Goal: Task Accomplishment & Management: Use online tool/utility

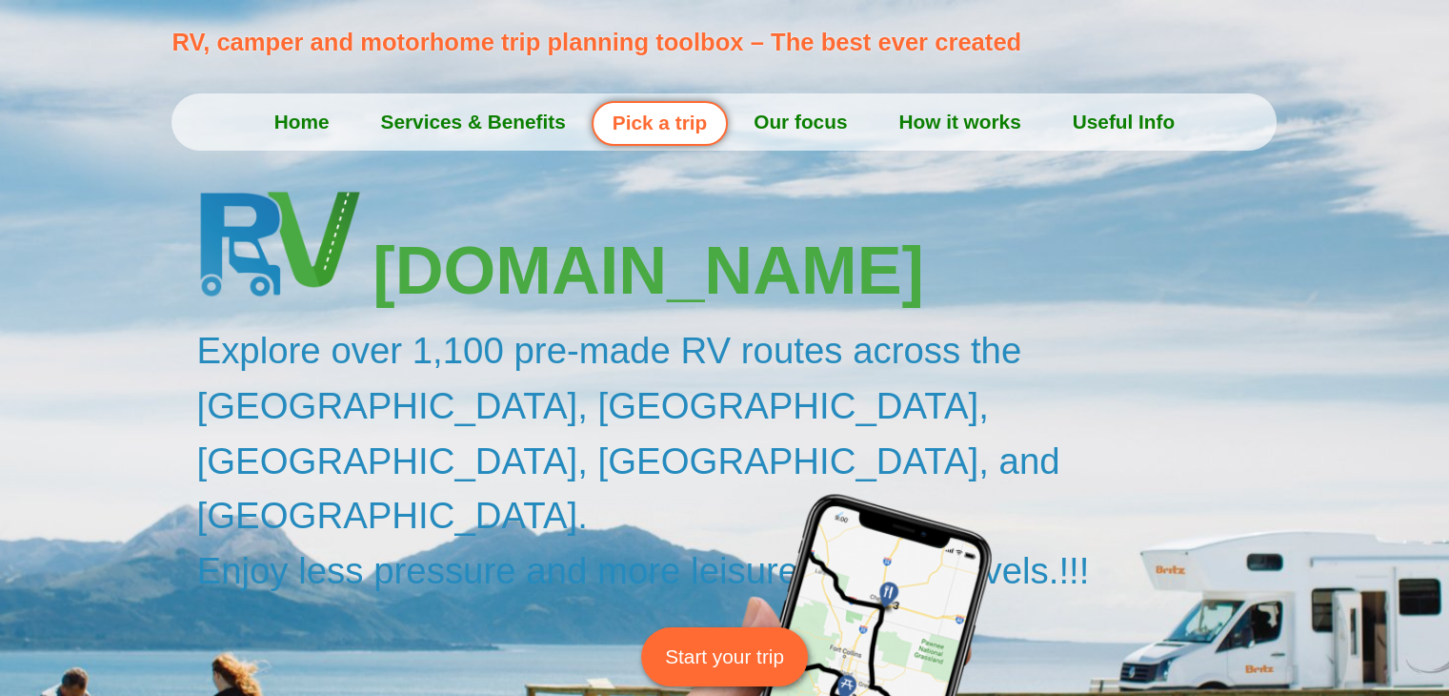
click at [711, 641] on span "Start your trip" at bounding box center [724, 656] width 119 height 30
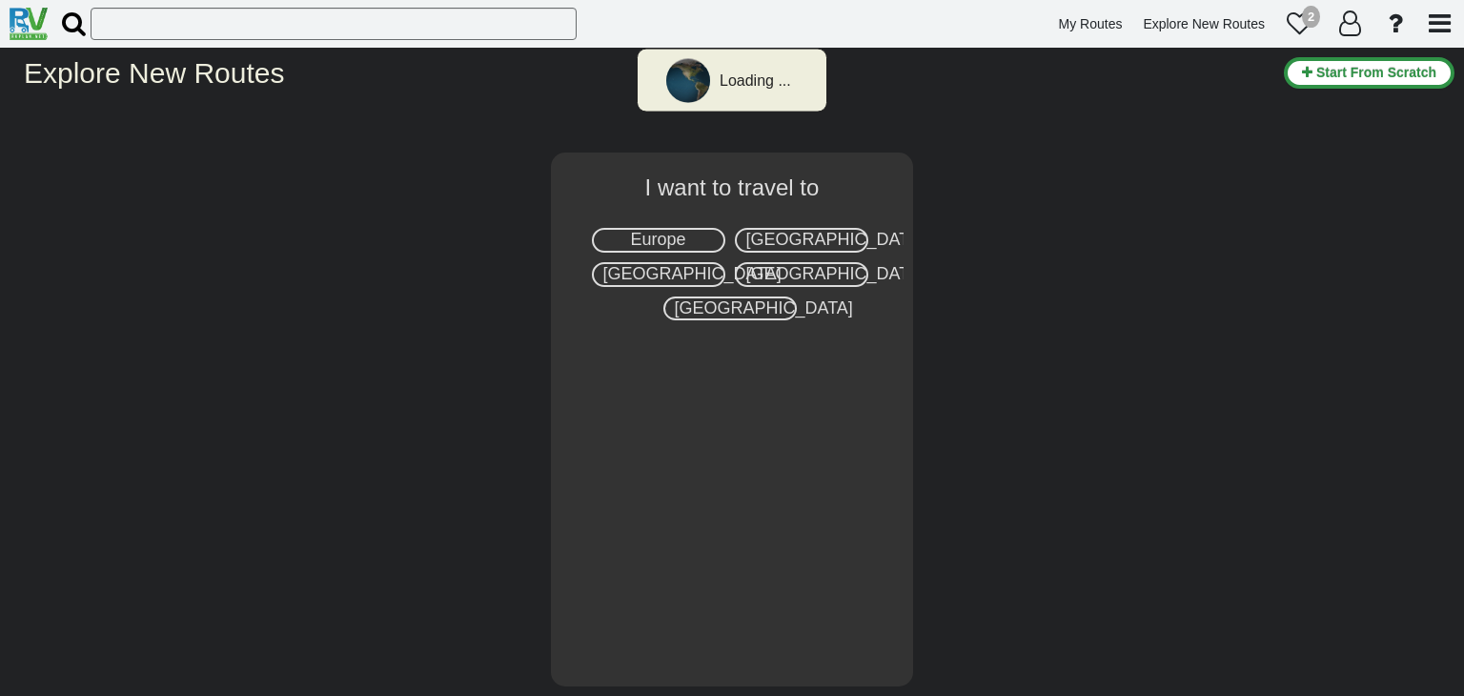
select select "number:2"
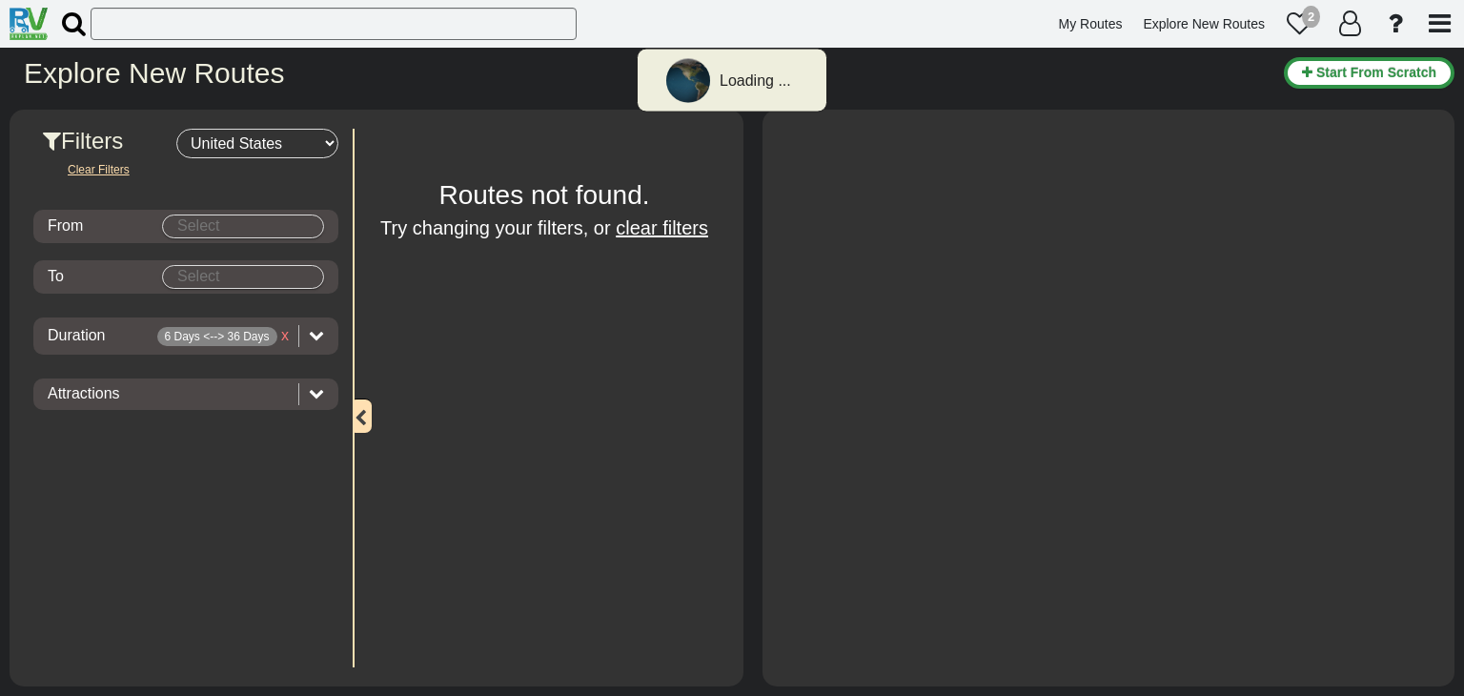
type input "[GEOGRAPHIC_DATA]"
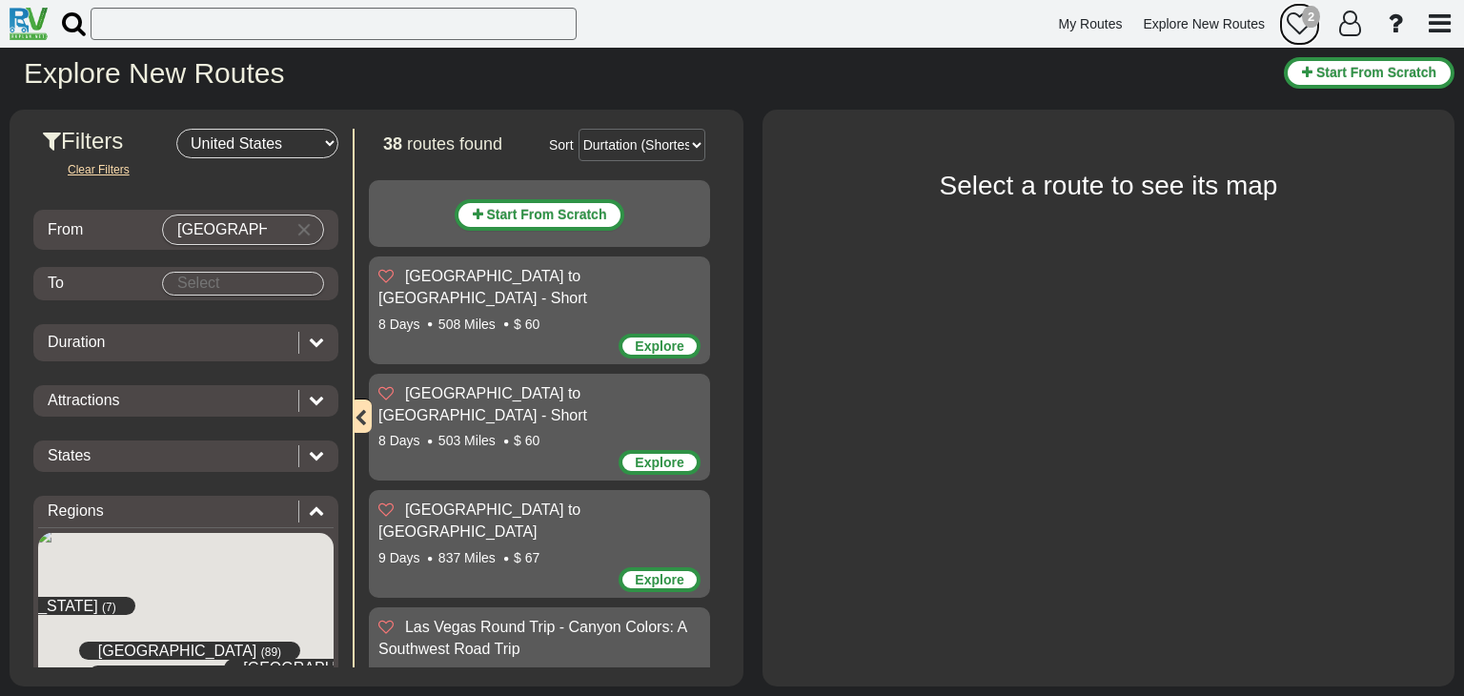
click at [1303, 20] on div "2" at bounding box center [1311, 17] width 18 height 23
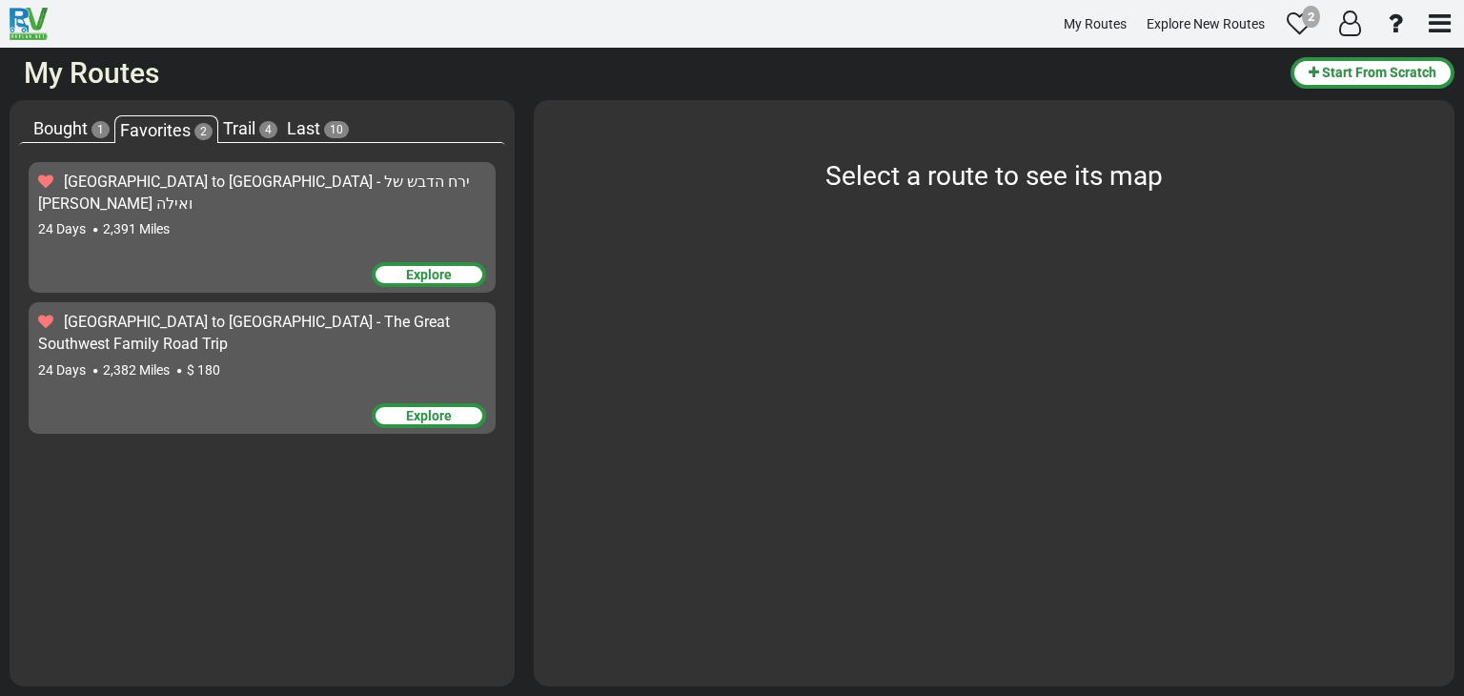
click at [216, 219] on div "24 Days 2,391 Miles" at bounding box center [262, 228] width 448 height 19
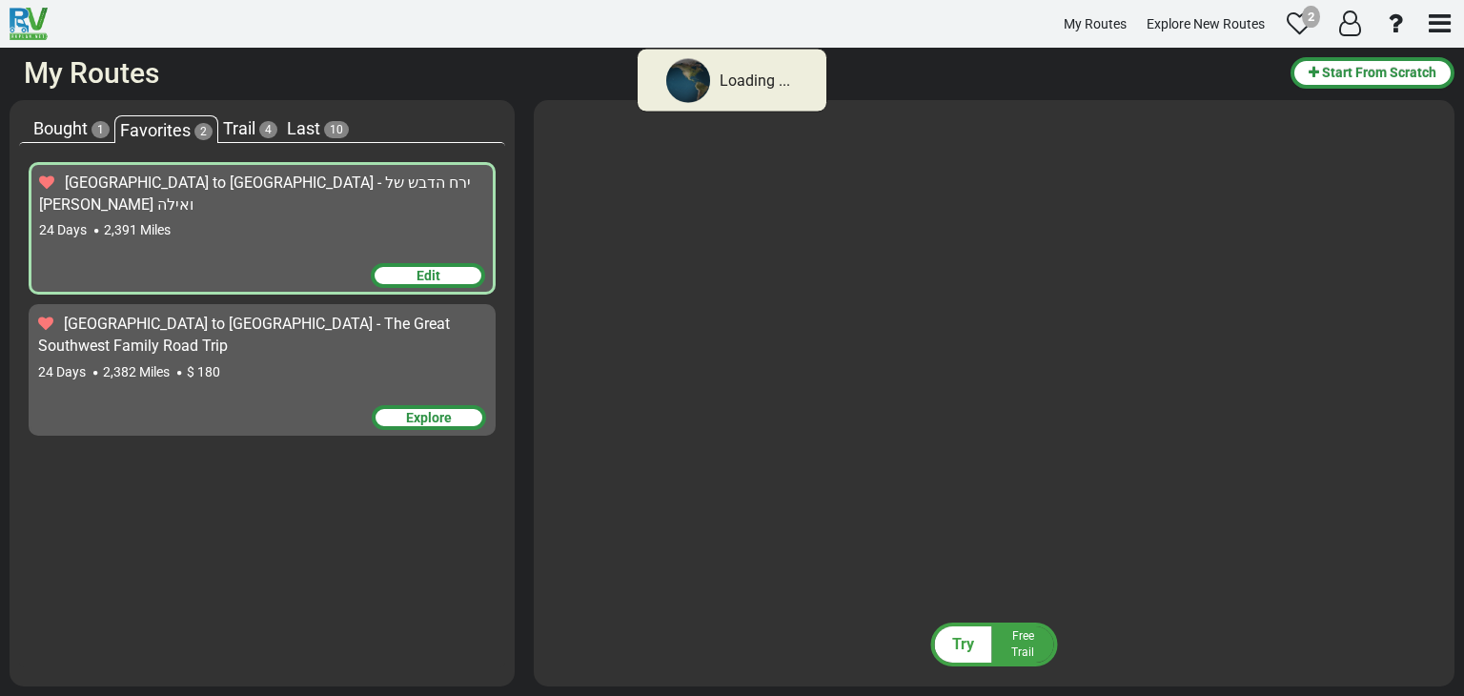
click at [216, 220] on div "24 Days 2,391 Miles" at bounding box center [262, 229] width 446 height 19
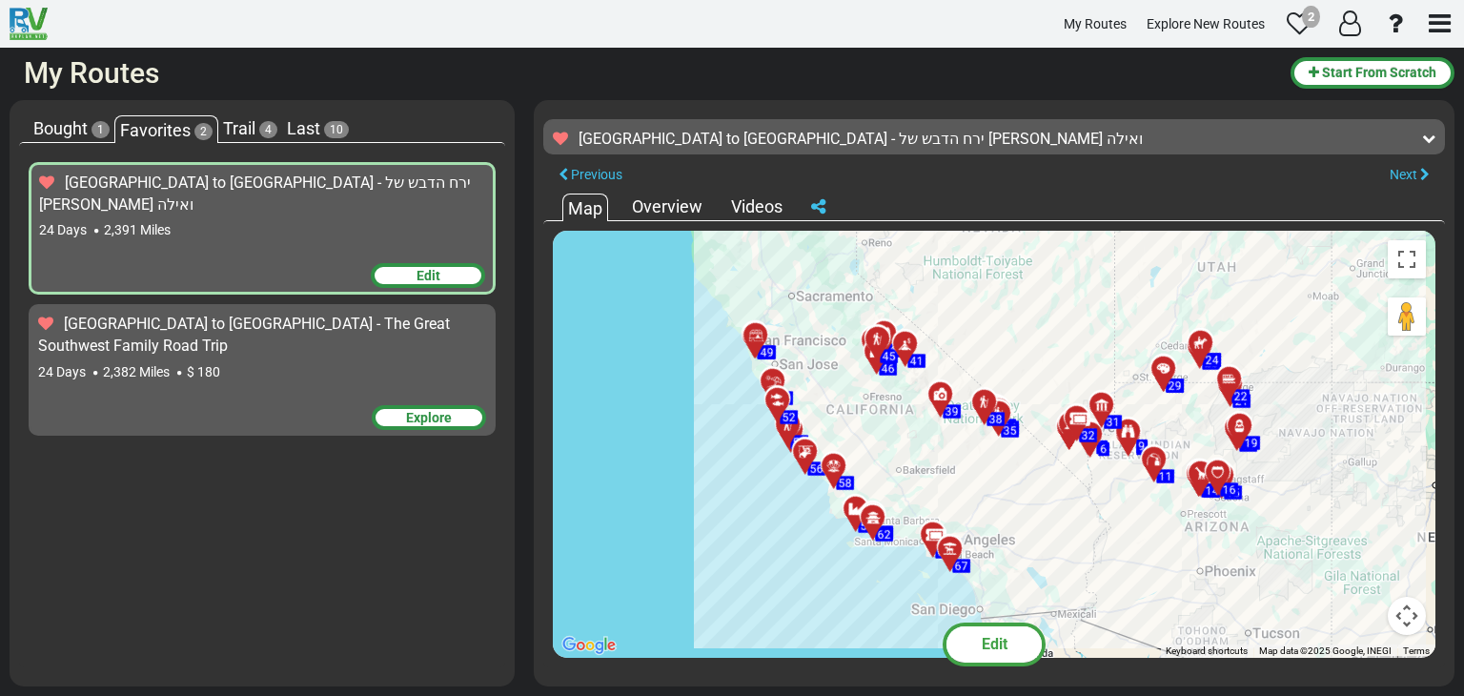
click at [988, 650] on span "Edit" at bounding box center [994, 644] width 26 height 18
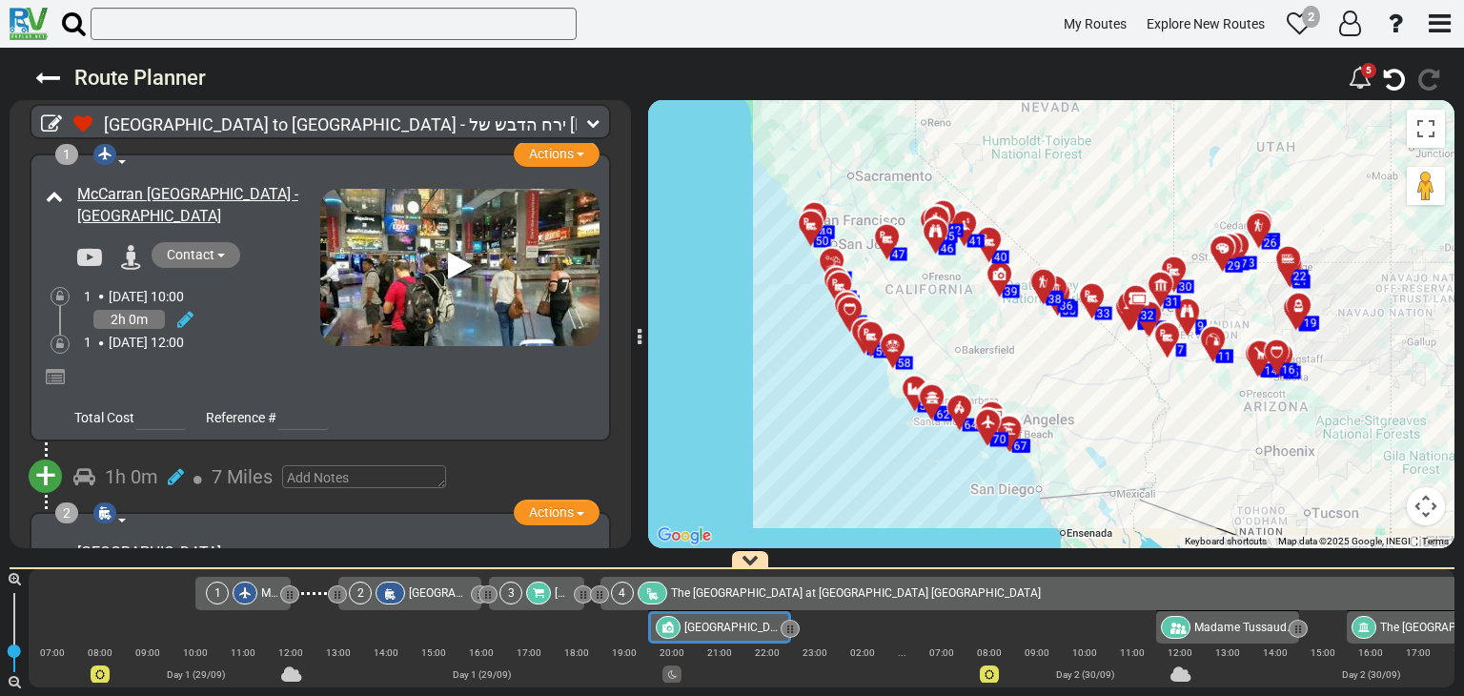
click at [697, 635] on div "[GEOGRAPHIC_DATA]" at bounding box center [720, 627] width 128 height 23
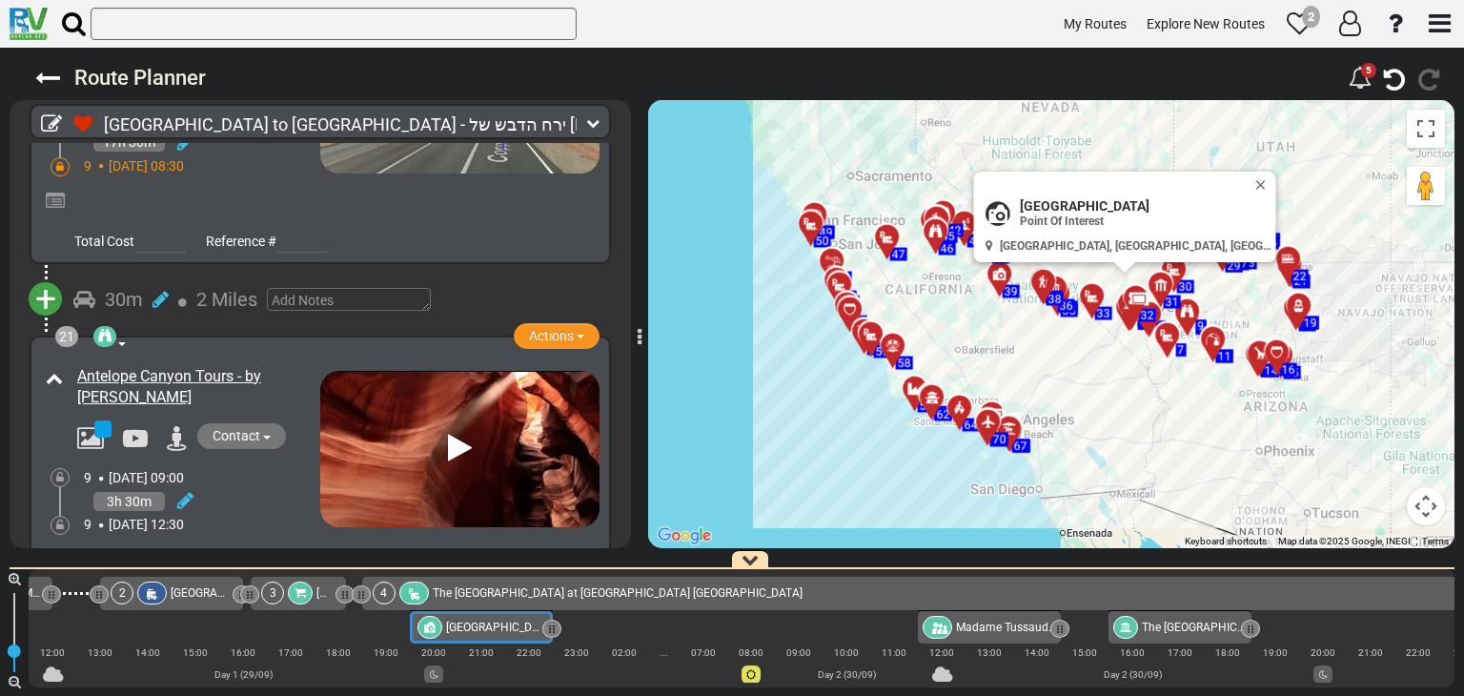
scroll to position [8670, 0]
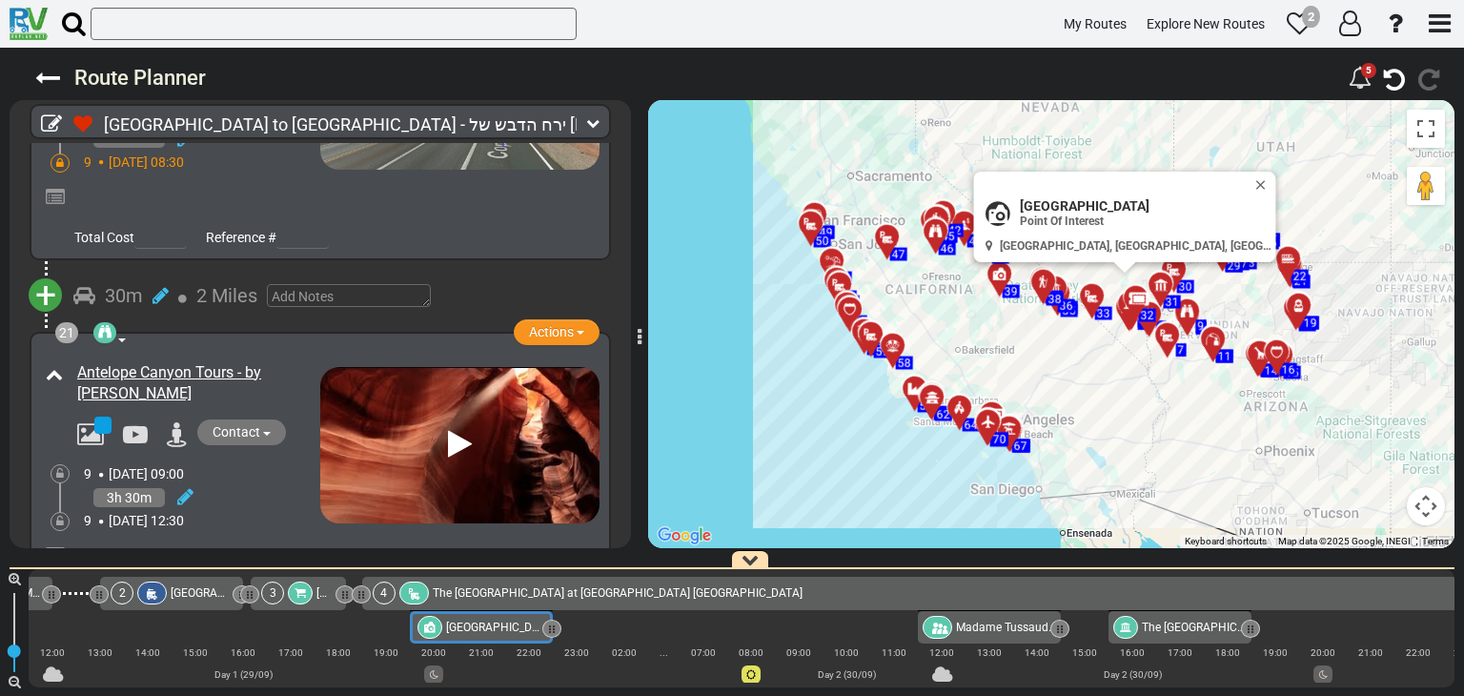
click at [257, 464] on div "9 [DATE] 09:00" at bounding box center [202, 473] width 236 height 19
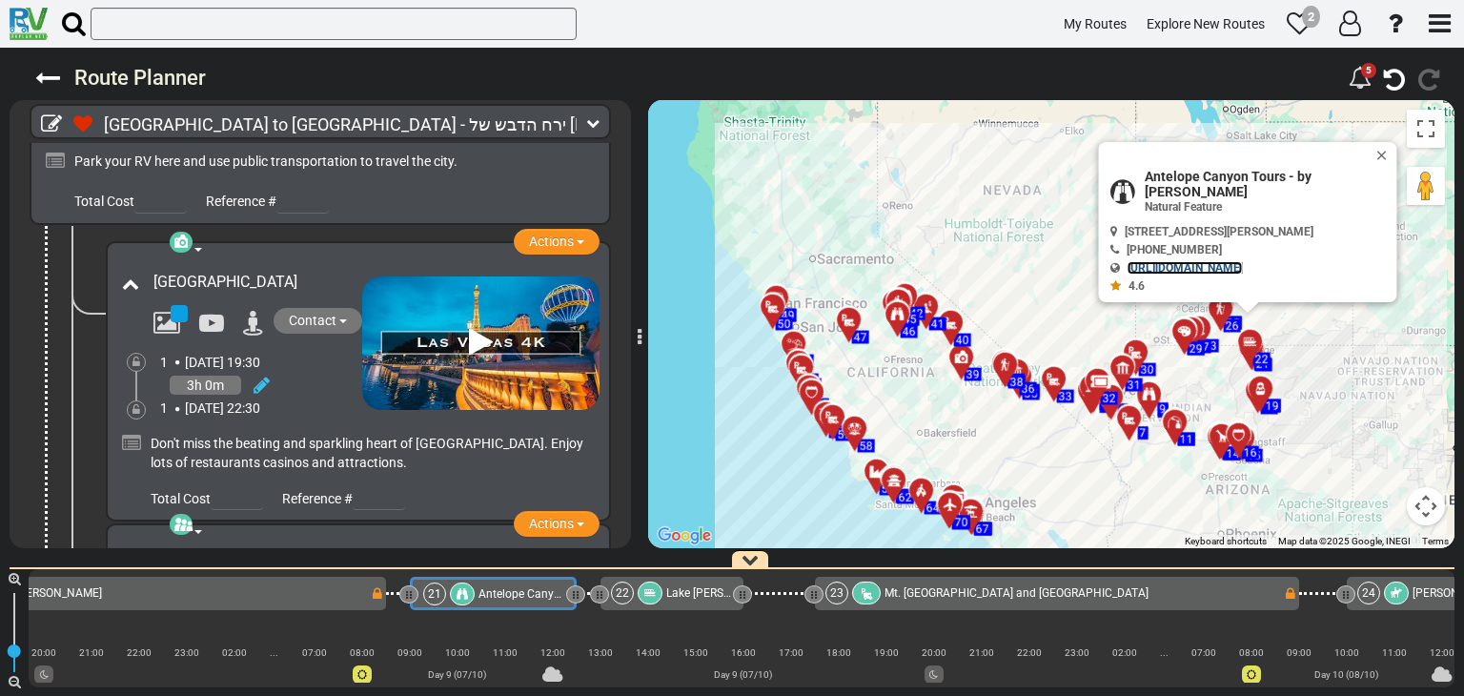
scroll to position [1334, 0]
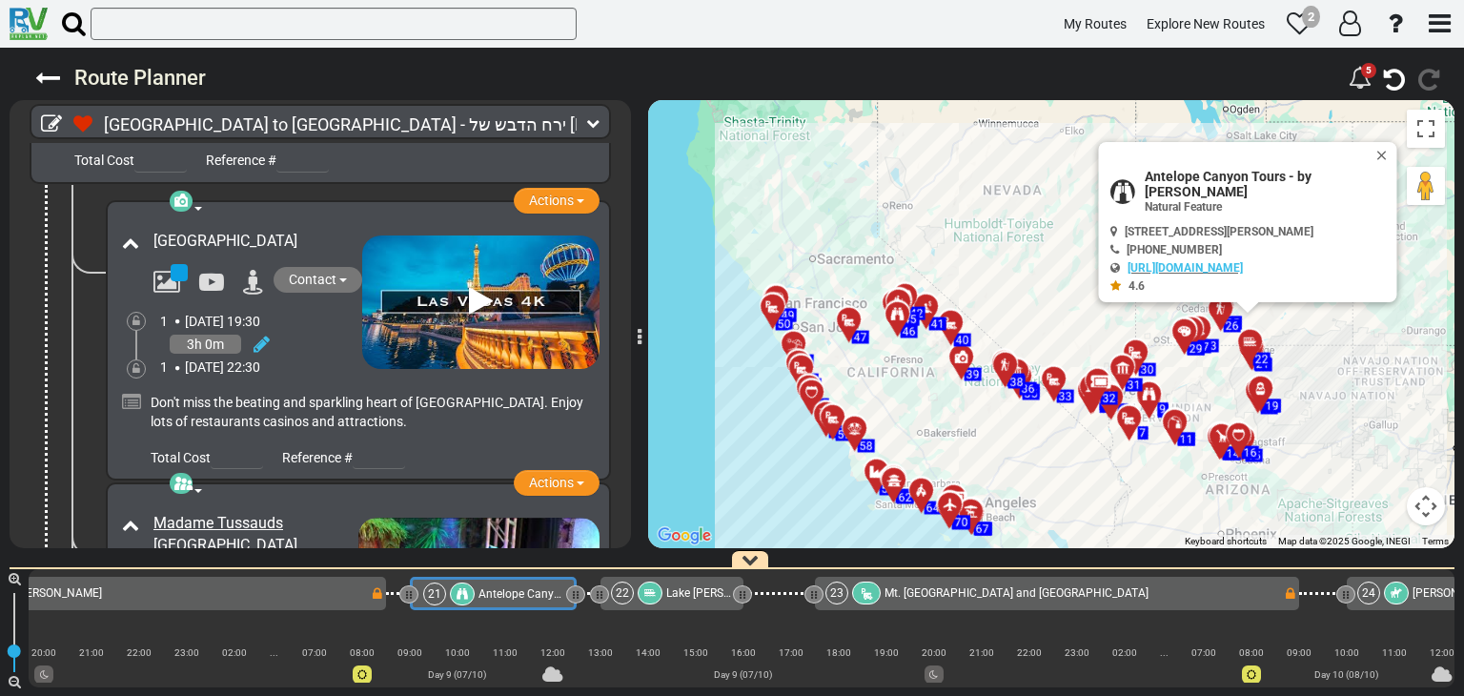
click at [474, 286] on icon at bounding box center [481, 301] width 24 height 30
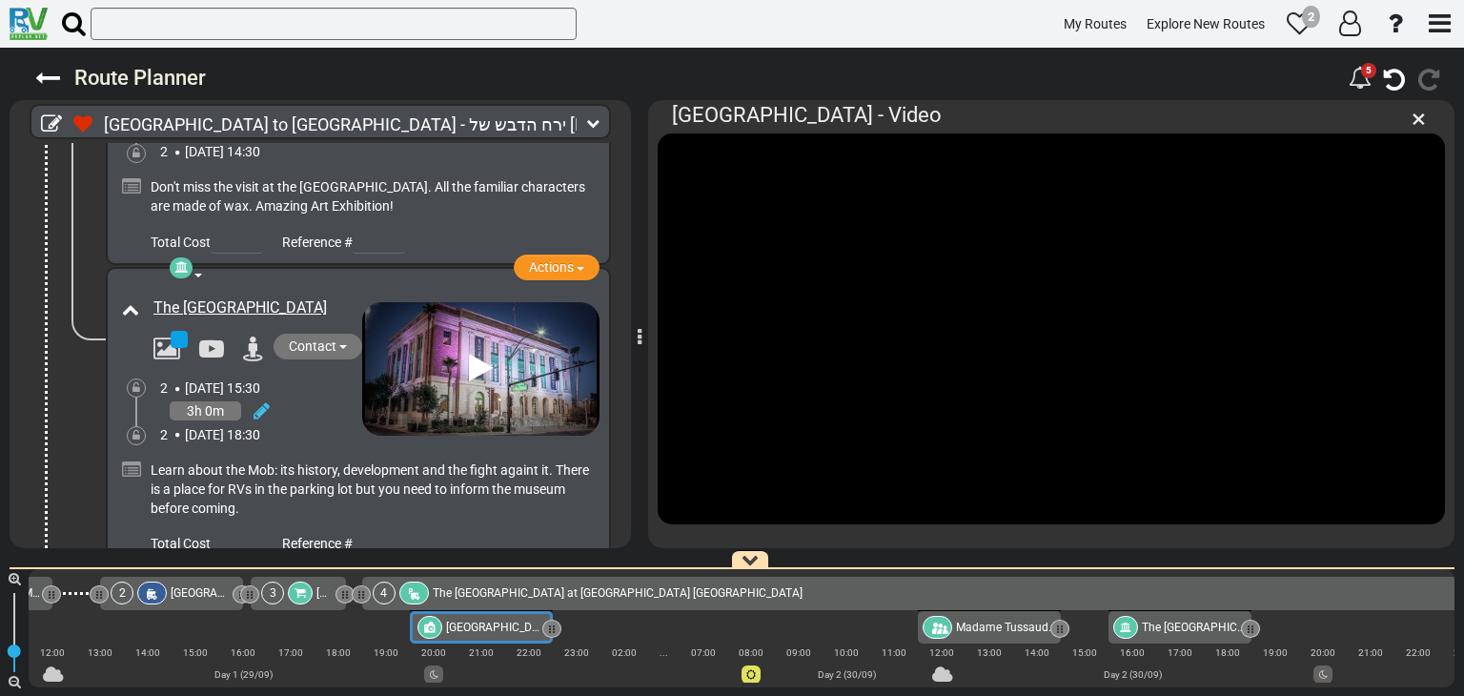
scroll to position [1810, 0]
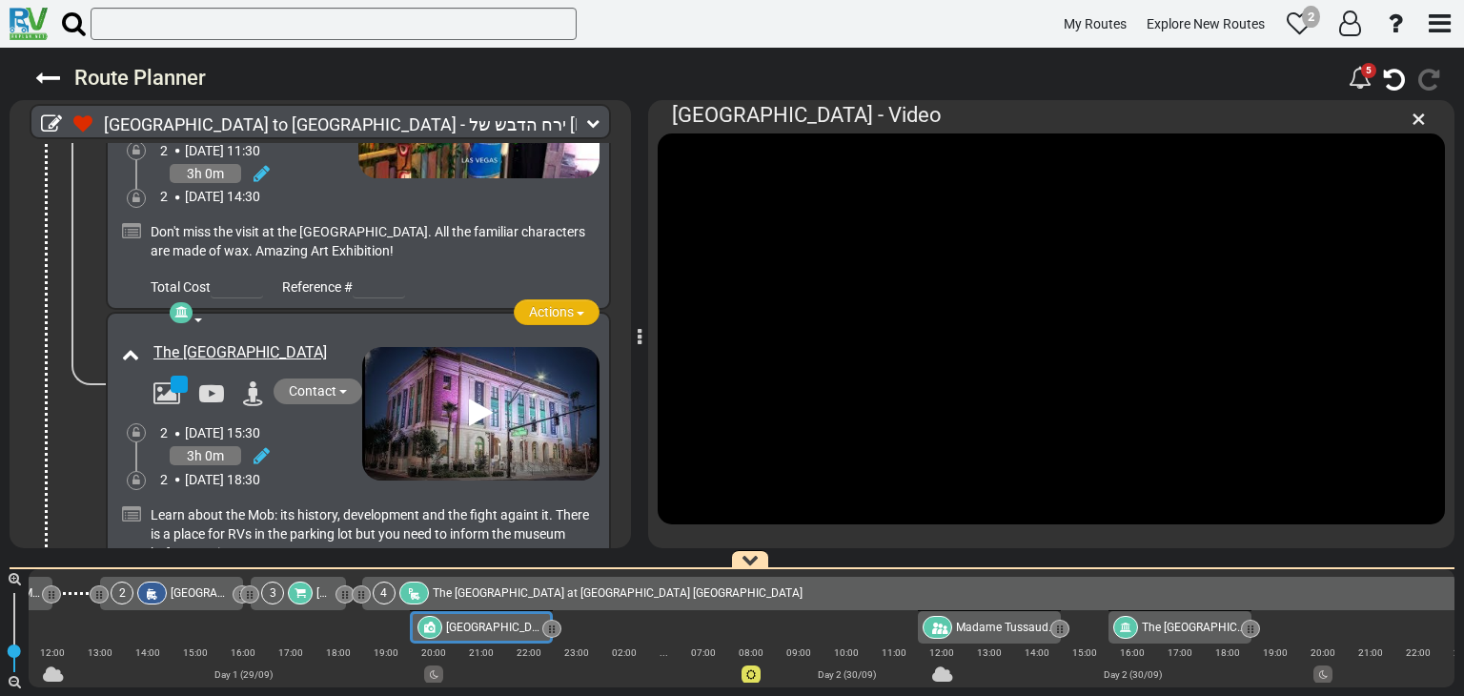
click at [537, 304] on span "Actions" at bounding box center [551, 311] width 45 height 15
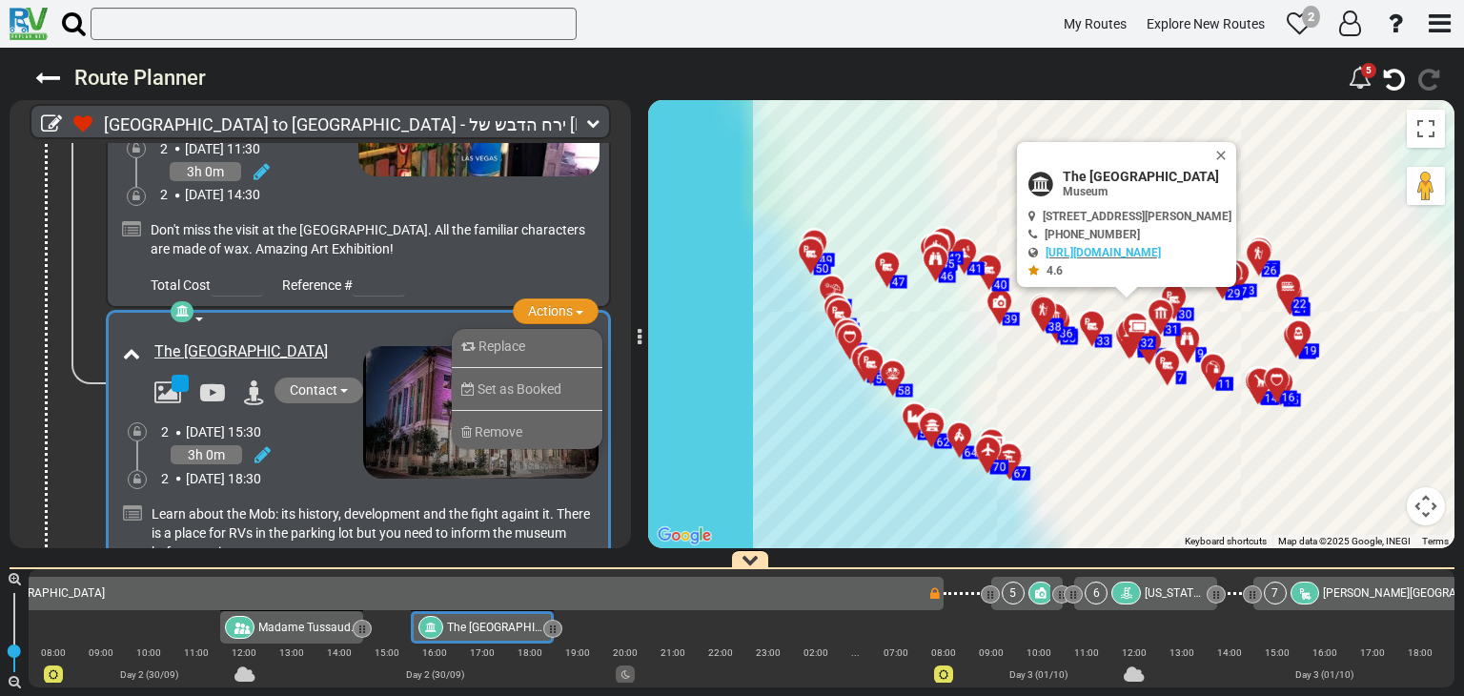
scroll to position [0, 937]
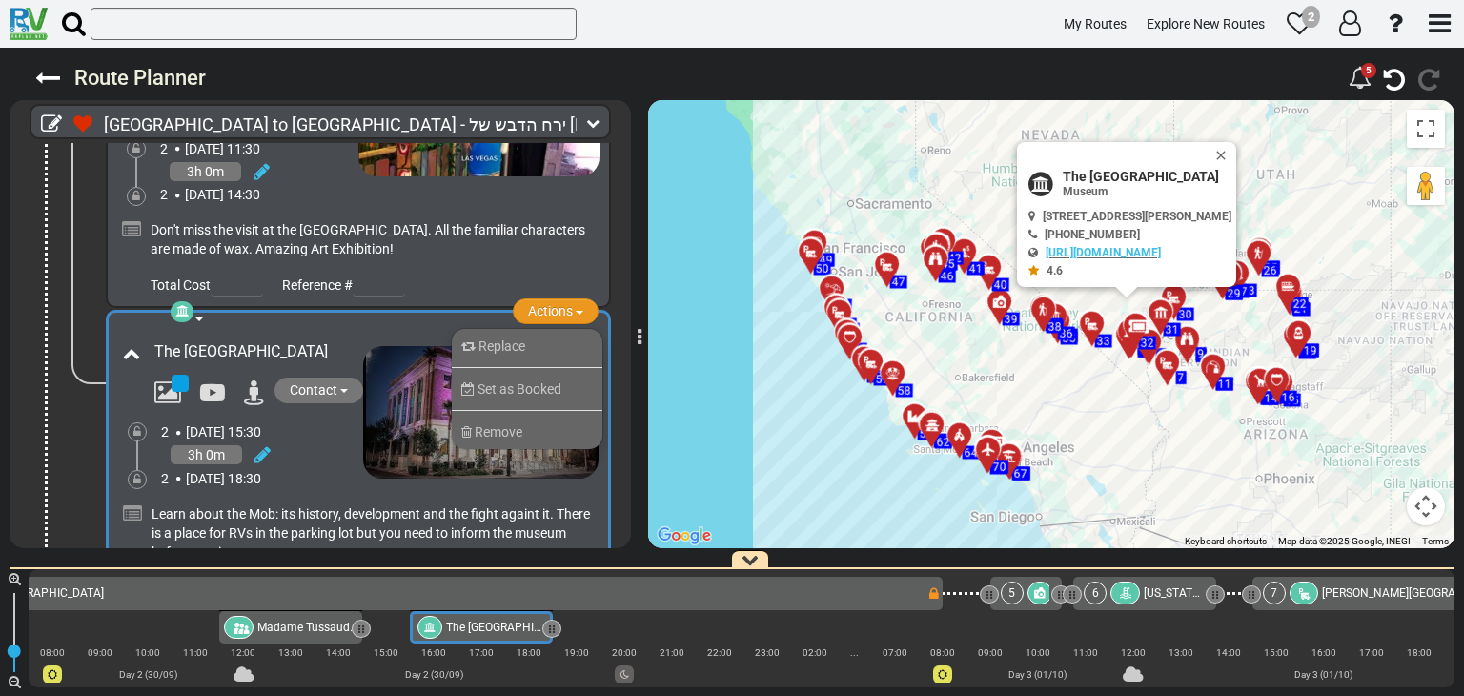
drag, startPoint x: 486, startPoint y: 394, endPoint x: 654, endPoint y: 167, distance: 282.0
click at [486, 424] on span "Remove" at bounding box center [498, 431] width 48 height 15
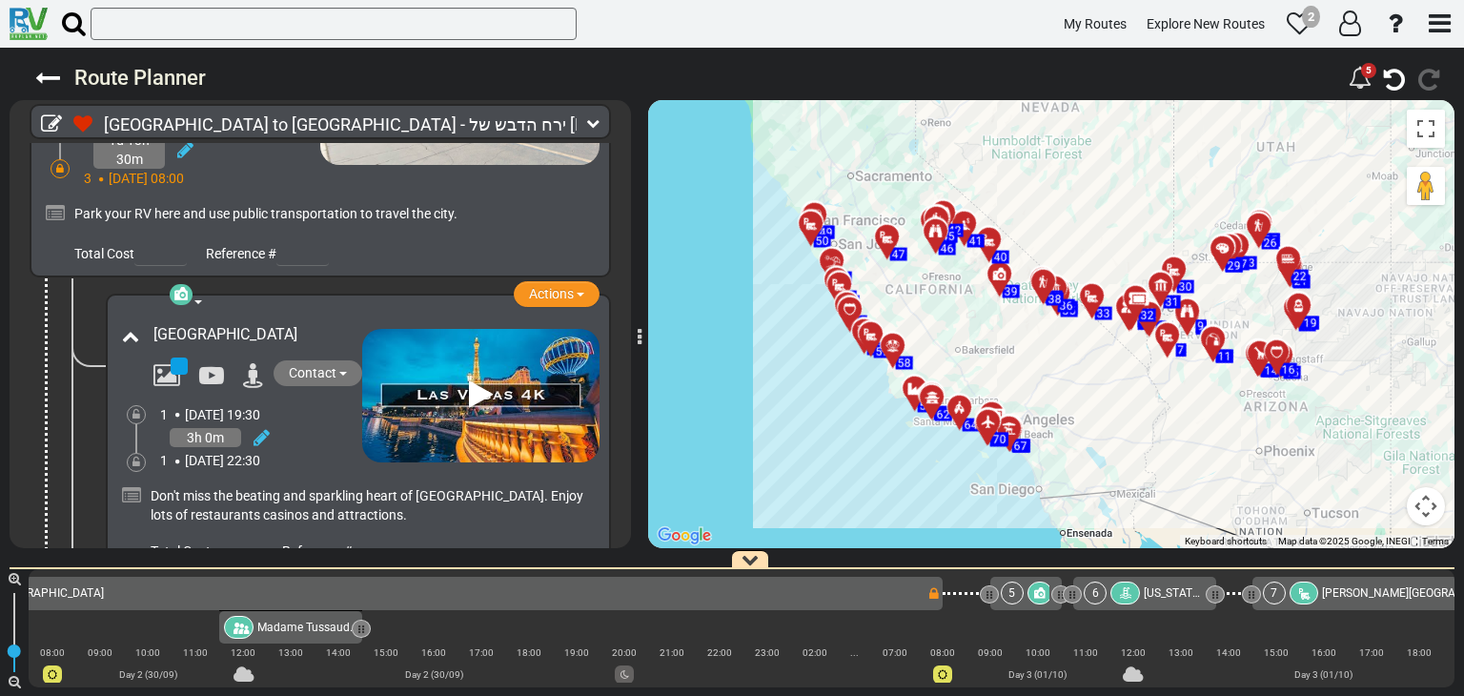
scroll to position [1334, 0]
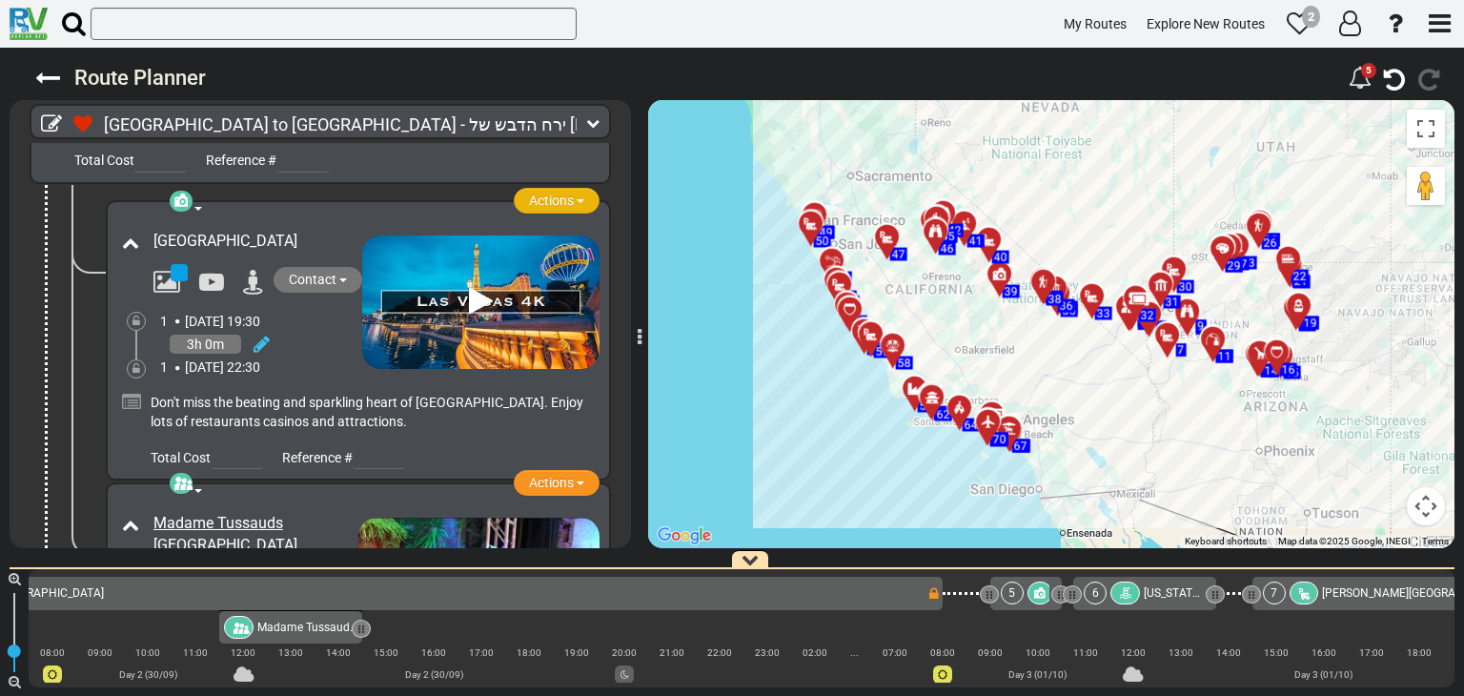
click at [547, 192] on span "Actions" at bounding box center [551, 199] width 45 height 15
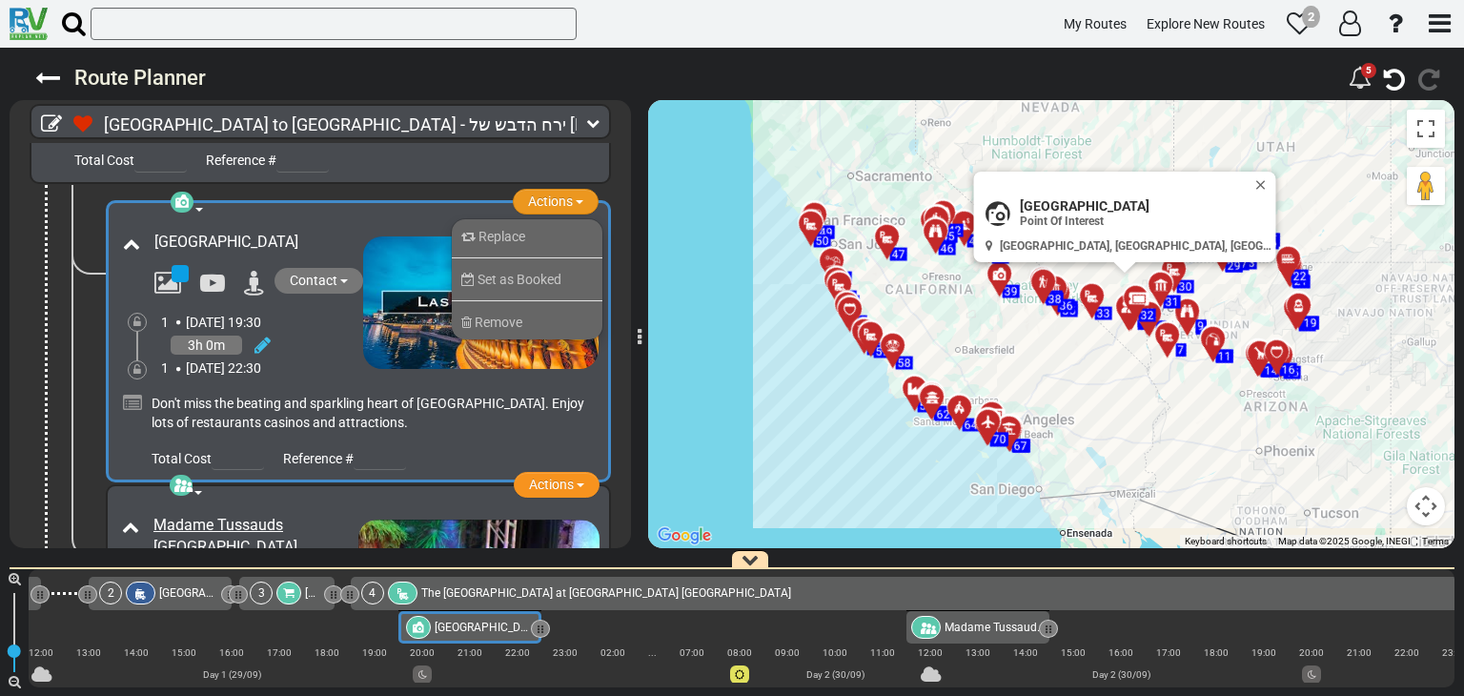
scroll to position [0, 238]
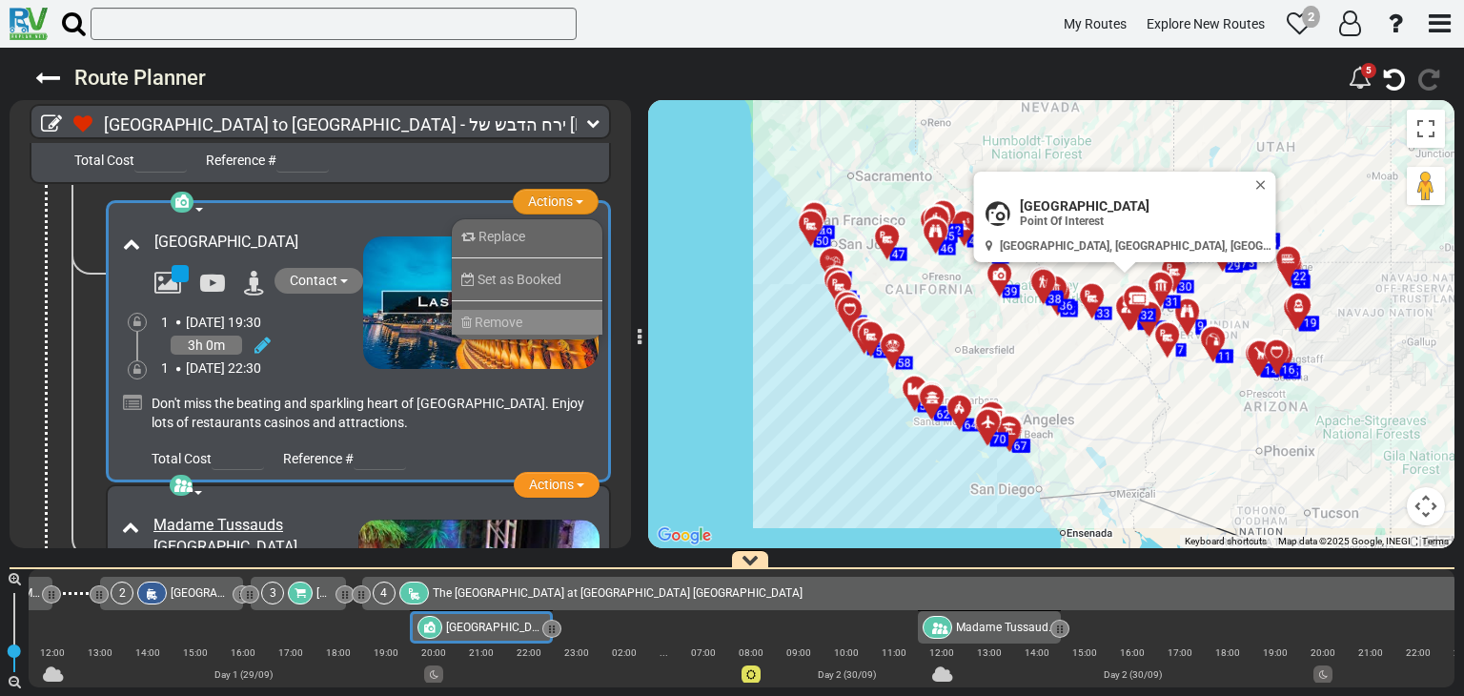
click at [511, 310] on li "Remove" at bounding box center [527, 322] width 151 height 25
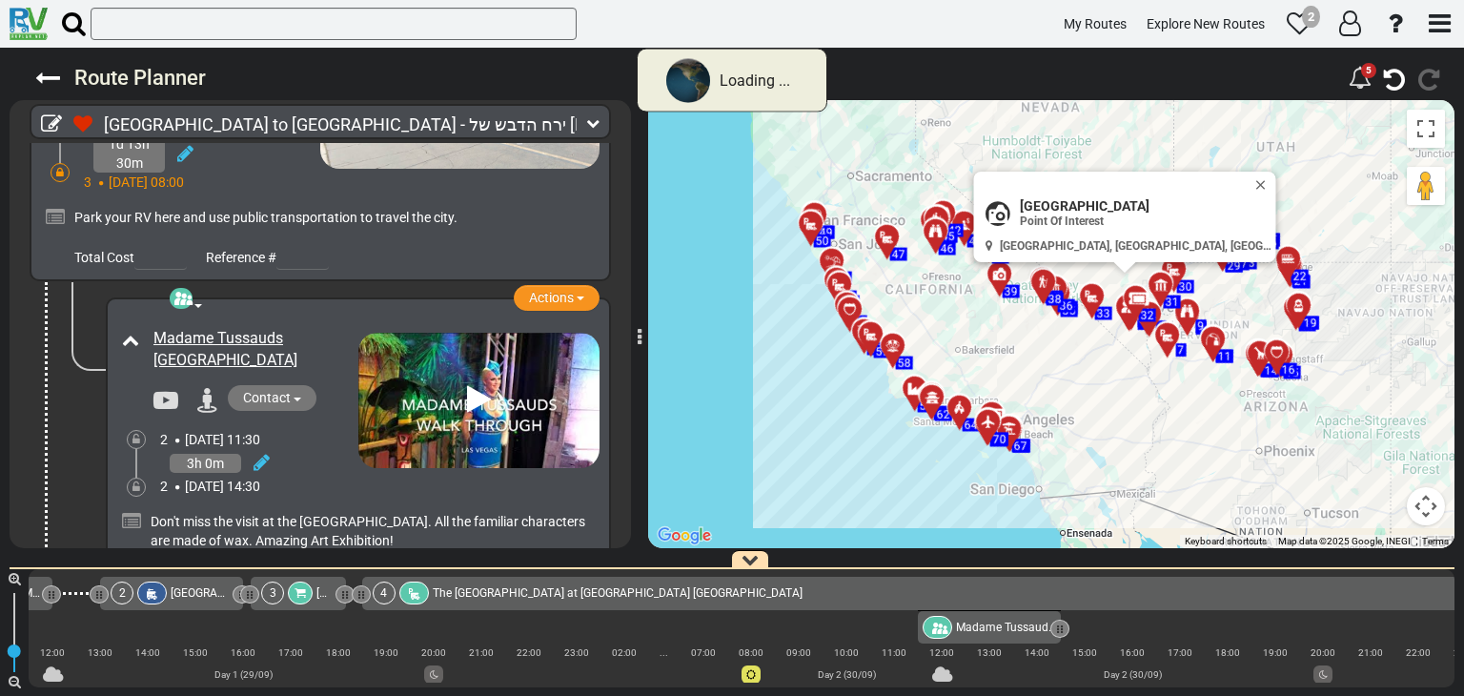
scroll to position [1334, 0]
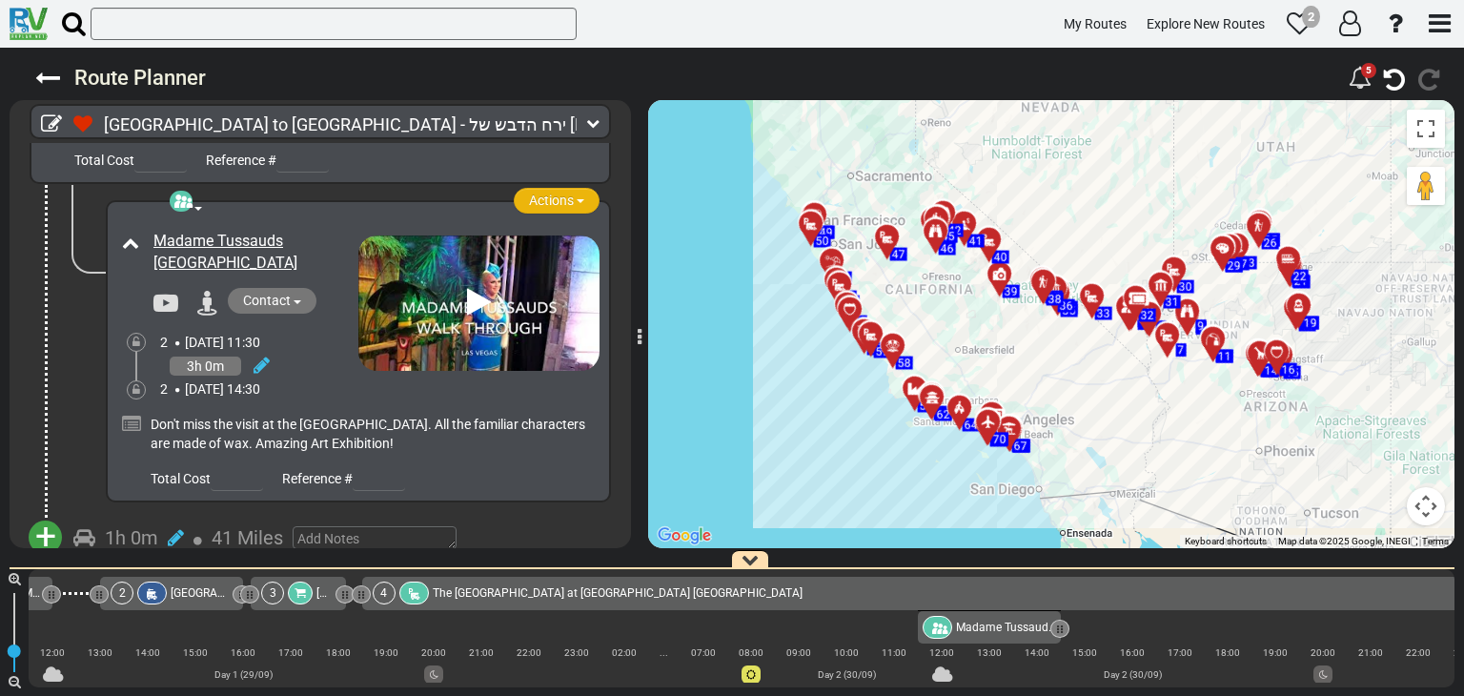
click at [553, 192] on span "Actions" at bounding box center [551, 199] width 45 height 15
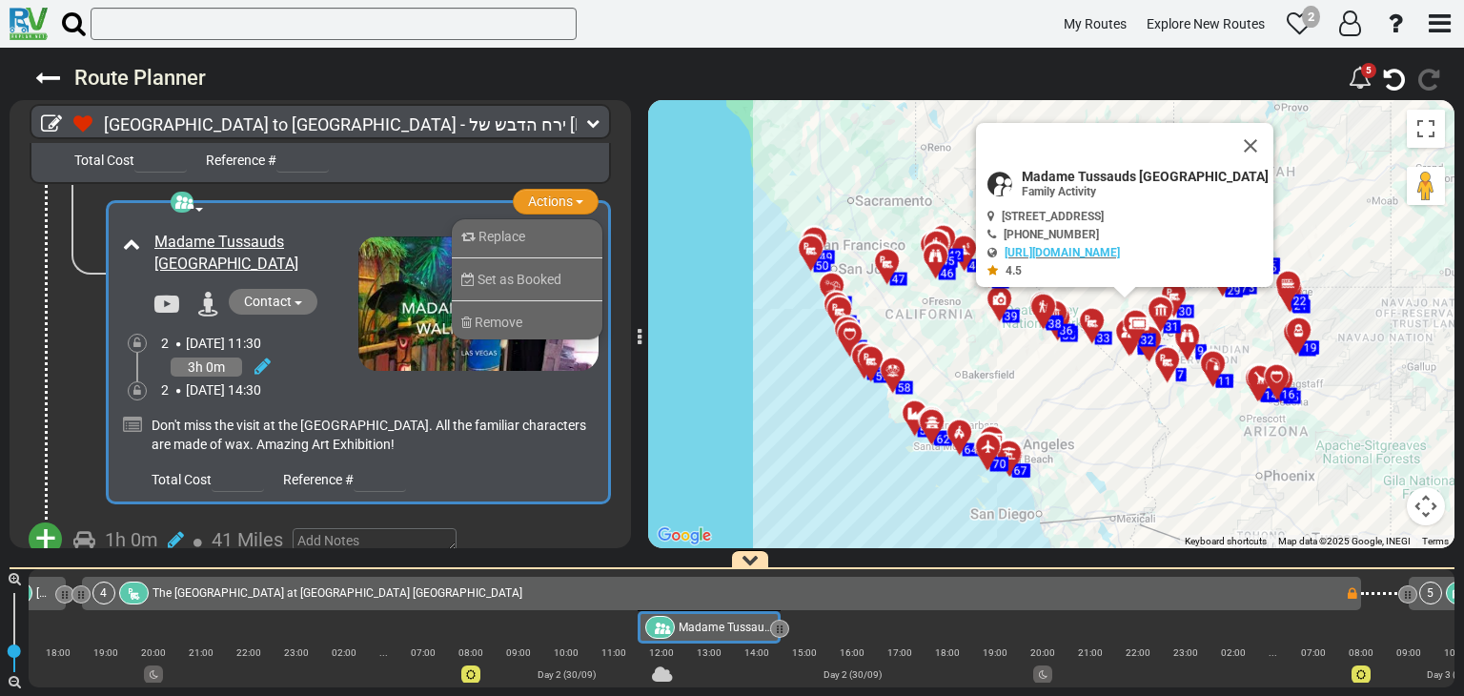
scroll to position [0, 746]
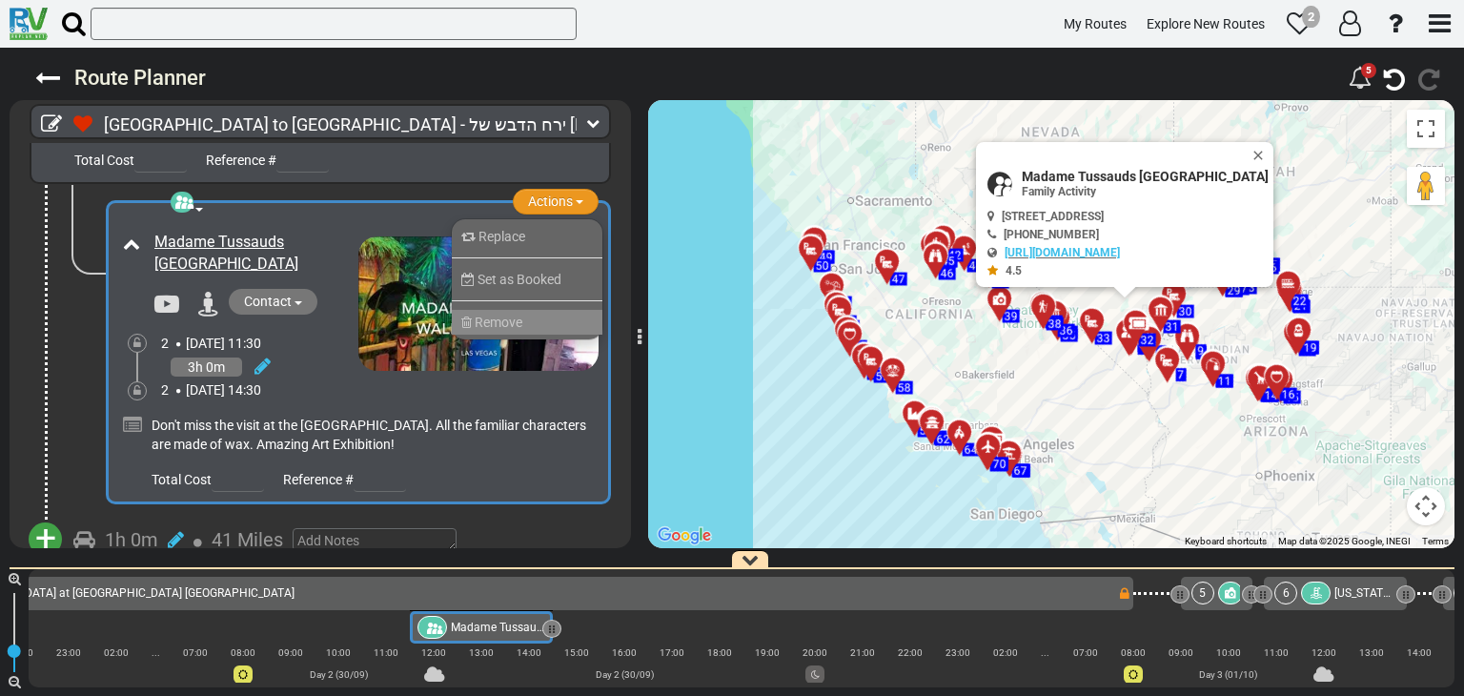
click at [485, 314] on span "Remove" at bounding box center [498, 321] width 48 height 15
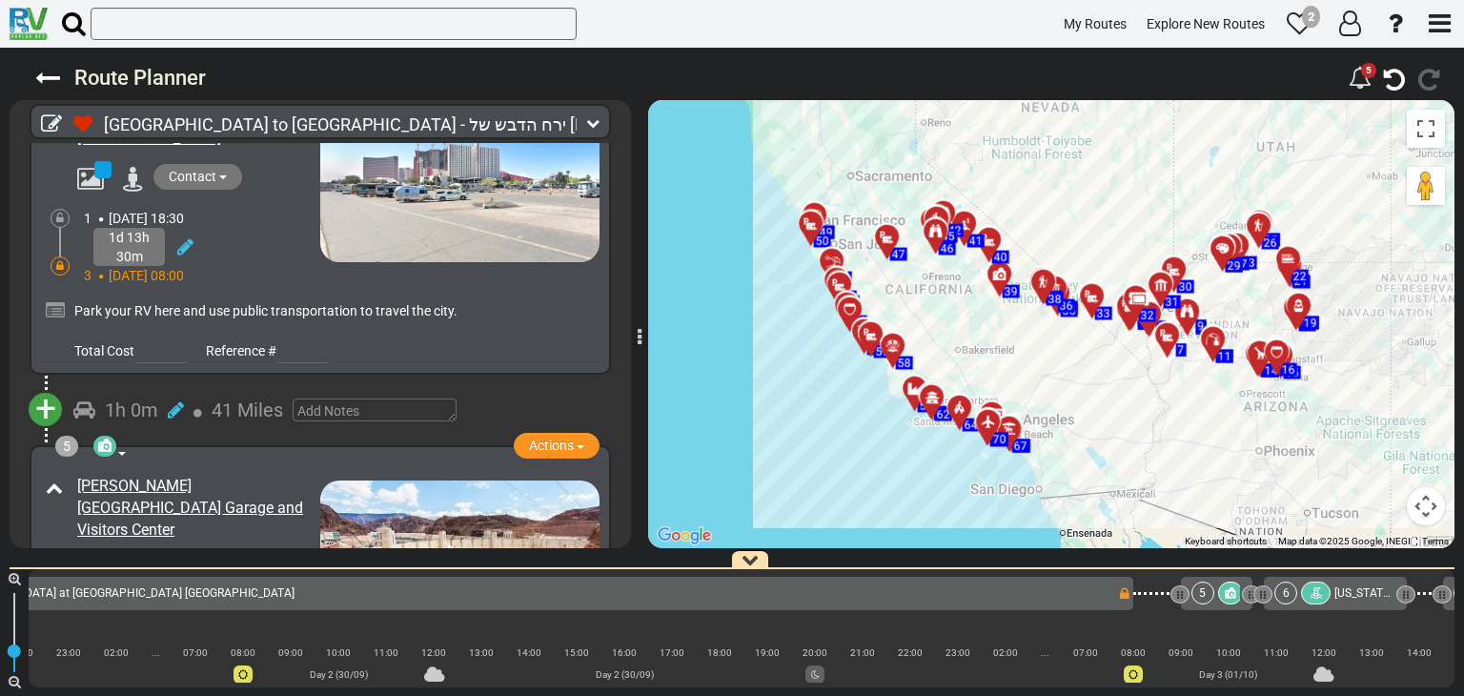
scroll to position [1239, 0]
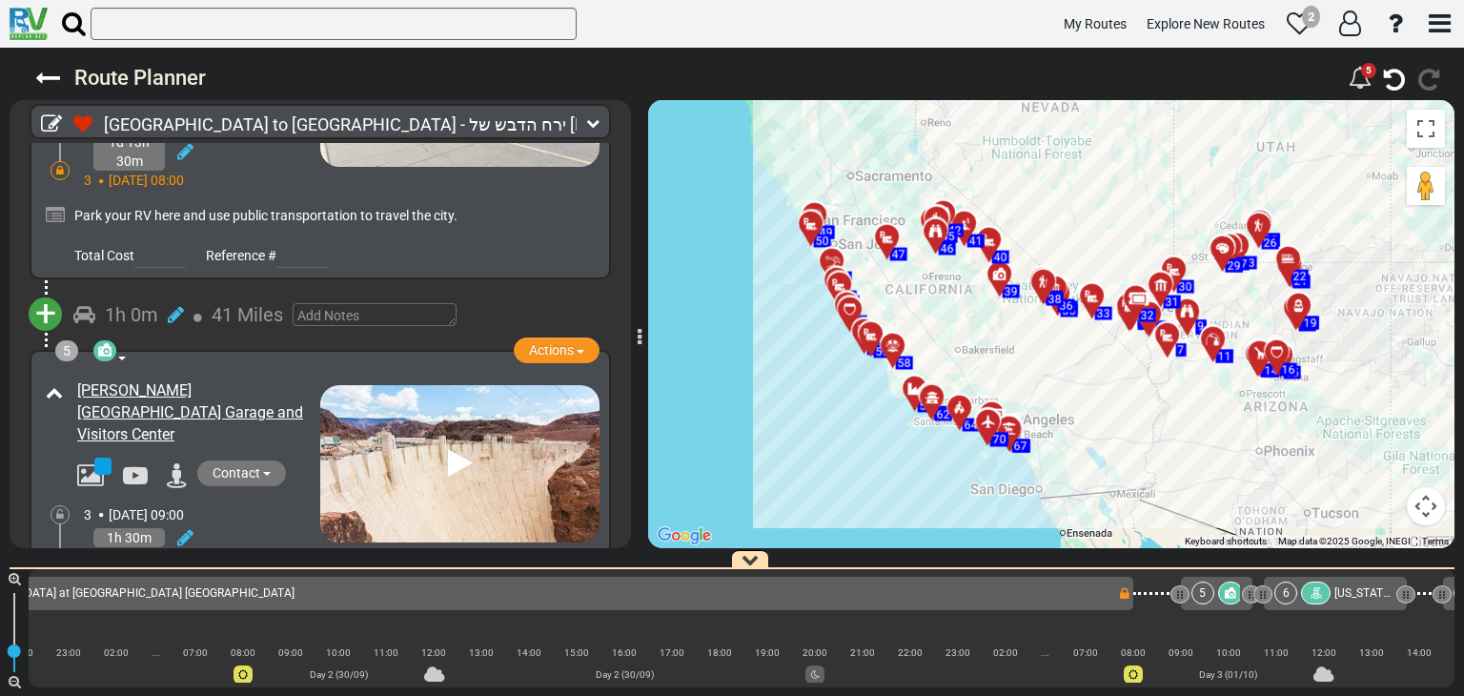
click at [278, 505] on div "3 [DATE] 09:00" at bounding box center [202, 514] width 236 height 19
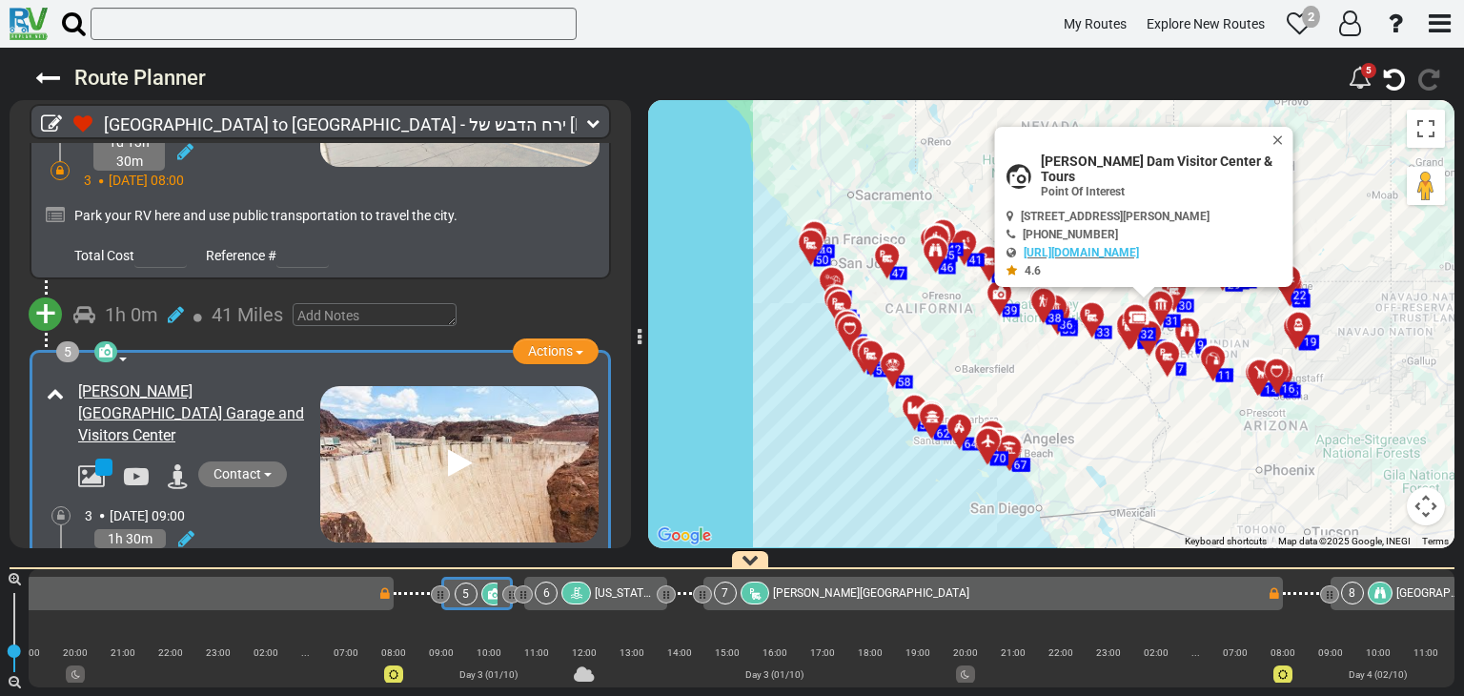
scroll to position [0, 1517]
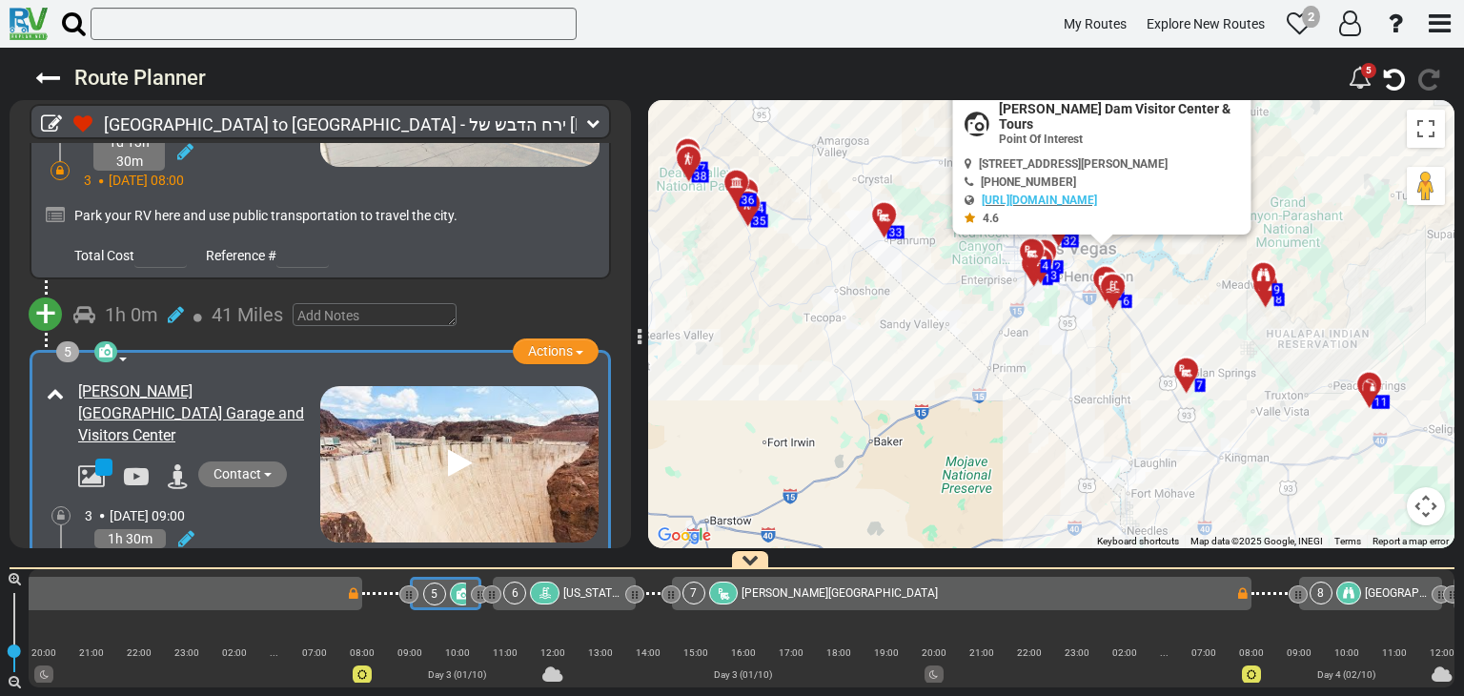
drag, startPoint x: 1155, startPoint y: 377, endPoint x: 954, endPoint y: 351, distance: 202.8
click at [949, 353] on div "To activate drag with keyboard, press Alt + Enter. Once in keyboard drag state,…" at bounding box center [1051, 324] width 806 height 448
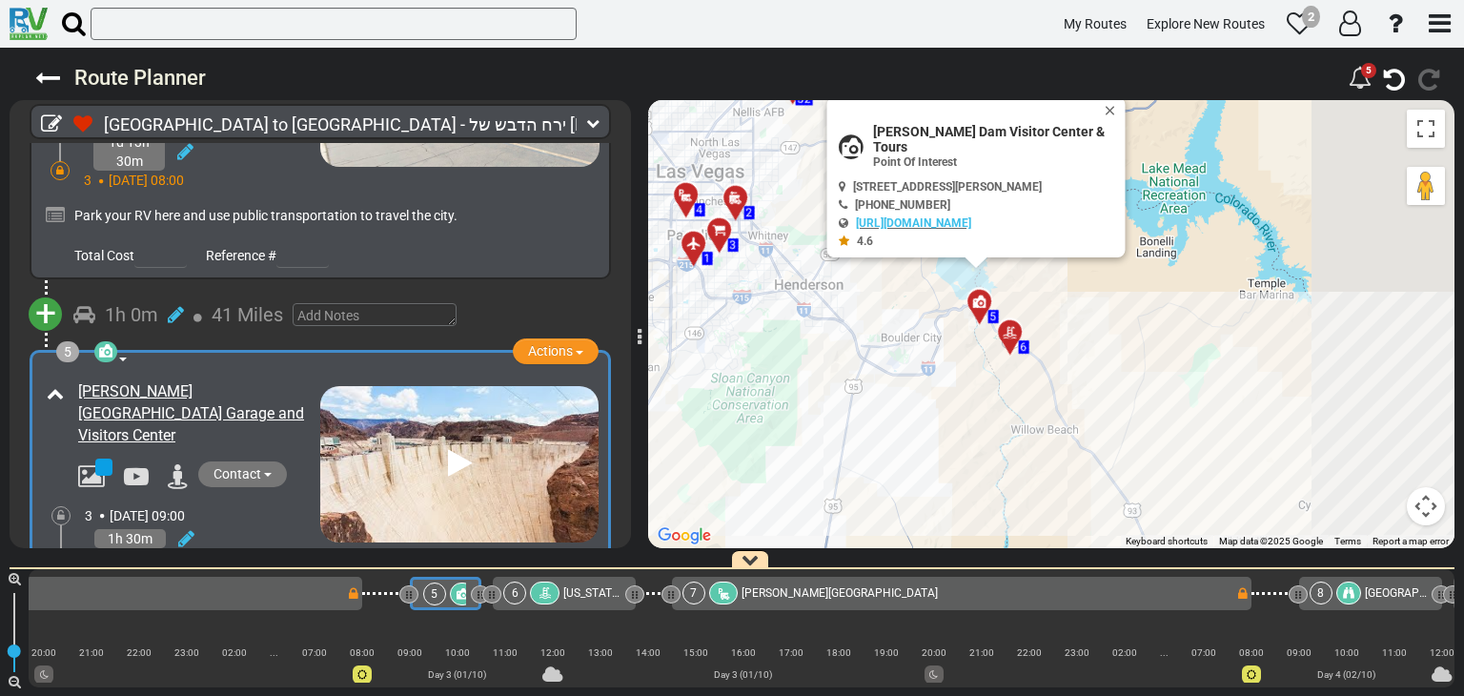
drag, startPoint x: 1127, startPoint y: 278, endPoint x: 903, endPoint y: 435, distance: 273.6
click at [903, 435] on div "To activate drag with keyboard, press Alt + Enter. Once in keyboard drag state,…" at bounding box center [1051, 324] width 806 height 448
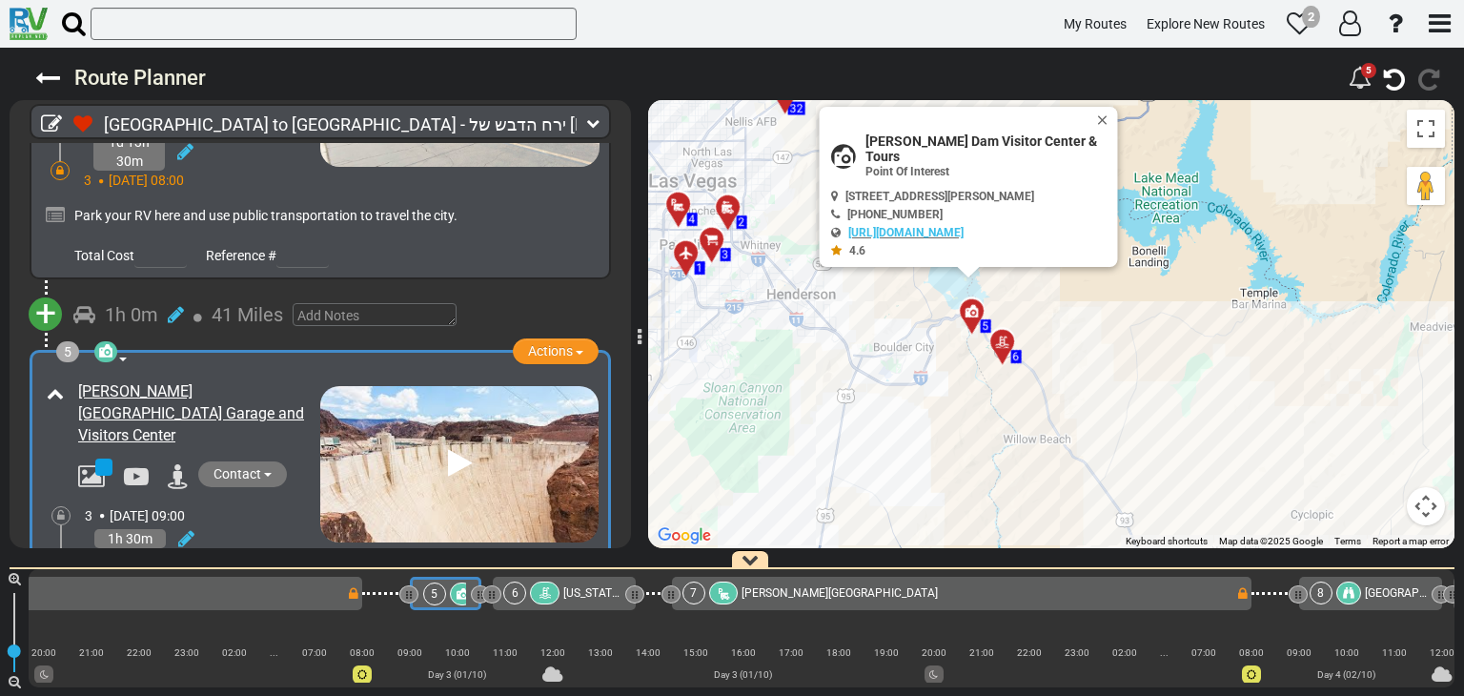
click at [972, 311] on icon at bounding box center [970, 310] width 13 height 13
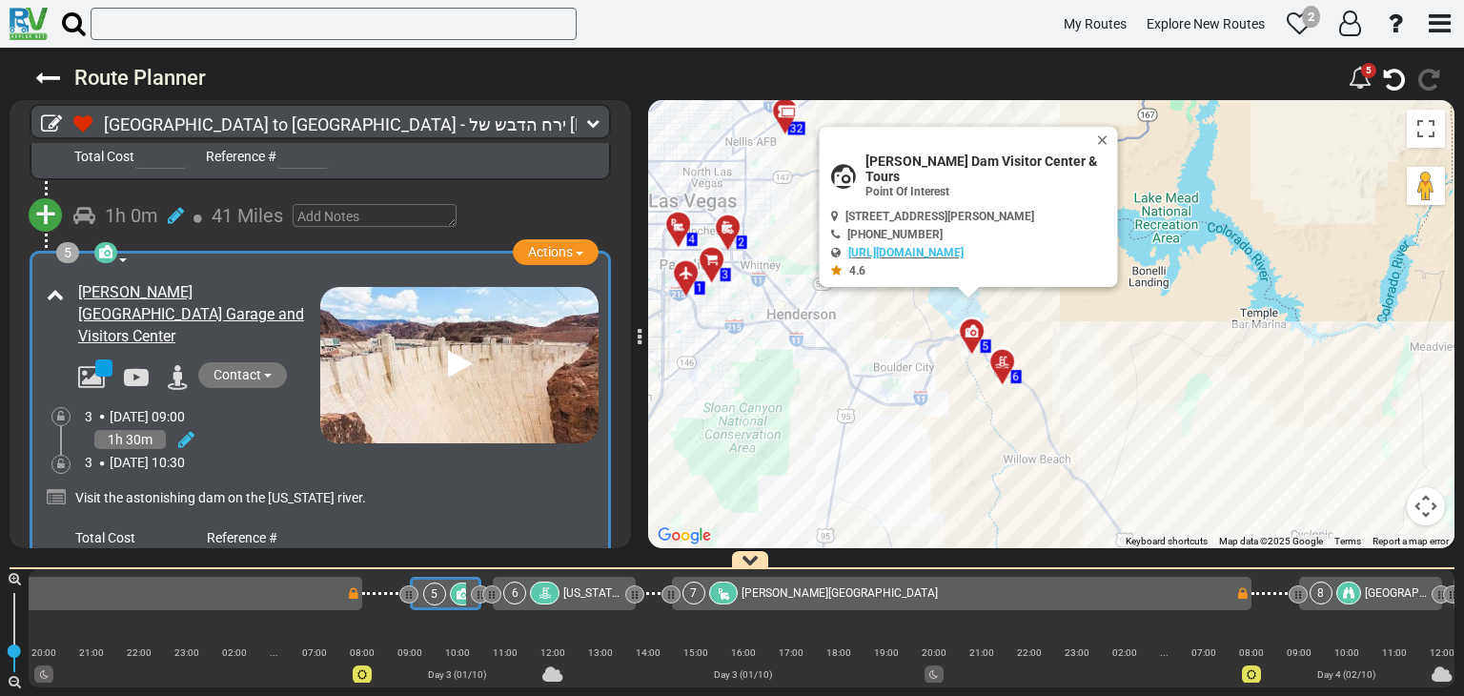
scroll to position [1338, 0]
click at [999, 363] on icon at bounding box center [1002, 361] width 19 height 15
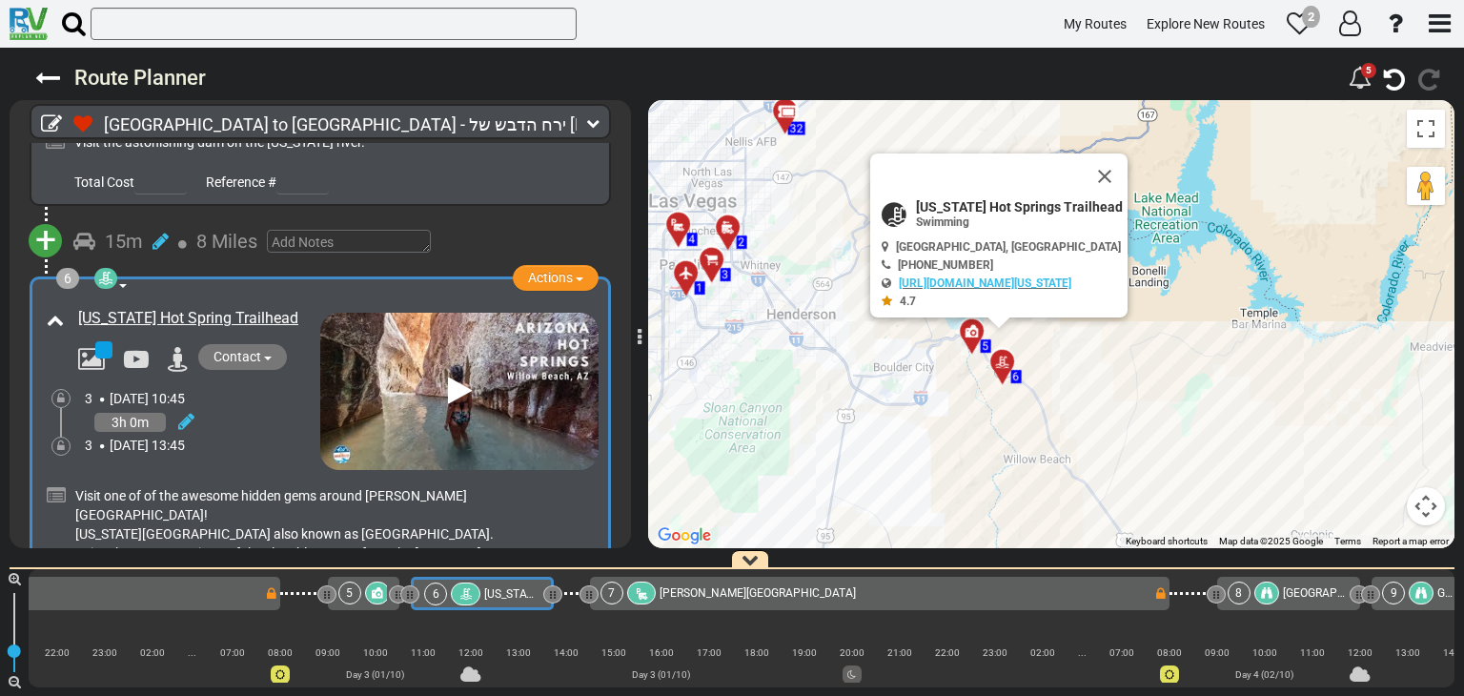
scroll to position [0, 1600]
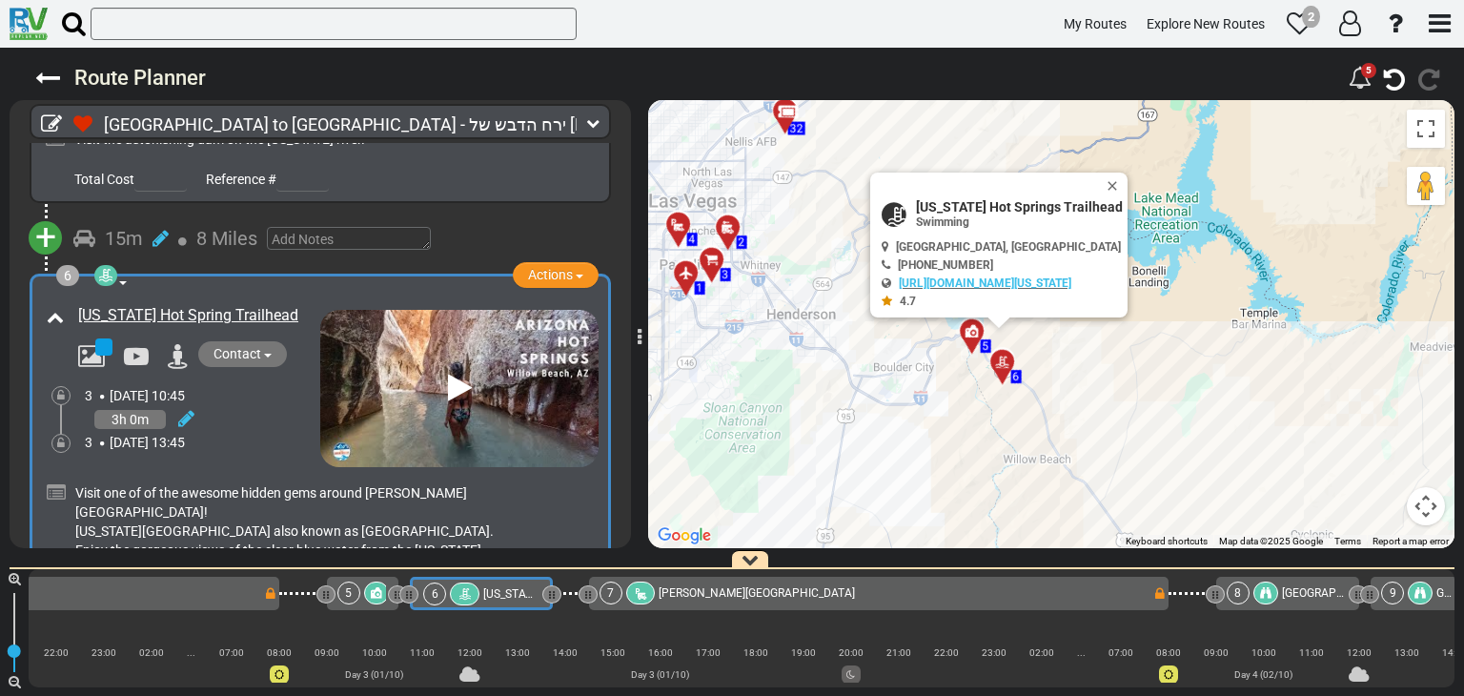
click at [782, 394] on div "To activate drag with keyboard, press Alt + Enter. Once in keyboard drag state,…" at bounding box center [1051, 324] width 806 height 448
drag, startPoint x: 782, startPoint y: 394, endPoint x: 767, endPoint y: 428, distance: 36.7
click at [780, 397] on div "To activate drag with keyboard, press Alt + Enter. Once in keyboard drag state,…" at bounding box center [1051, 324] width 806 height 448
drag, startPoint x: 767, startPoint y: 428, endPoint x: 801, endPoint y: 436, distance: 35.4
click at [801, 436] on div "To activate drag with keyboard, press Alt + Enter. Once in keyboard drag state,…" at bounding box center [1051, 324] width 806 height 448
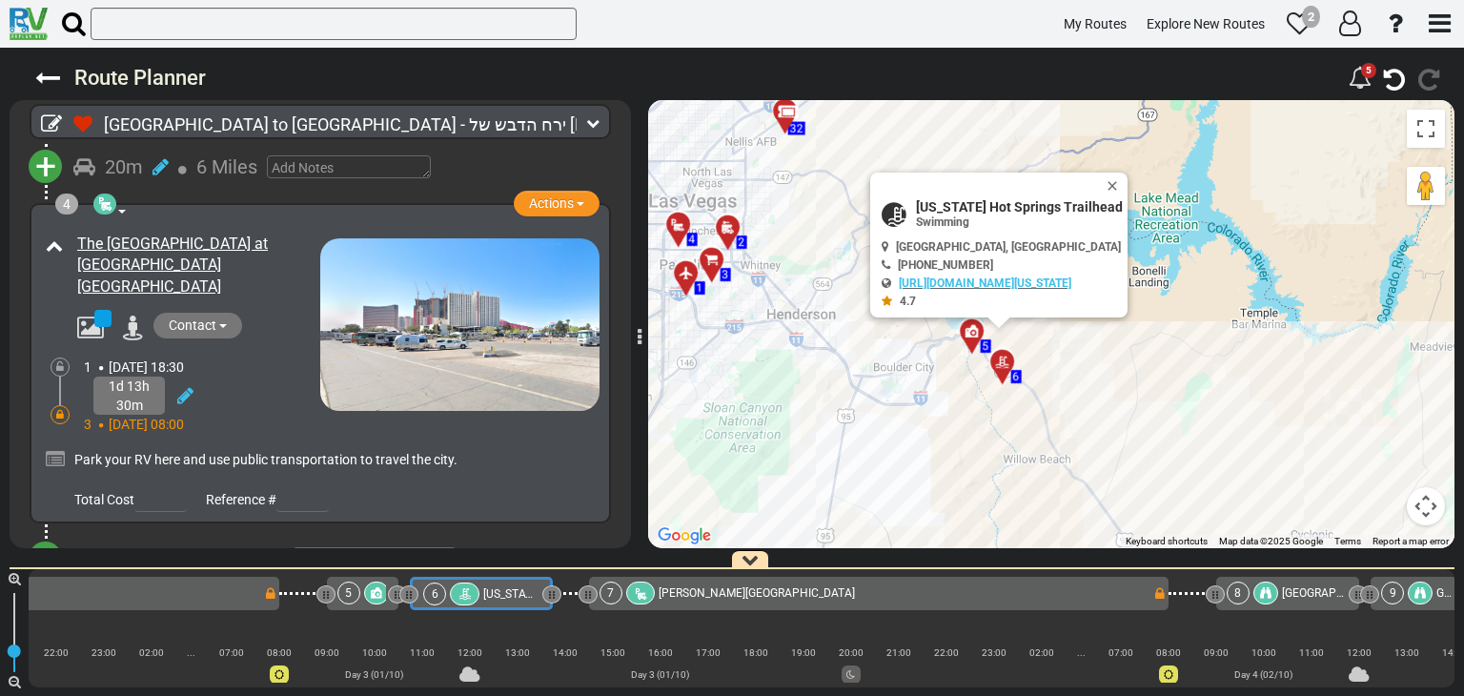
scroll to position [1028, 0]
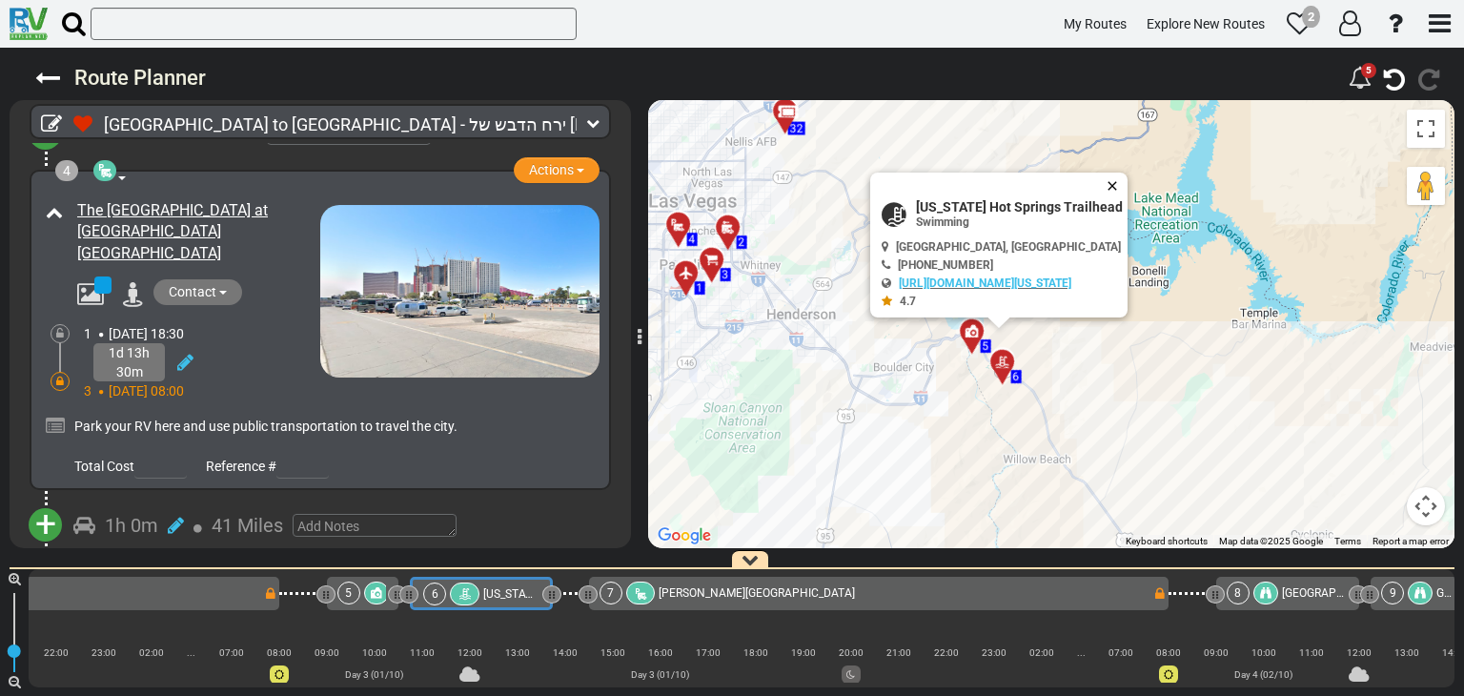
click at [1127, 179] on button "Close" at bounding box center [1115, 185] width 23 height 27
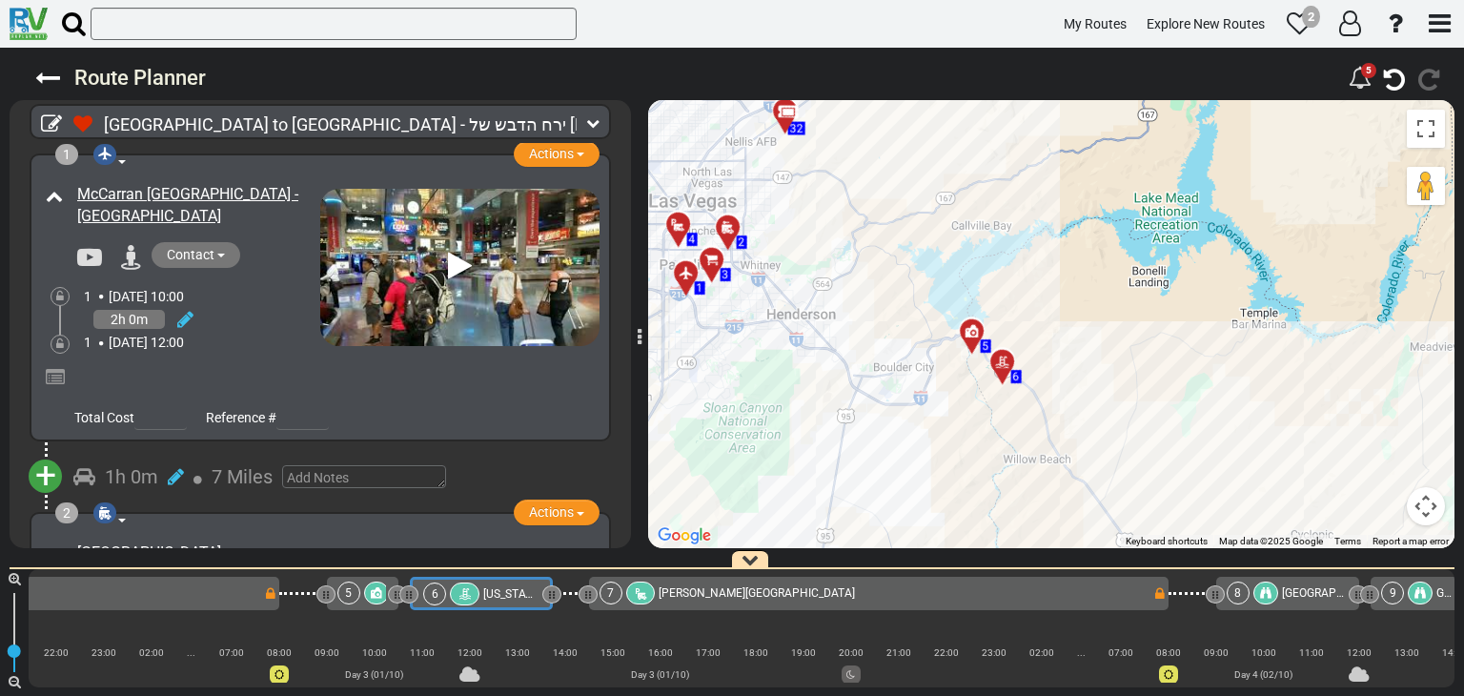
scroll to position [0, 0]
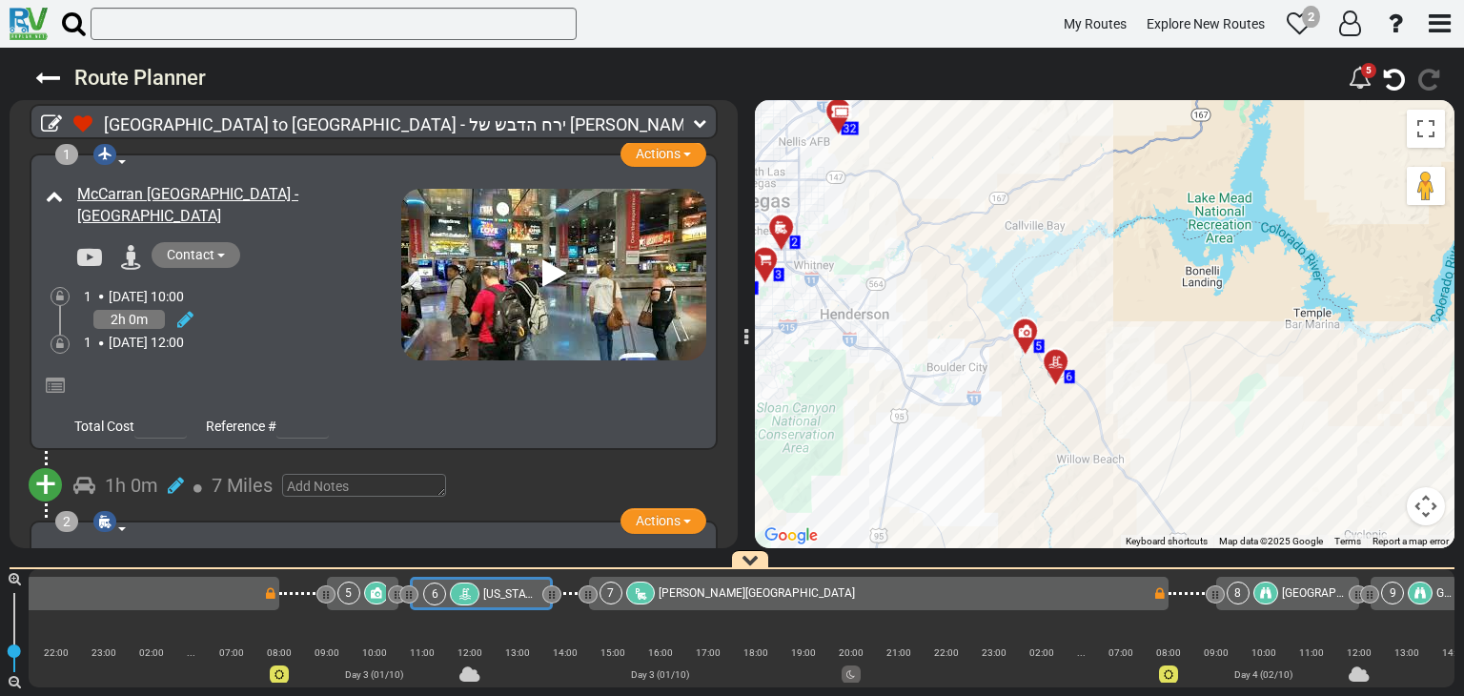
drag, startPoint x: 640, startPoint y: 337, endPoint x: 747, endPoint y: 344, distance: 106.9
click at [747, 344] on icon at bounding box center [746, 337] width 4 height 19
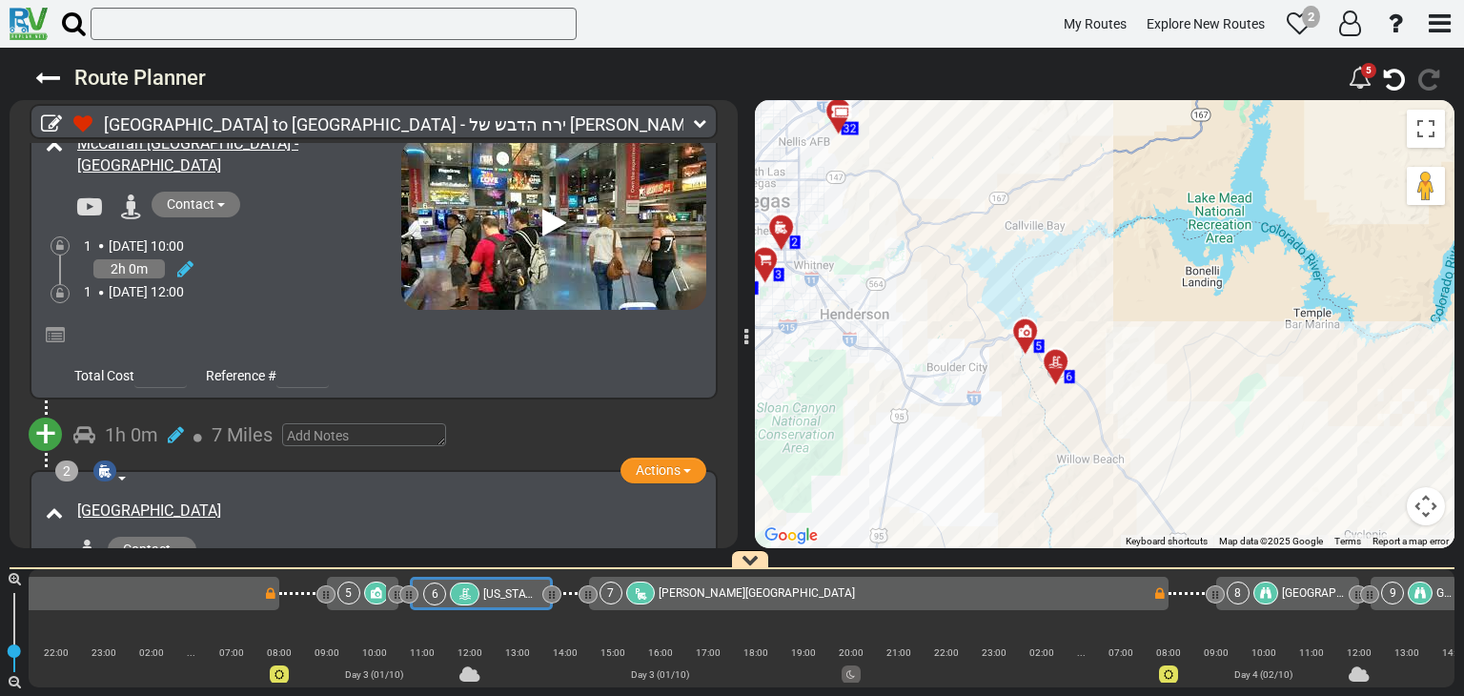
scroll to position [95, 0]
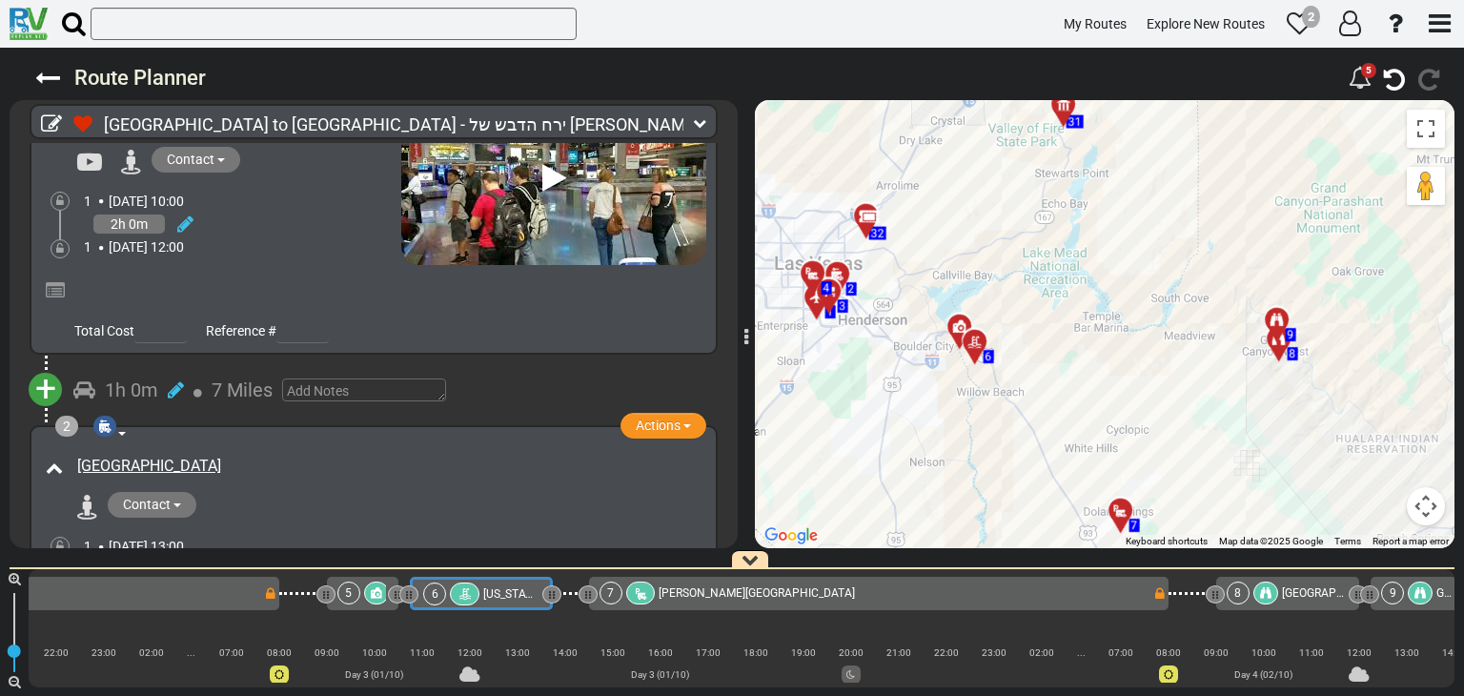
click at [595, 310] on div "Total Cost Reference #" at bounding box center [373, 326] width 665 height 33
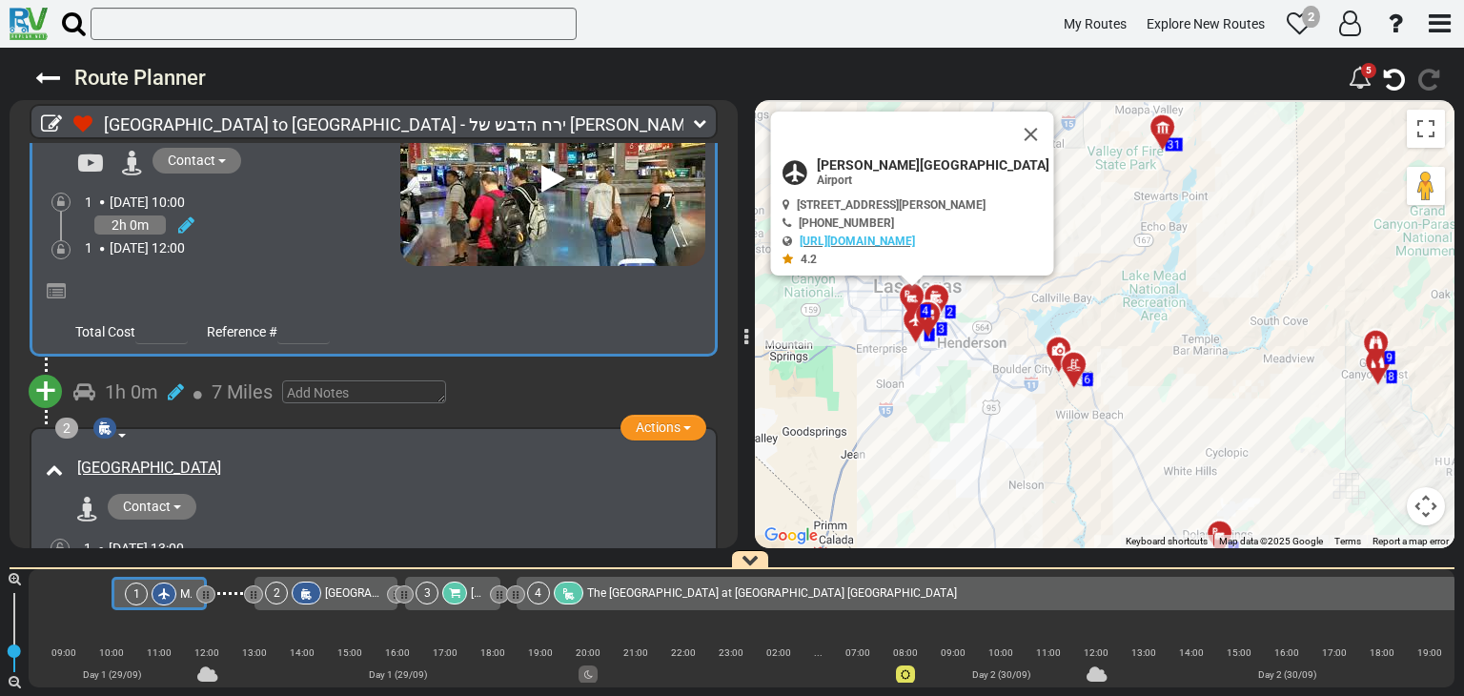
scroll to position [0, 0]
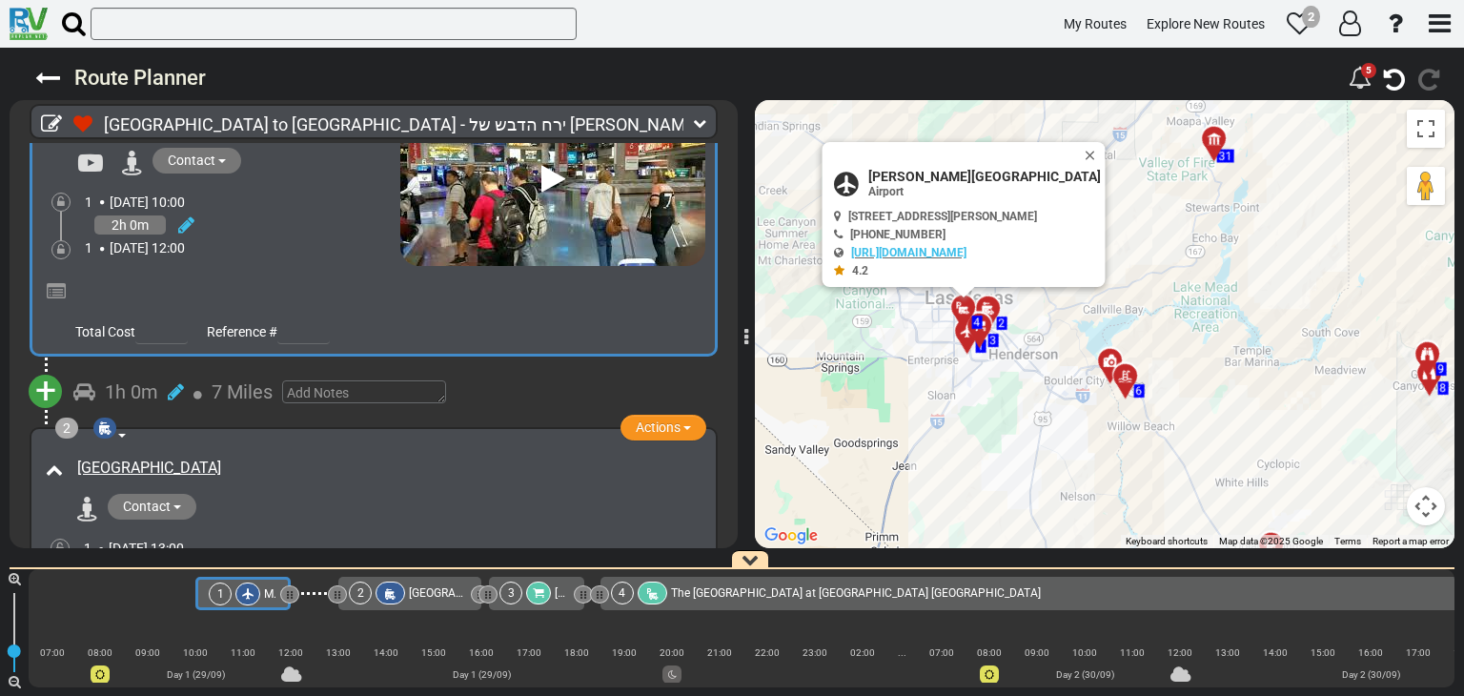
click at [530, 462] on div "[GEOGRAPHIC_DATA]" at bounding box center [389, 468] width 624 height 22
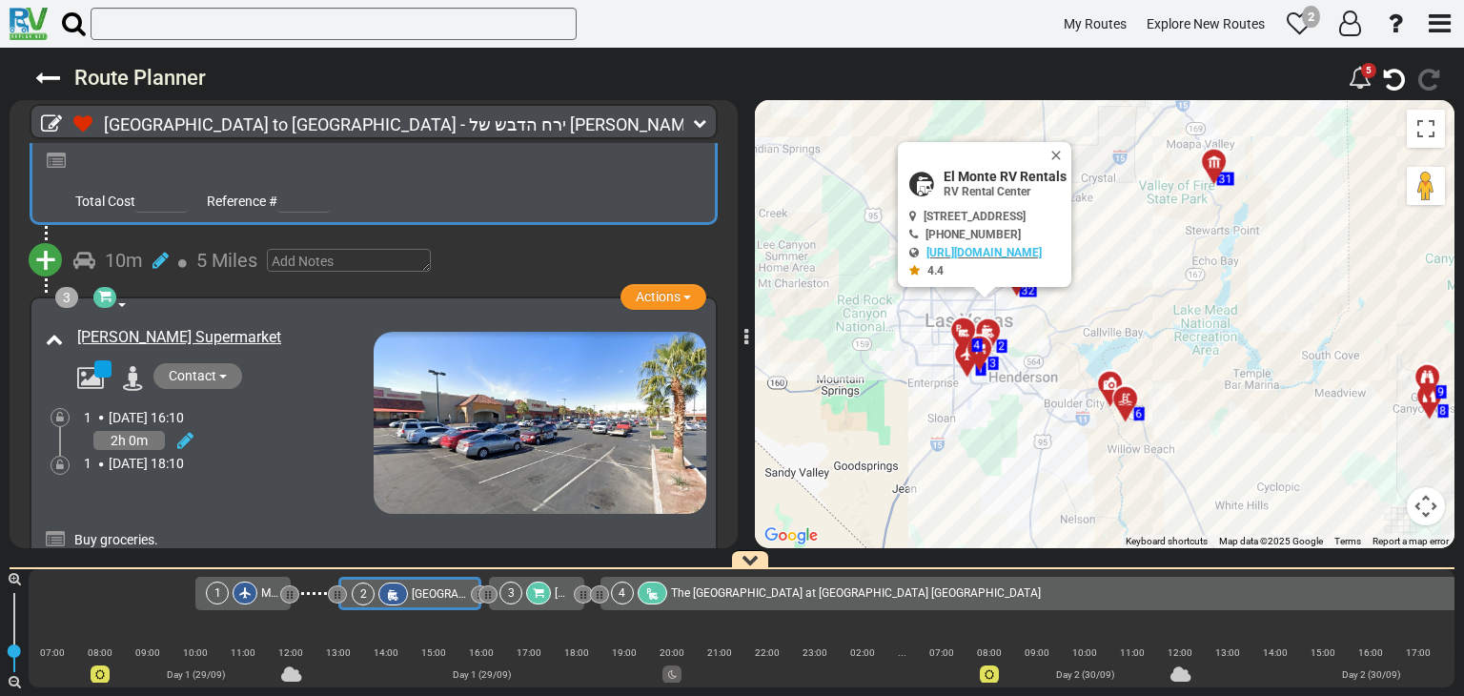
scroll to position [572, 0]
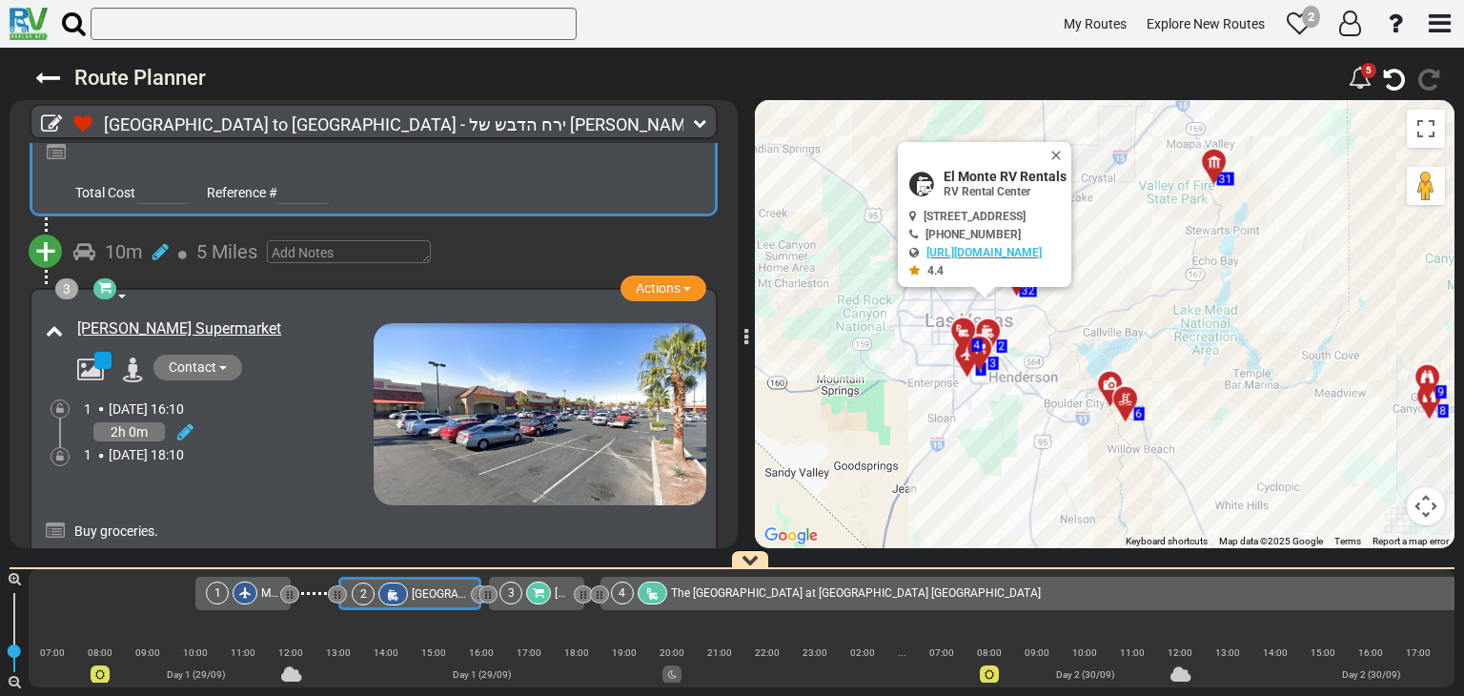
click at [333, 426] on div "2h 0m" at bounding box center [229, 432] width 290 height 28
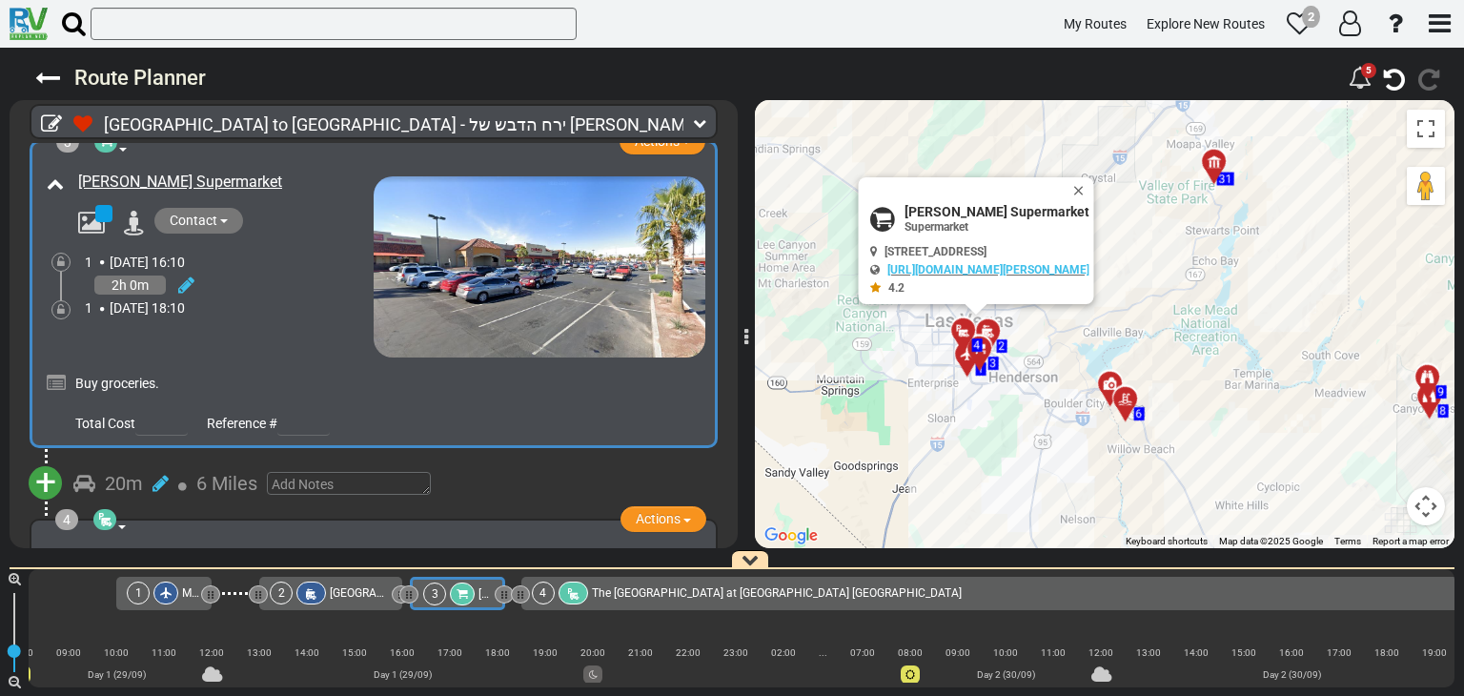
scroll to position [761, 0]
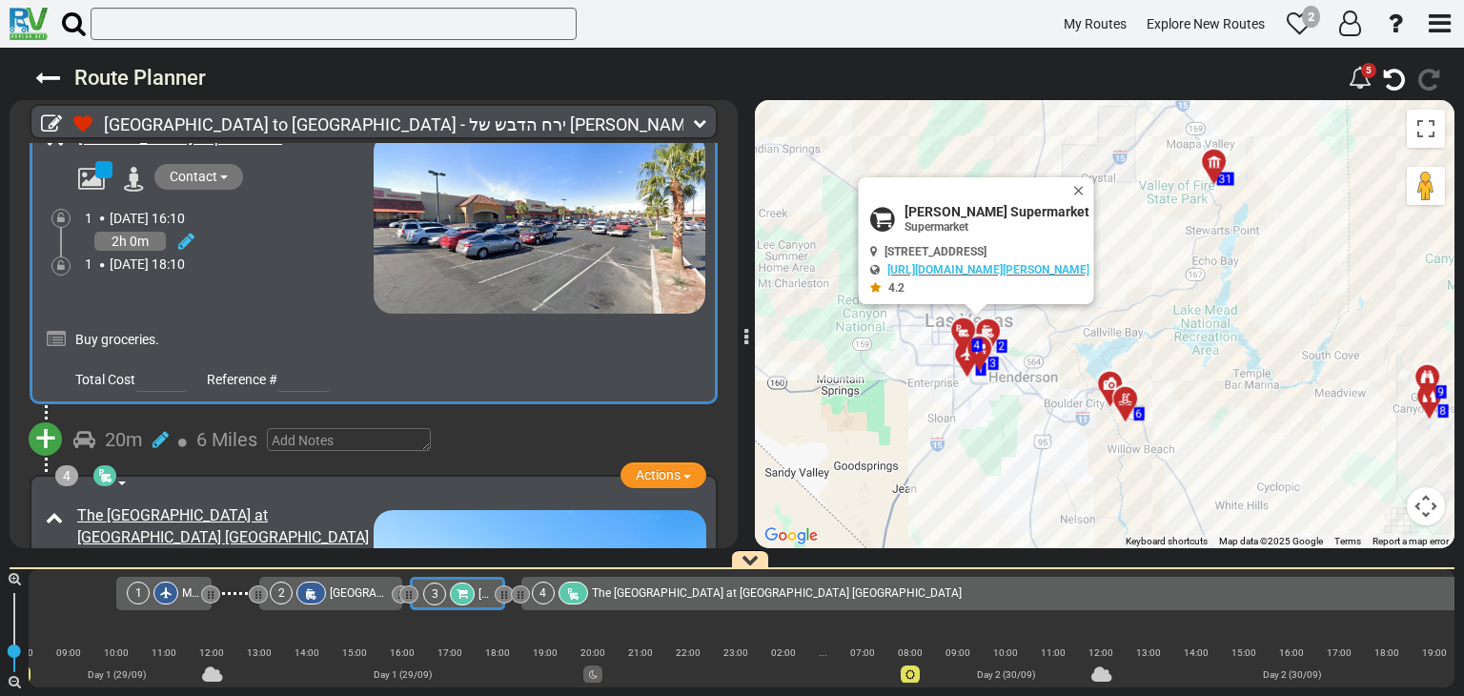
click at [47, 432] on span "+" at bounding box center [45, 438] width 21 height 44
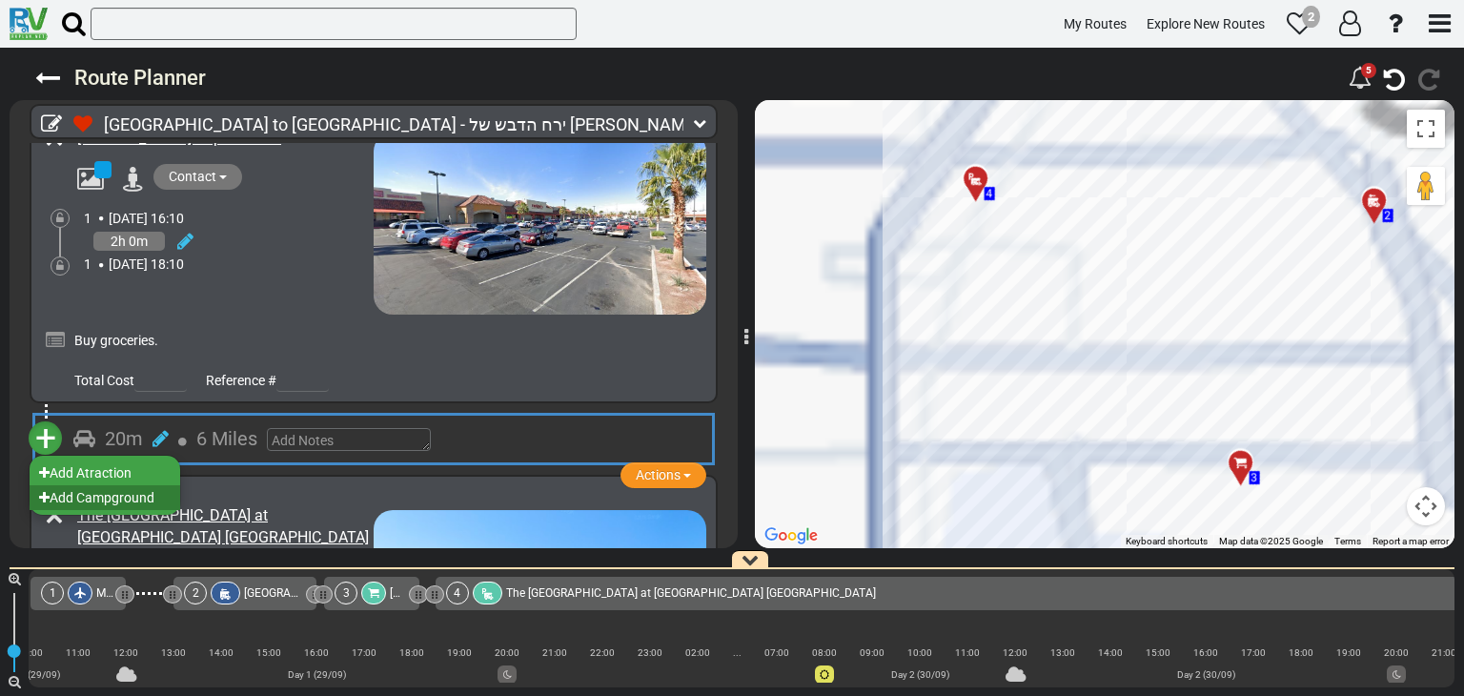
scroll to position [0, 174]
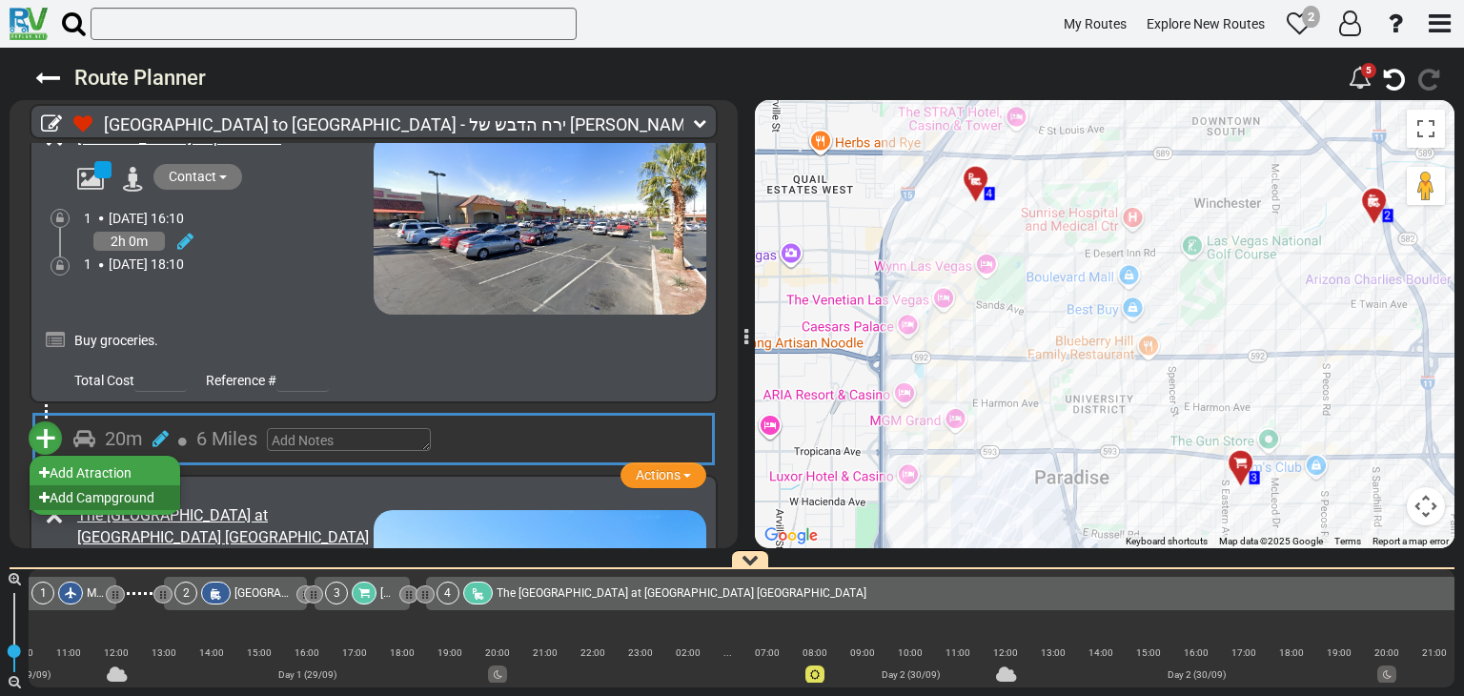
click at [95, 491] on li "Add Campground" at bounding box center [105, 497] width 151 height 25
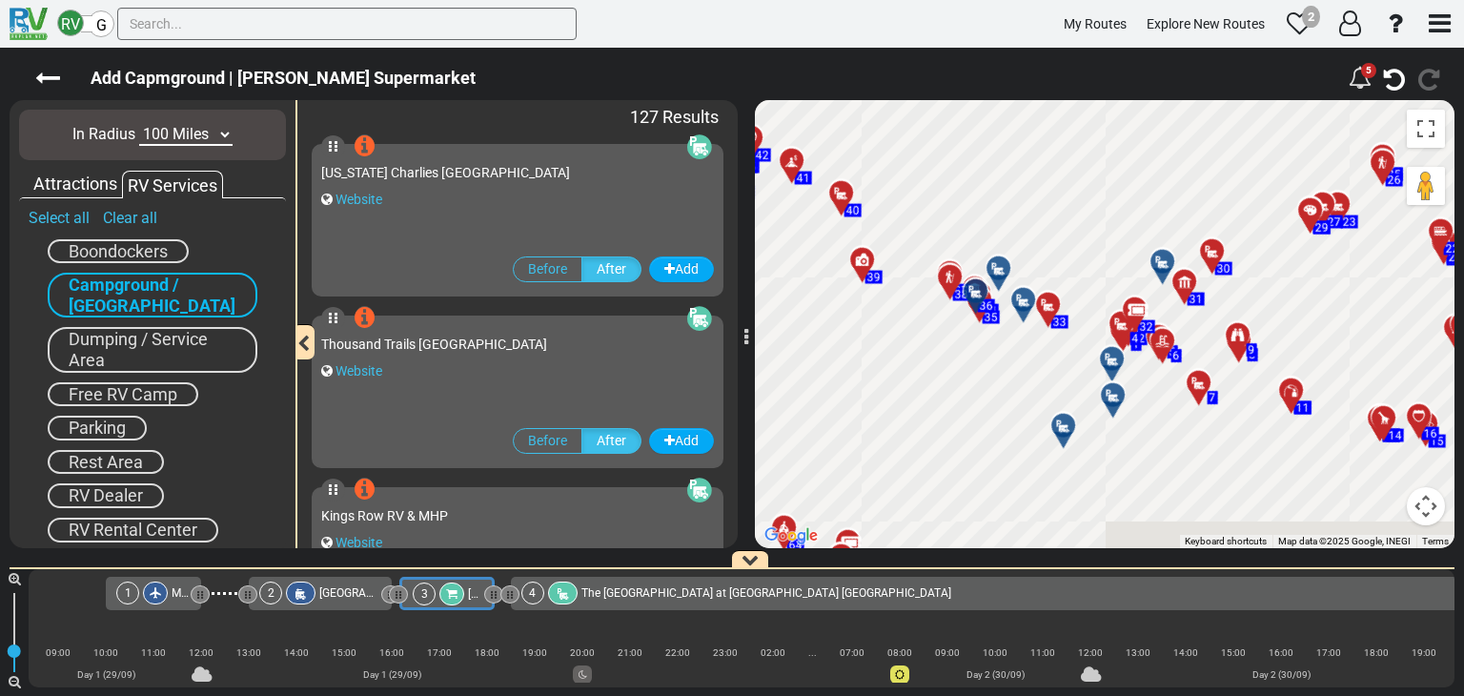
scroll to position [0, 79]
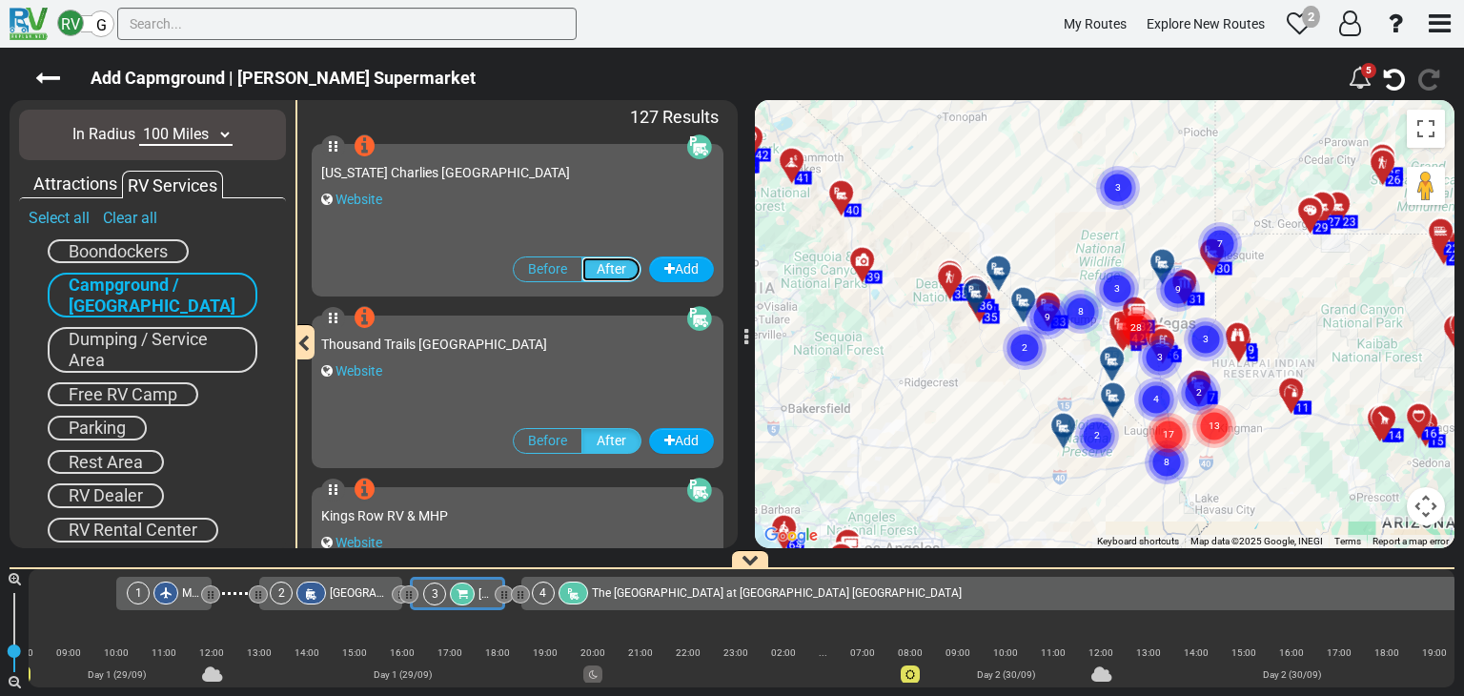
click at [595, 276] on label "After" at bounding box center [611, 269] width 60 height 26
click at [0, 0] on input "After" at bounding box center [0, 0] width 0 height 0
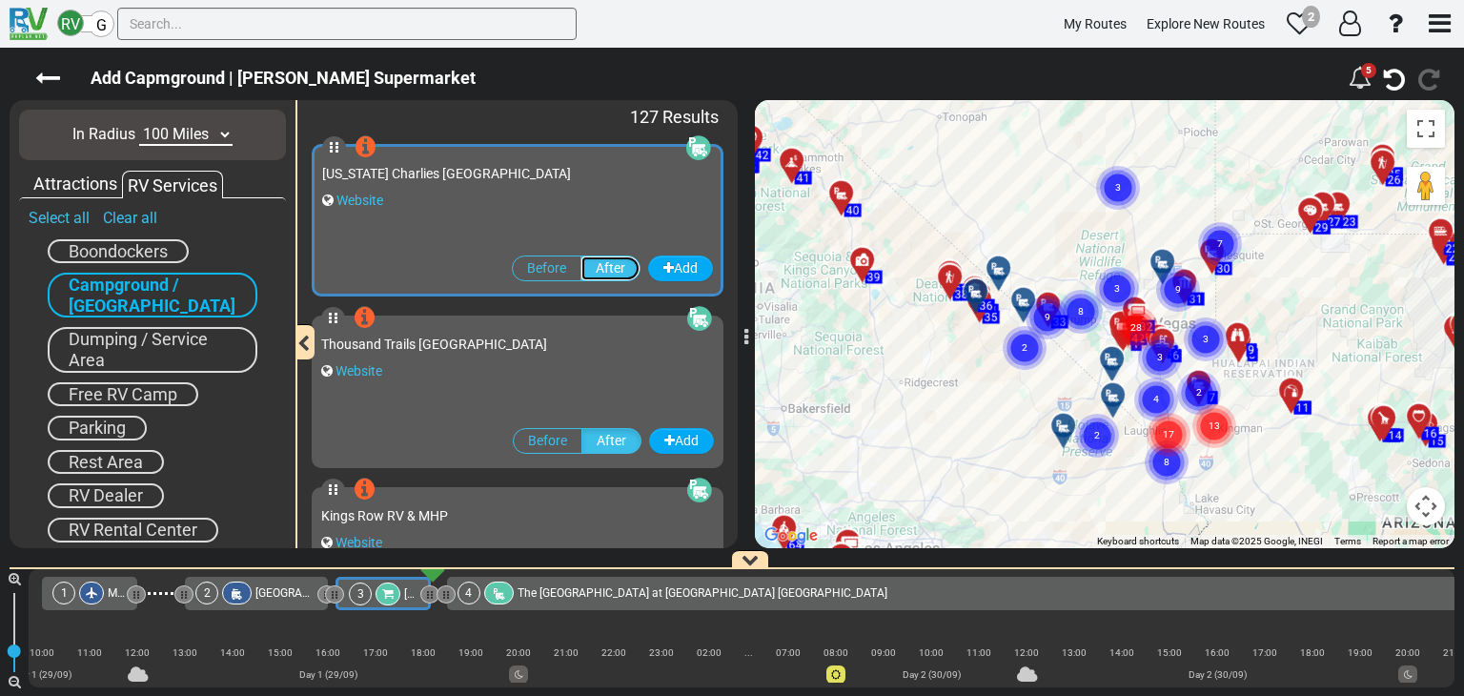
scroll to position [0, 174]
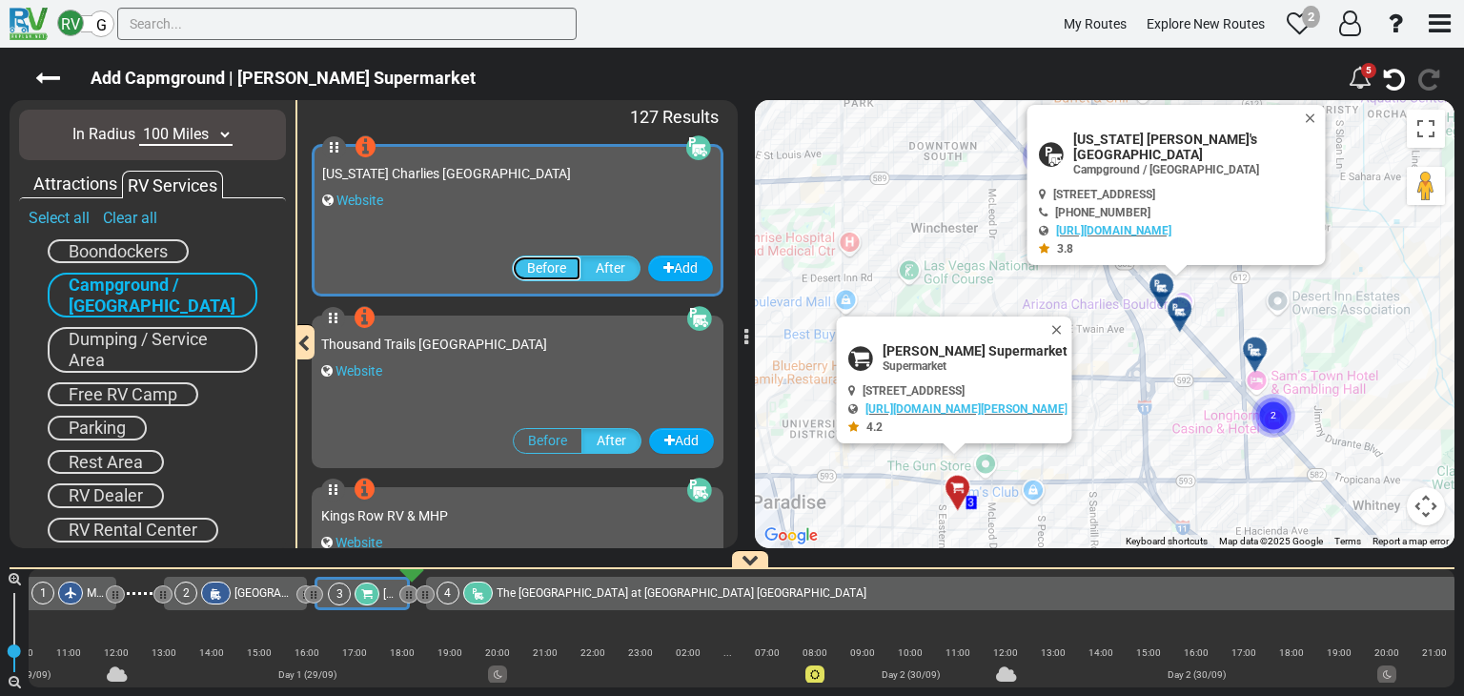
click at [553, 277] on label "Before" at bounding box center [547, 268] width 70 height 26
click at [0, 0] on input "Before" at bounding box center [0, 0] width 0 height 0
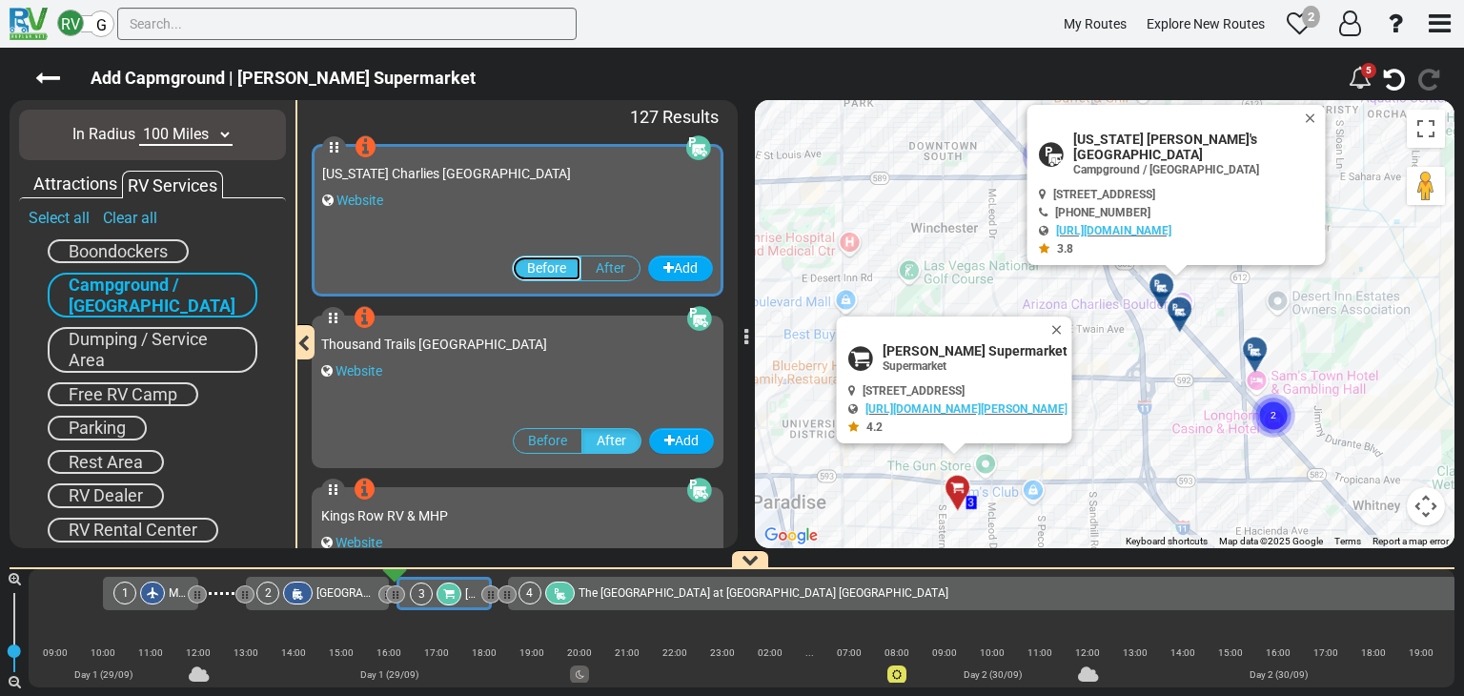
scroll to position [0, 79]
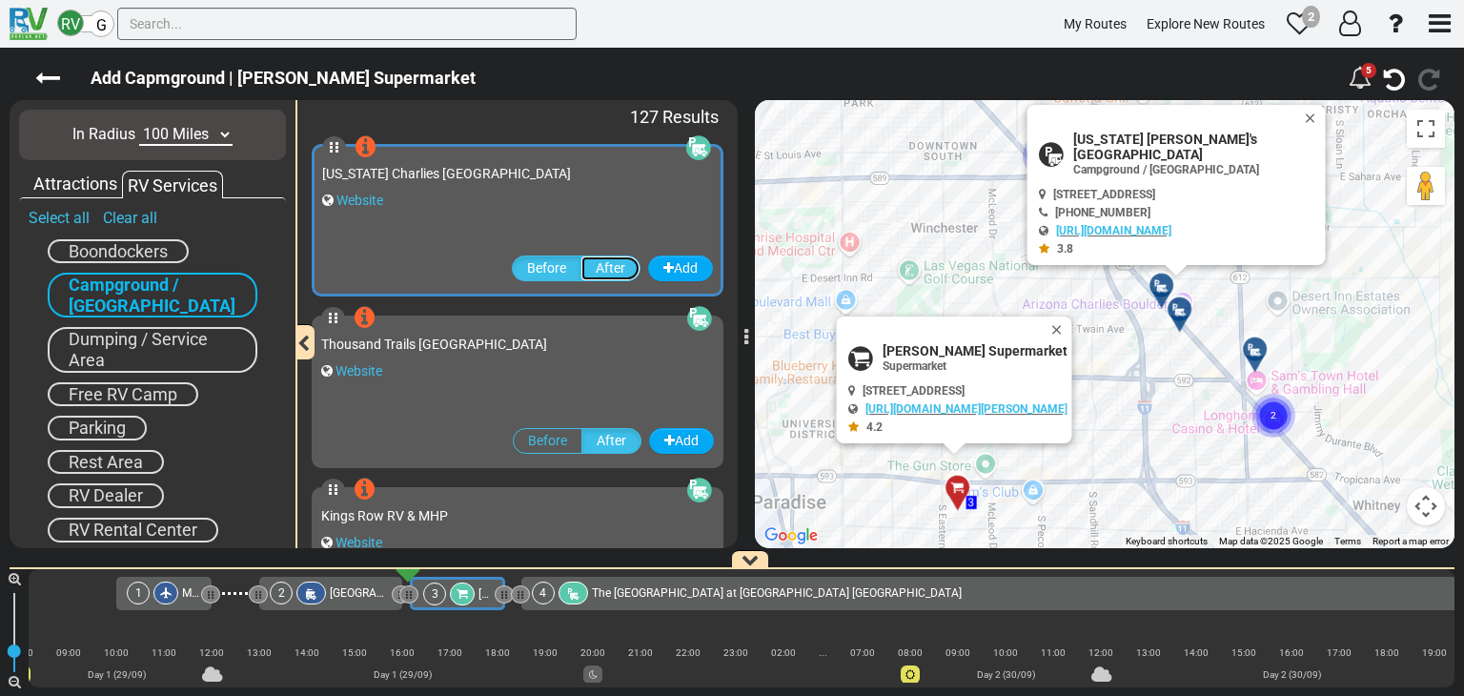
click at [591, 273] on label "After" at bounding box center [610, 268] width 60 height 26
click at [0, 0] on input "After" at bounding box center [0, 0] width 0 height 0
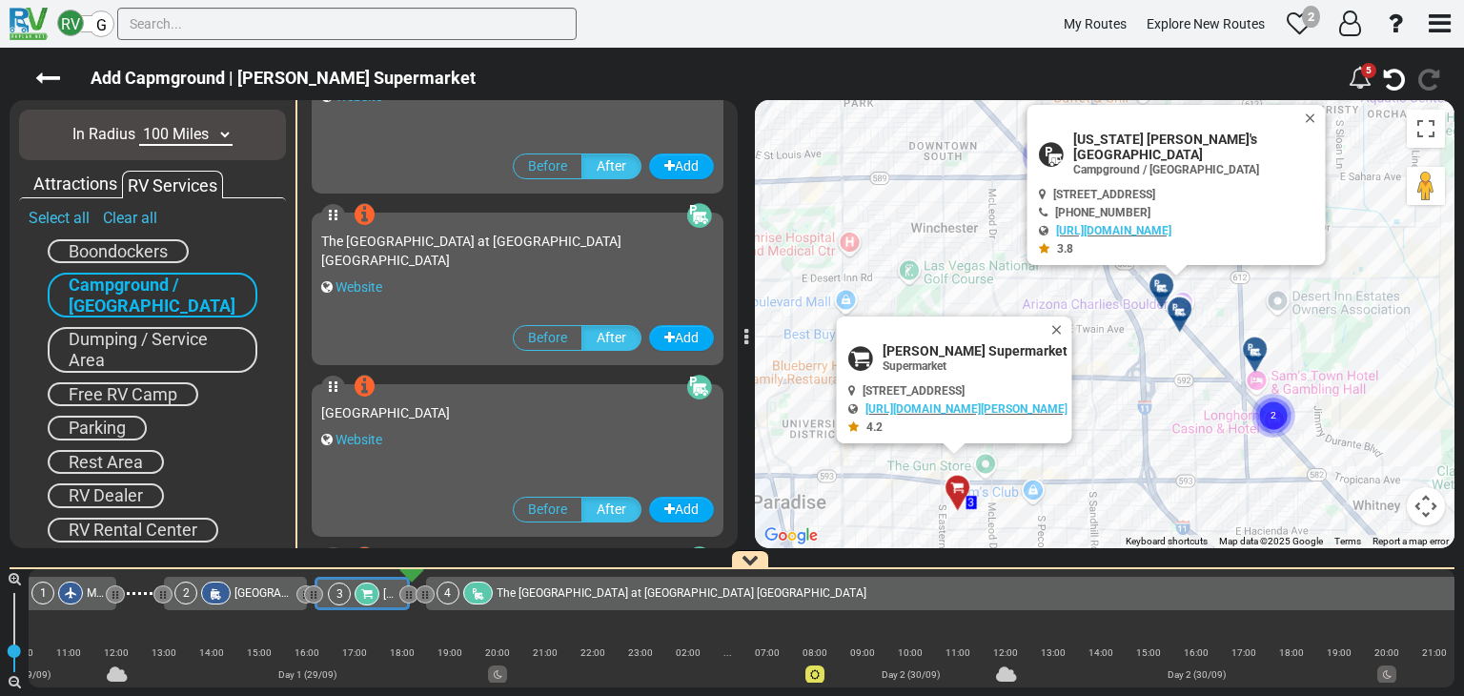
scroll to position [1429, 0]
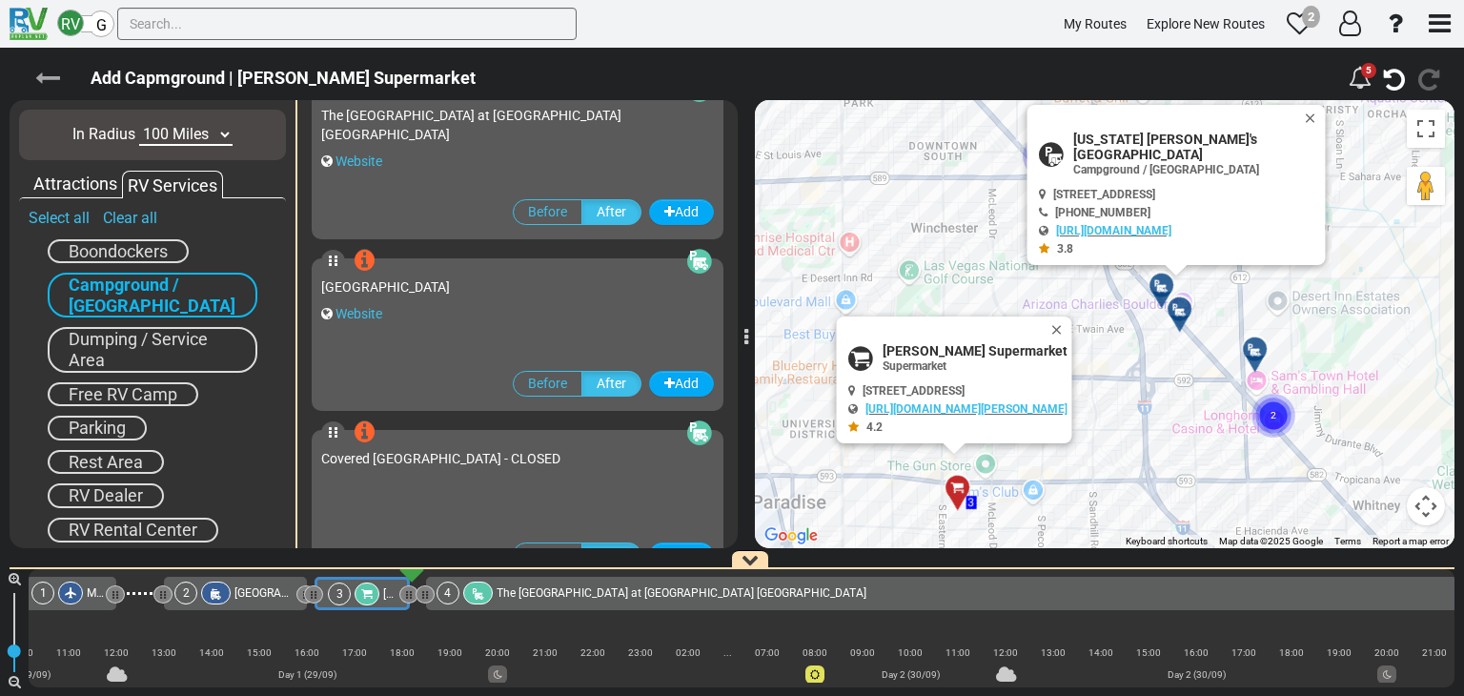
click at [51, 75] on icon at bounding box center [47, 78] width 25 height 25
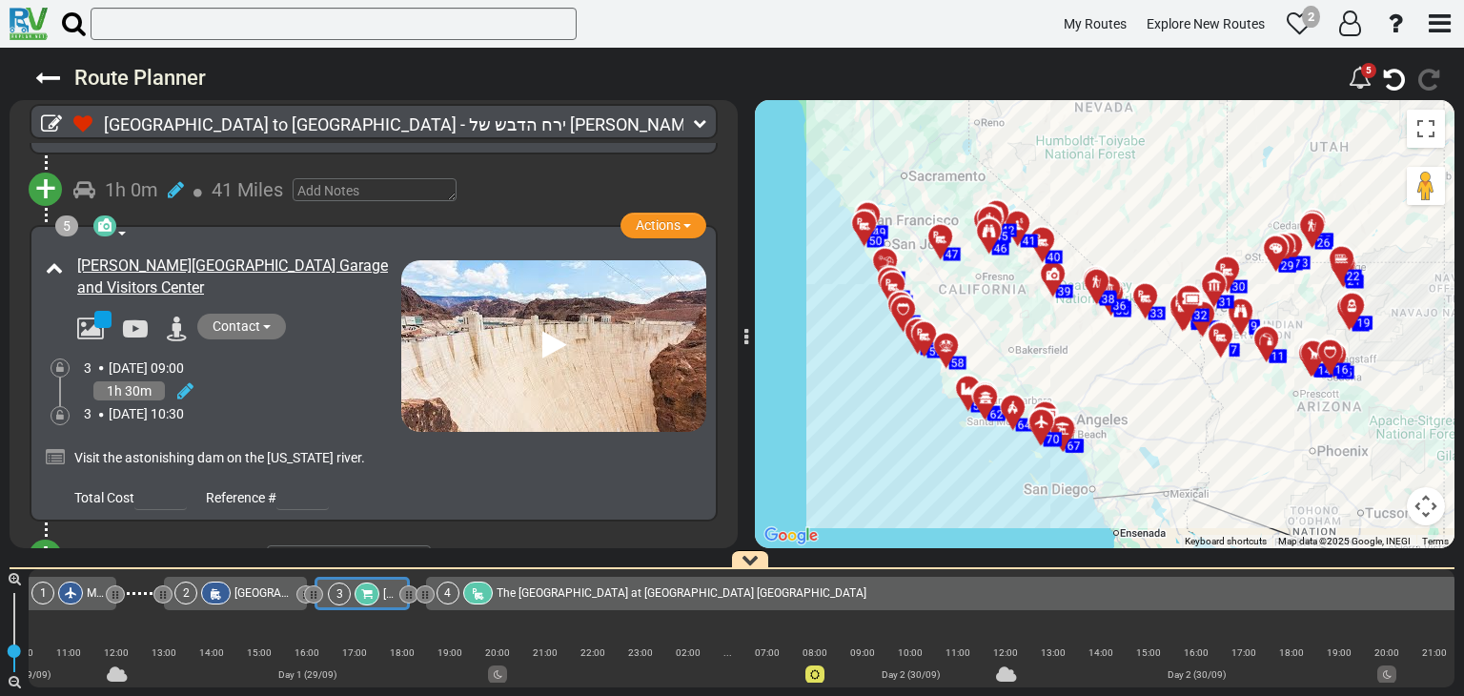
scroll to position [1201, 0]
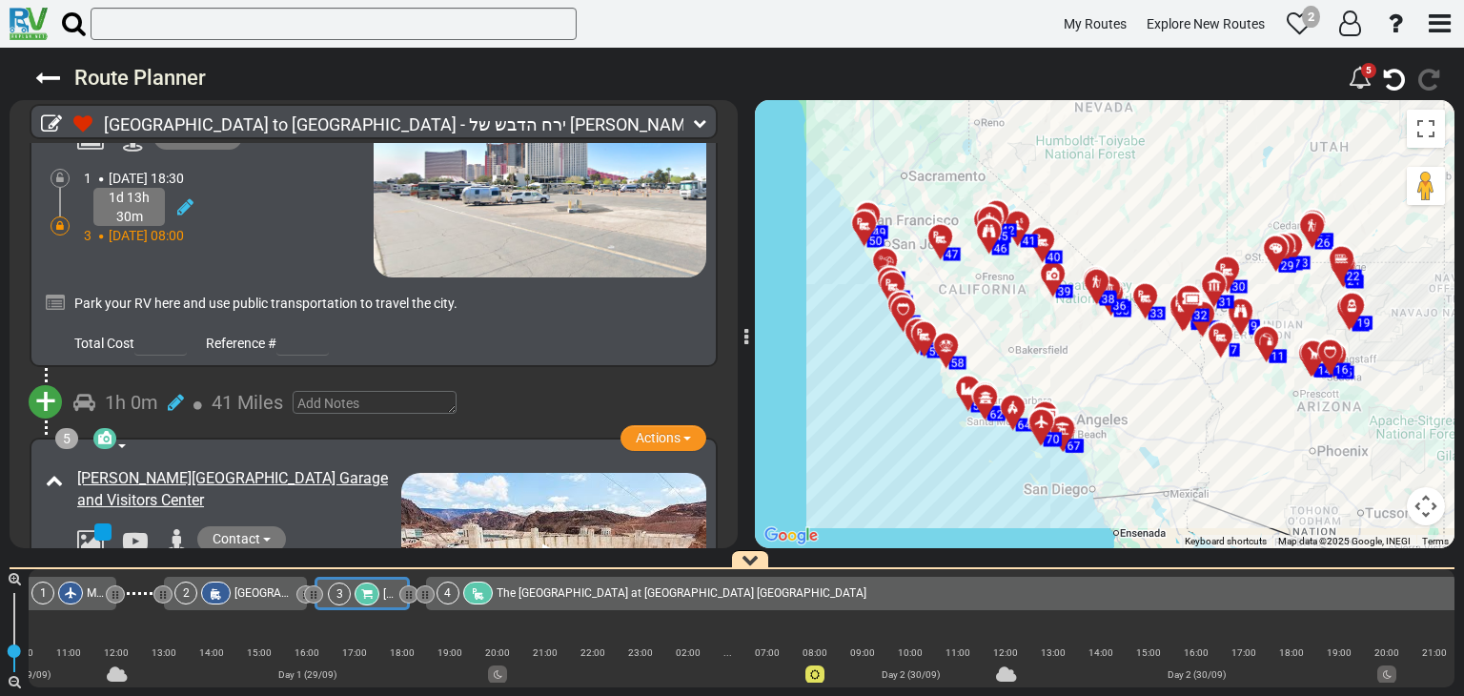
click at [50, 390] on span "+" at bounding box center [45, 401] width 21 height 44
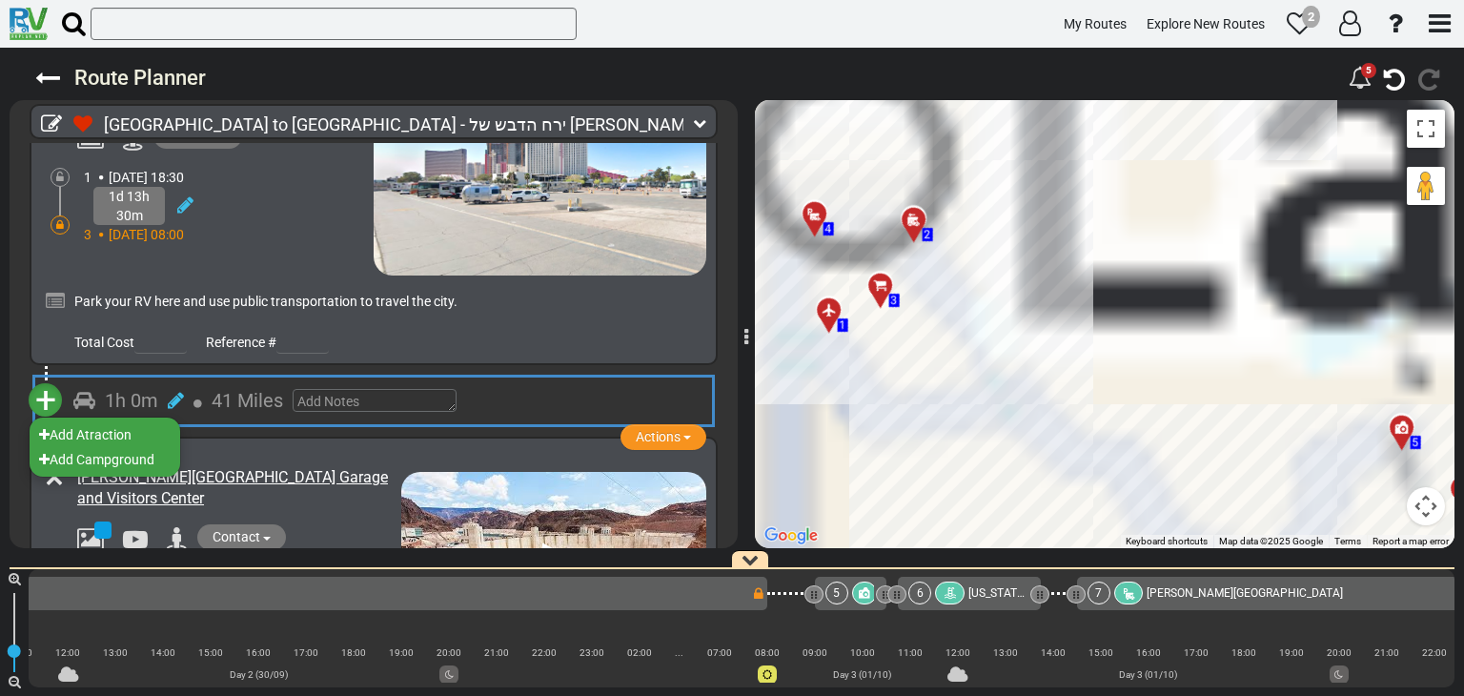
scroll to position [0, 1468]
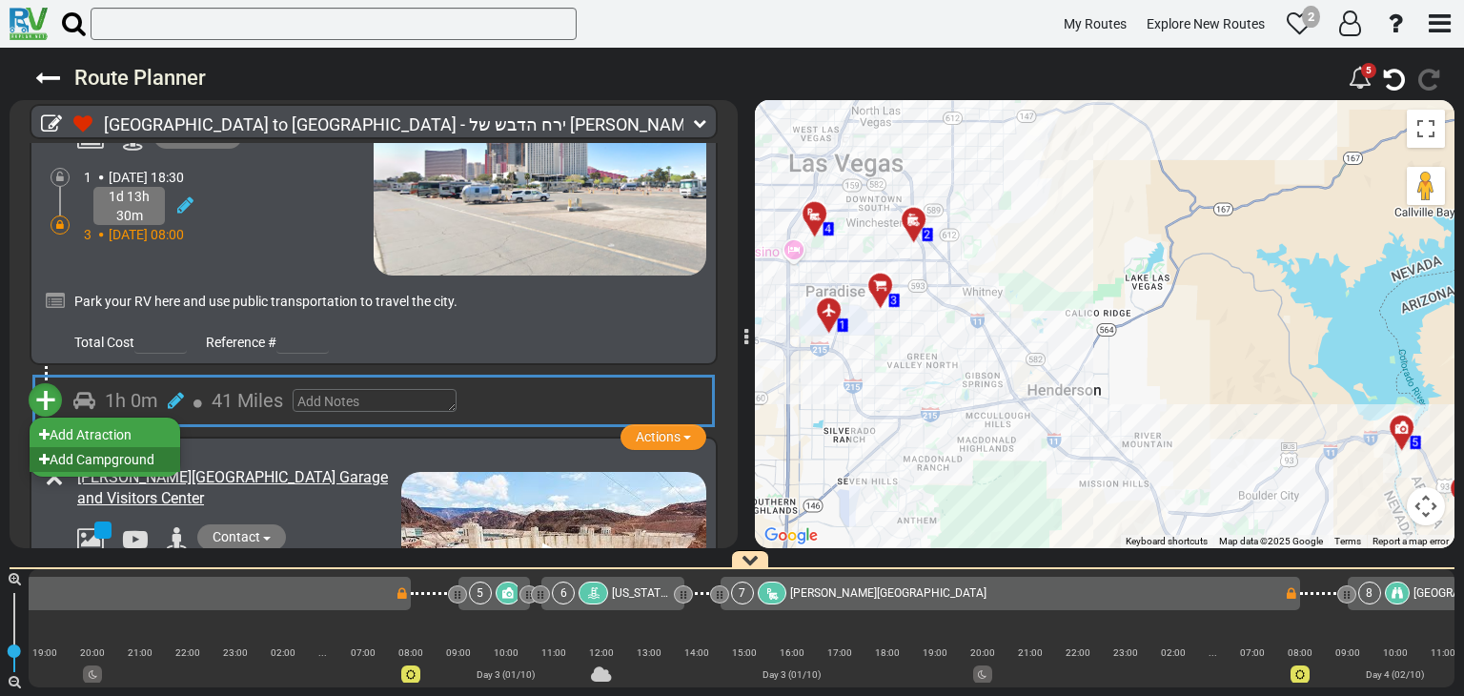
click at [107, 447] on li "Add Campground" at bounding box center [105, 459] width 151 height 25
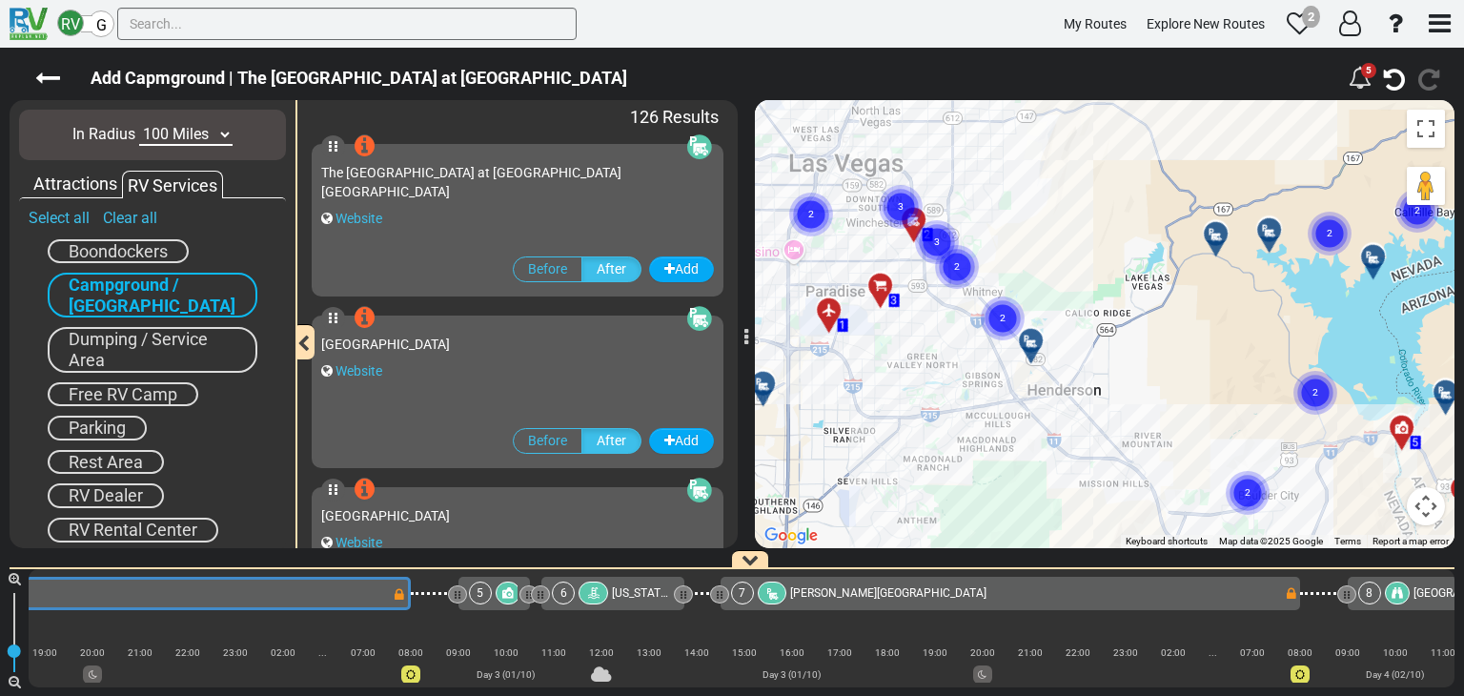
scroll to position [0, 191]
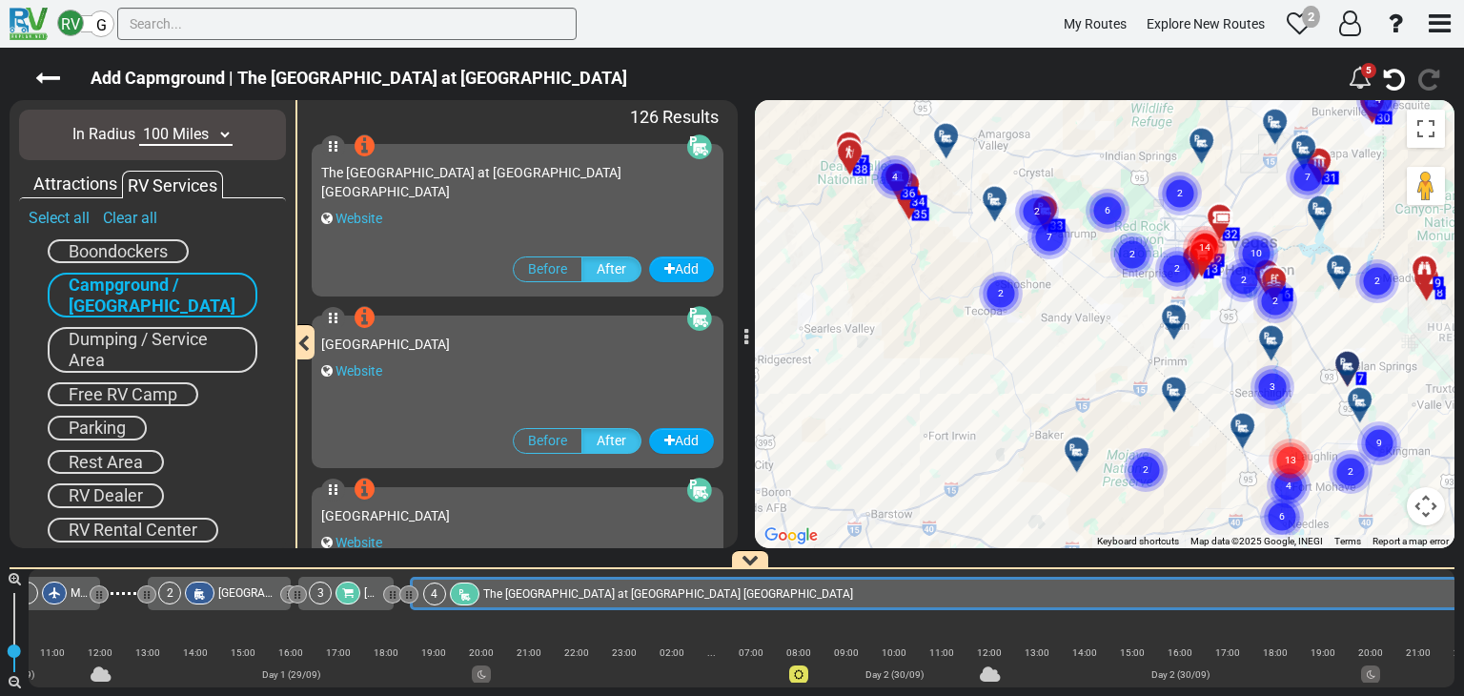
drag, startPoint x: 1136, startPoint y: 352, endPoint x: 883, endPoint y: 373, distance: 253.4
click at [843, 386] on div "To activate drag with keyboard, press Alt + Enter. Once in keyboard drag state,…" at bounding box center [1104, 324] width 699 height 448
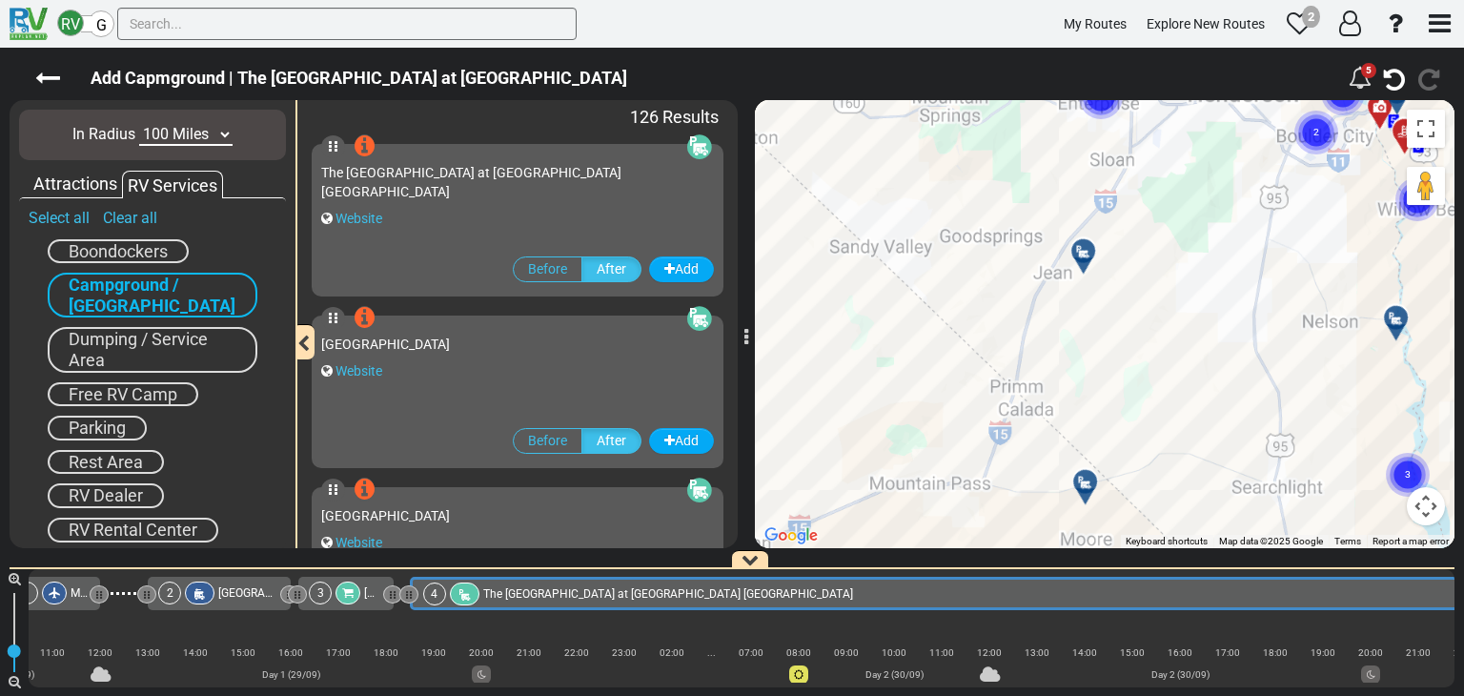
click at [1105, 387] on div "To activate drag with keyboard, press Alt + Enter. Once in keyboard drag state,…" at bounding box center [1104, 324] width 699 height 448
click at [979, 477] on div "To activate drag with keyboard, press Alt + Enter. Once in keyboard drag state,…" at bounding box center [1104, 324] width 699 height 448
click at [865, 530] on div "To activate drag with keyboard, press Alt + Enter. Once in keyboard drag state,…" at bounding box center [1104, 324] width 699 height 448
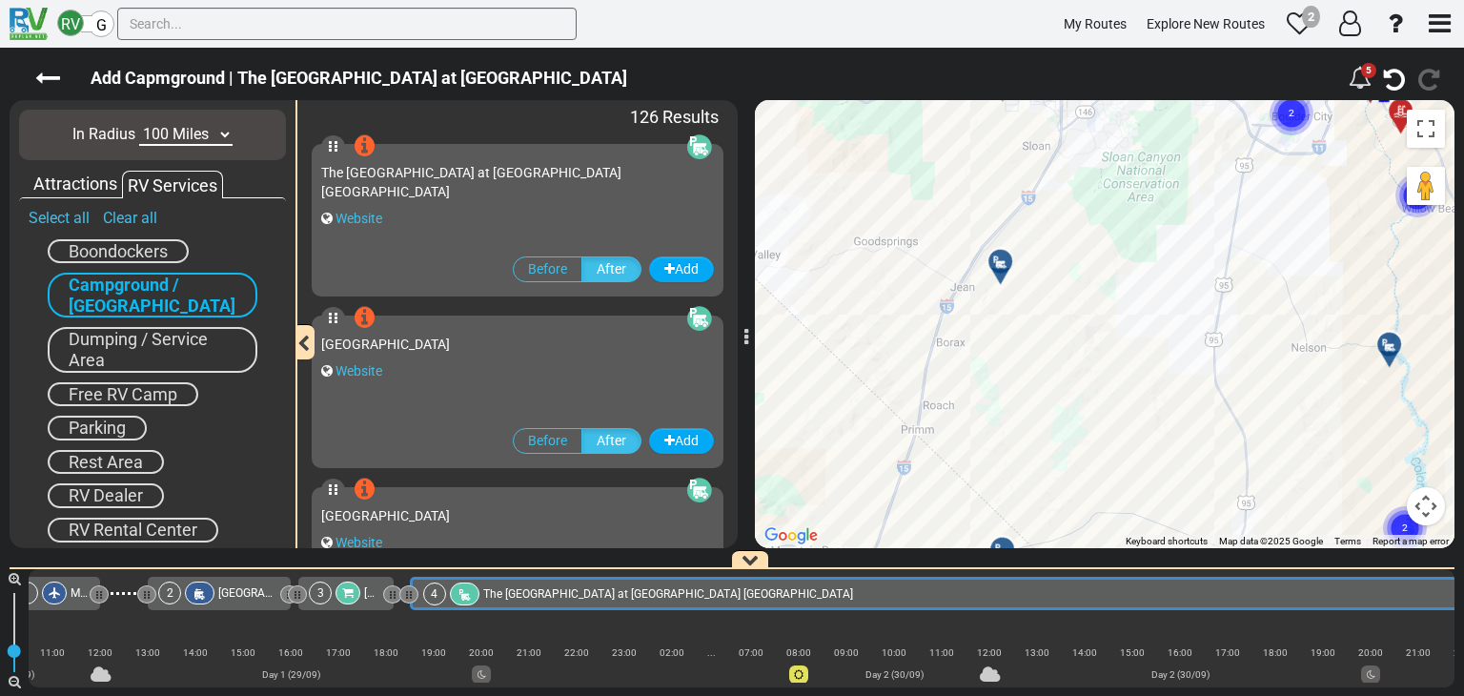
drag, startPoint x: 1129, startPoint y: 303, endPoint x: 1013, endPoint y: 424, distance: 167.8
click at [1078, 354] on div "To activate drag with keyboard, press Alt + Enter. Once in keyboard drag state,…" at bounding box center [1104, 324] width 699 height 448
drag, startPoint x: 1013, startPoint y: 424, endPoint x: 991, endPoint y: 440, distance: 27.3
click at [991, 440] on div "To activate drag with keyboard, press Alt + Enter. Once in keyboard drag state,…" at bounding box center [1104, 324] width 699 height 448
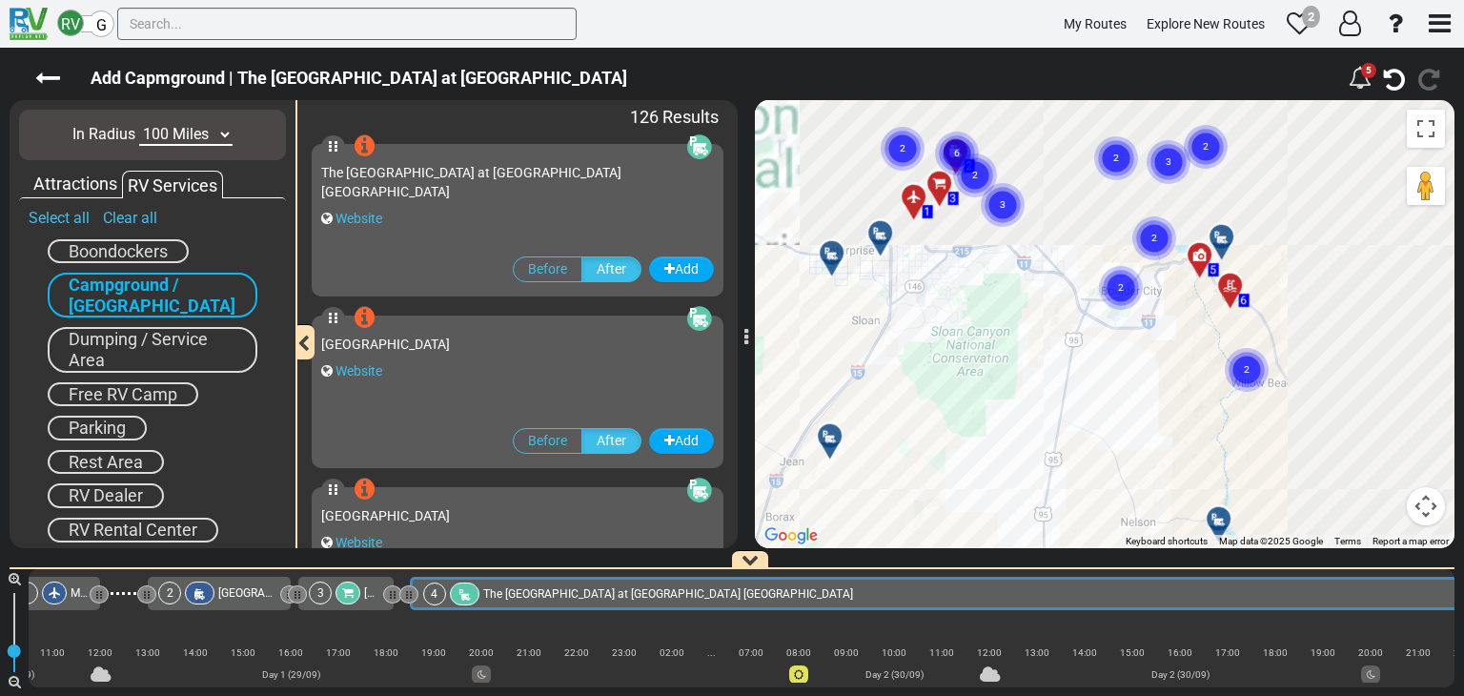
drag, startPoint x: 1137, startPoint y: 226, endPoint x: 966, endPoint y: 400, distance: 243.9
click at [966, 400] on div "To activate drag with keyboard, press Alt + Enter. Once in keyboard drag state,…" at bounding box center [1104, 324] width 699 height 448
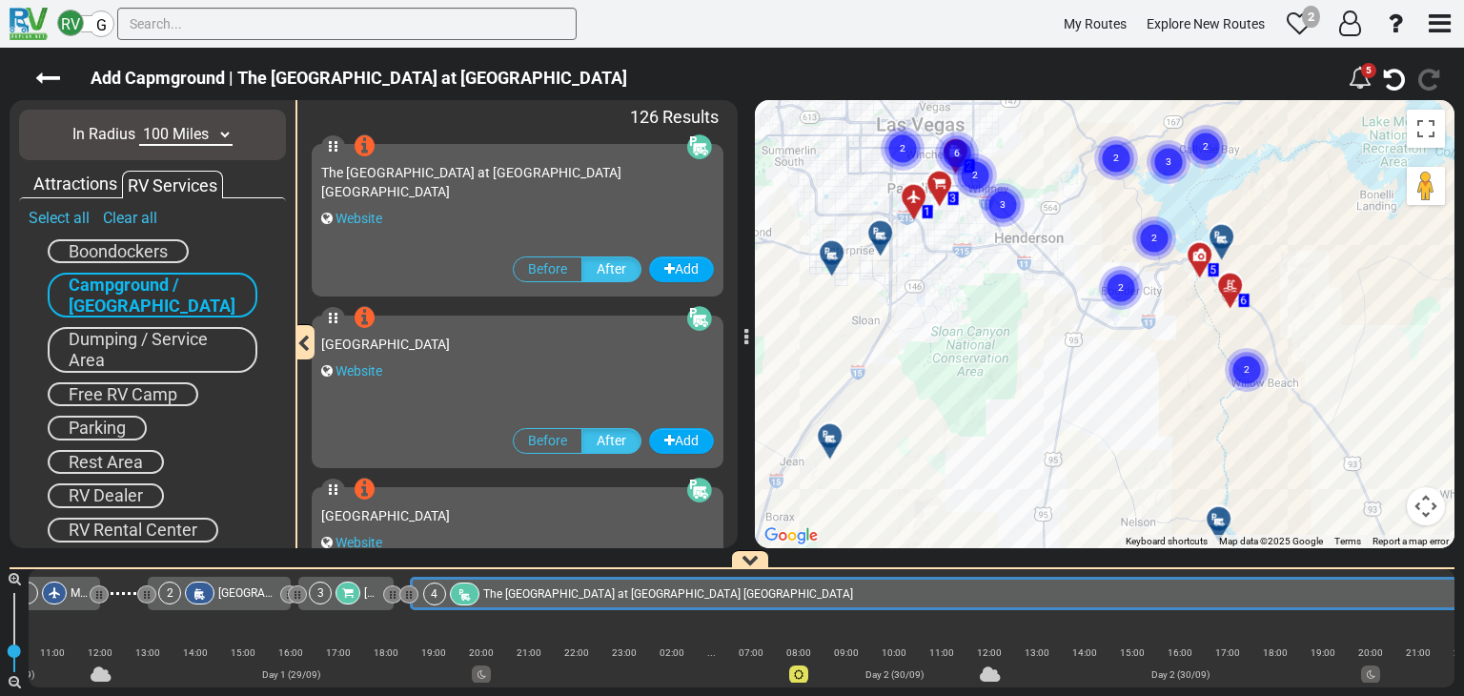
click at [412, 218] on div "The [GEOGRAPHIC_DATA] at [GEOGRAPHIC_DATA] [GEOGRAPHIC_DATA] Website" at bounding box center [517, 198] width 393 height 91
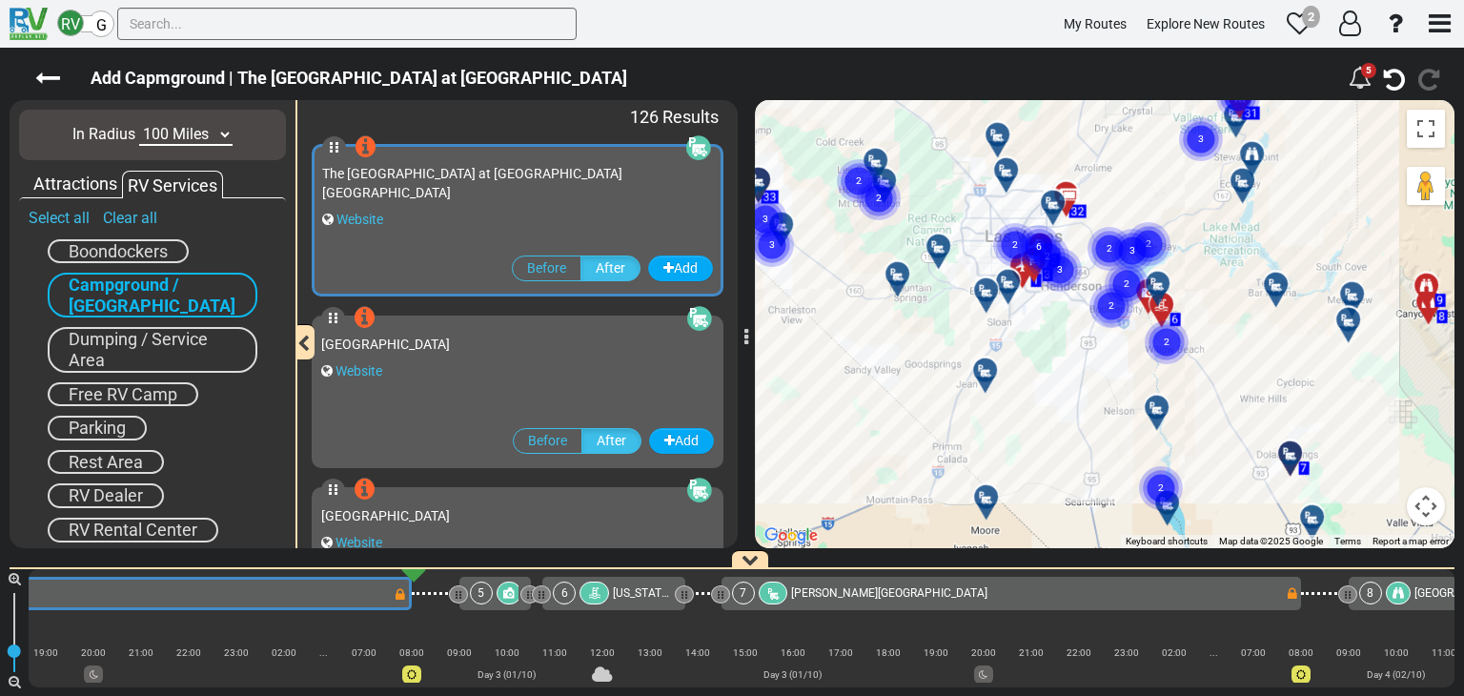
scroll to position [0, 1468]
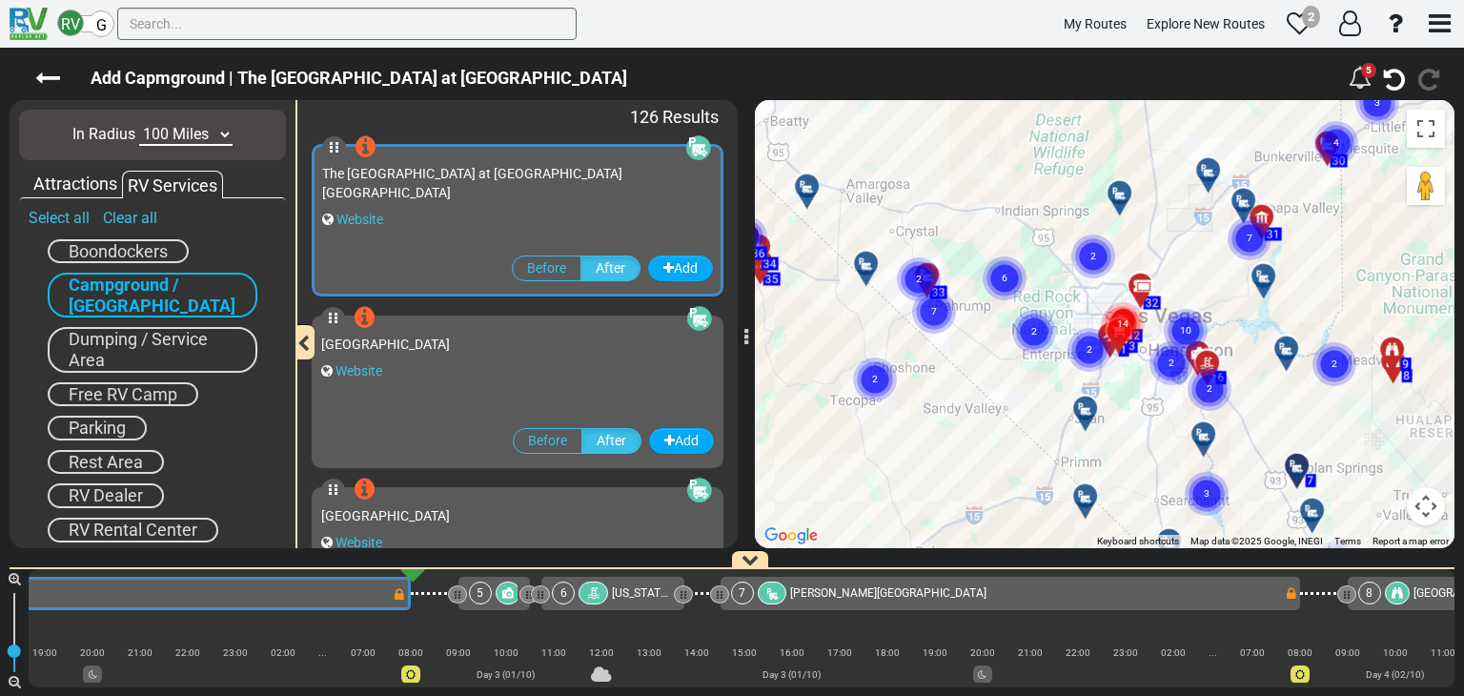
click at [210, 131] on select "10 Miles 50 Miles 100 Miles 250 Miles 500 Miles 1000 Miles" at bounding box center [185, 135] width 93 height 22
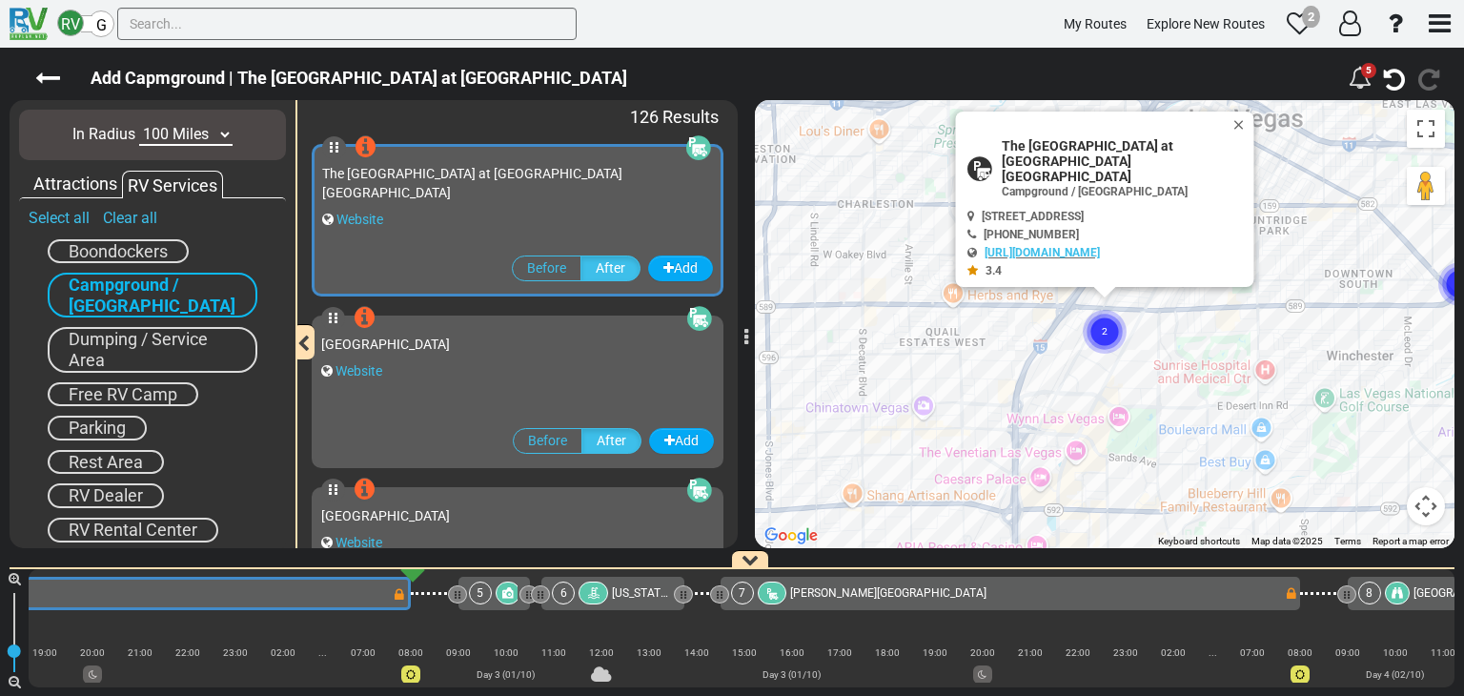
click at [180, 137] on select "10 Miles 50 Miles 100 Miles 250 Miles 500 Miles 1000 Miles" at bounding box center [185, 135] width 93 height 22
select select "number:10"
click at [139, 124] on select "10 Miles 50 Miles 100 Miles 250 Miles 500 Miles 1000 Miles" at bounding box center [185, 135] width 93 height 22
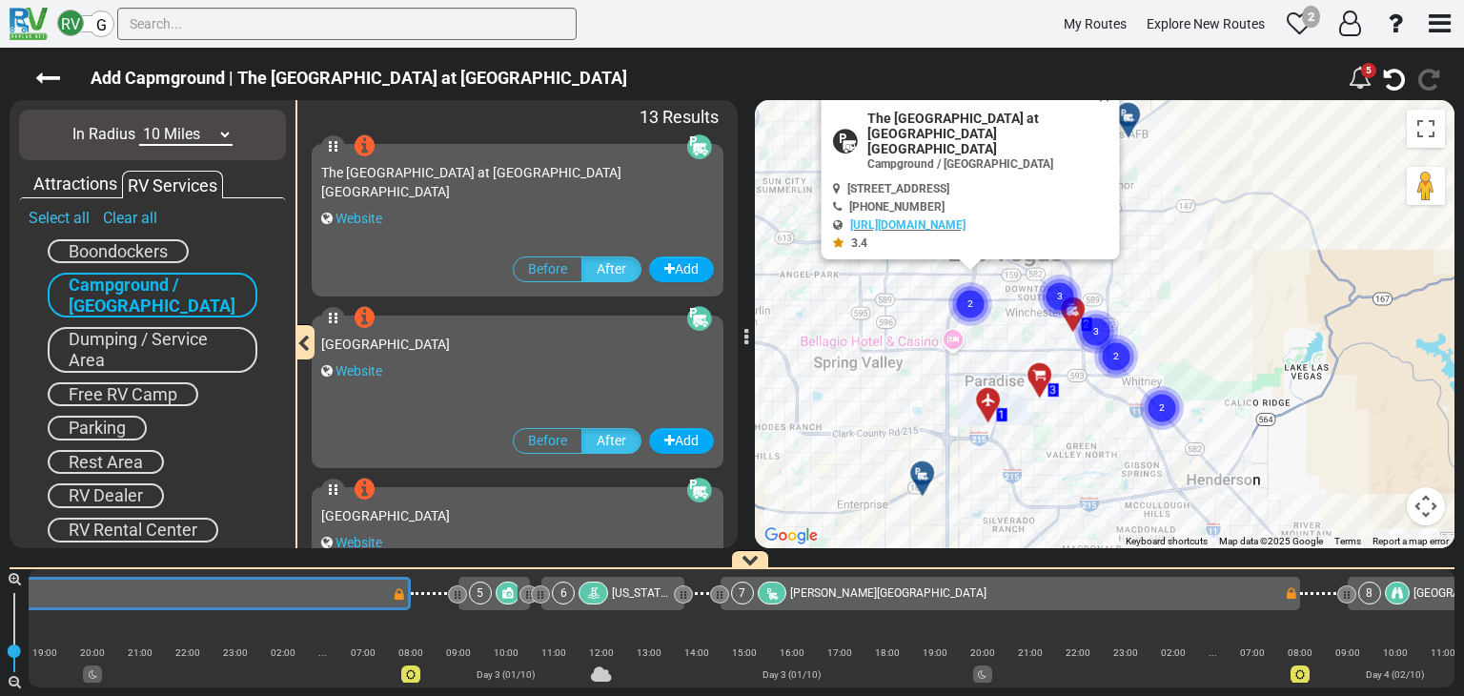
drag, startPoint x: 1009, startPoint y: 376, endPoint x: 925, endPoint y: 339, distance: 91.7
click at [925, 339] on div "To activate drag with keyboard, press Alt + Enter. Once in keyboard drag state,…" at bounding box center [1104, 324] width 699 height 448
